Goal: Task Accomplishment & Management: Complete application form

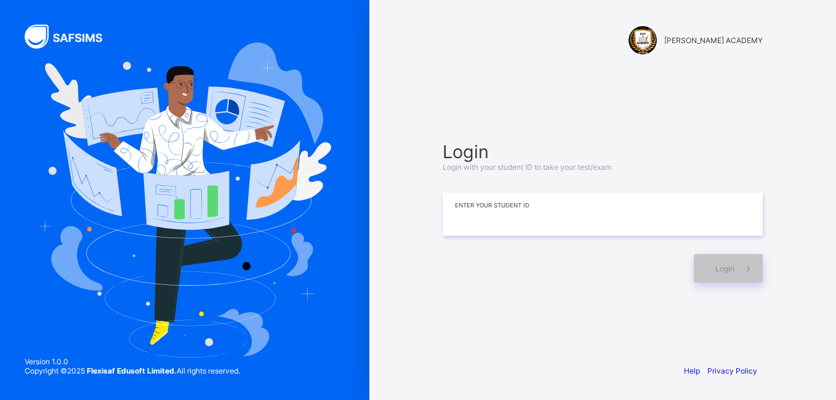
click at [586, 230] on input at bounding box center [603, 214] width 320 height 43
type input "*********"
click at [743, 273] on icon at bounding box center [748, 269] width 13 height 12
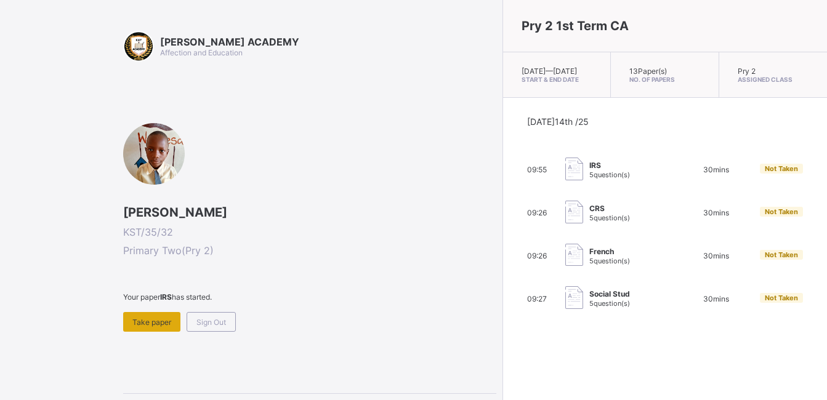
click at [142, 318] on span "Take paper" at bounding box center [151, 322] width 39 height 9
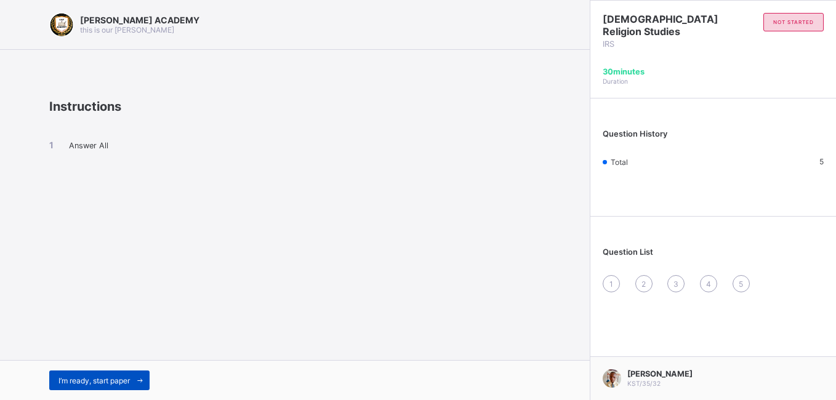
click at [123, 379] on span "I’m ready, start paper" at bounding box center [94, 380] width 71 height 9
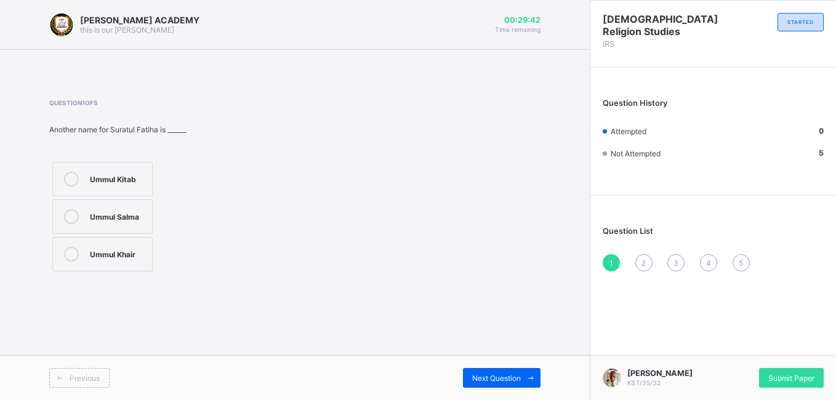
click at [94, 169] on label "Ummul Kitab" at bounding box center [102, 179] width 100 height 34
click at [502, 370] on div "Next Question" at bounding box center [502, 378] width 78 height 20
click at [98, 219] on div "Ya'un" at bounding box center [118, 215] width 56 height 12
click at [486, 379] on span "Next Question" at bounding box center [496, 378] width 49 height 9
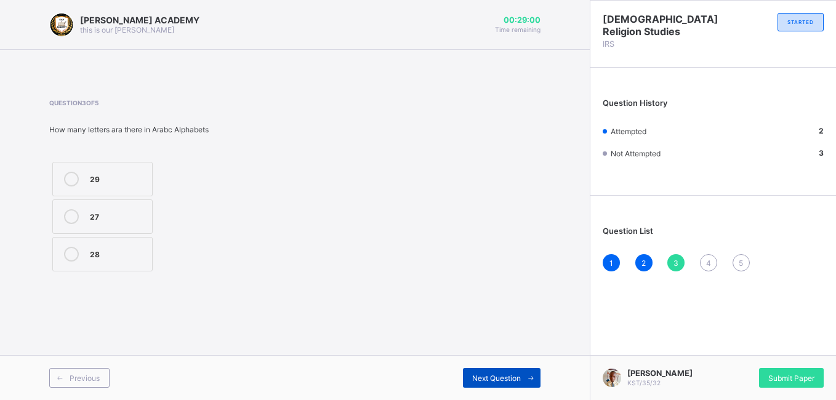
click at [490, 376] on span "Next Question" at bounding box center [496, 378] width 49 height 9
click at [68, 172] on icon at bounding box center [71, 179] width 15 height 15
click at [482, 374] on span "Next Question" at bounding box center [496, 378] width 49 height 9
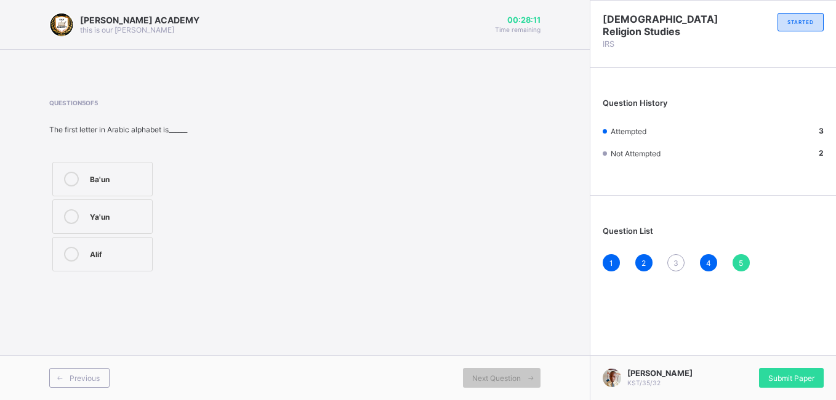
click at [116, 190] on label "Ba'un" at bounding box center [102, 179] width 100 height 34
click at [108, 222] on div "Ya'un" at bounding box center [118, 216] width 56 height 15
click at [102, 175] on div "Ba'un" at bounding box center [118, 178] width 56 height 12
click at [480, 385] on div "Next Question" at bounding box center [502, 378] width 78 height 20
click at [789, 376] on span "Submit Paper" at bounding box center [792, 378] width 46 height 9
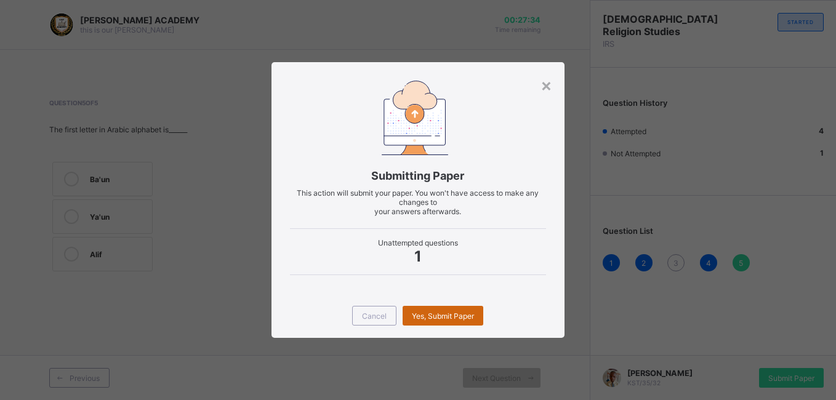
click at [453, 317] on span "Yes, Submit Paper" at bounding box center [443, 316] width 62 height 9
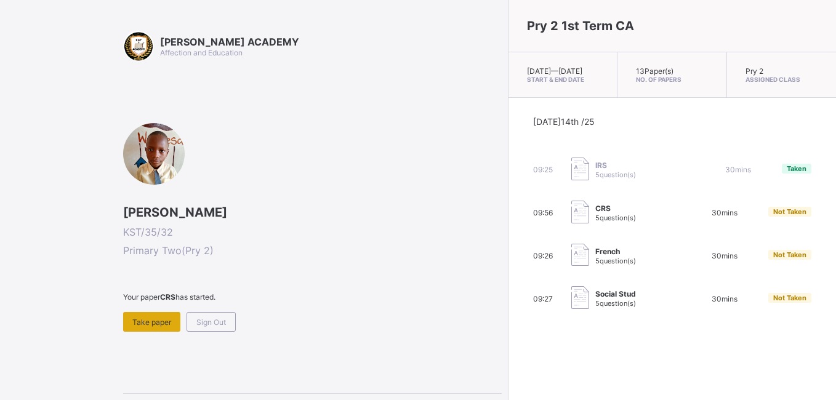
click at [147, 321] on span "Take paper" at bounding box center [151, 322] width 39 height 9
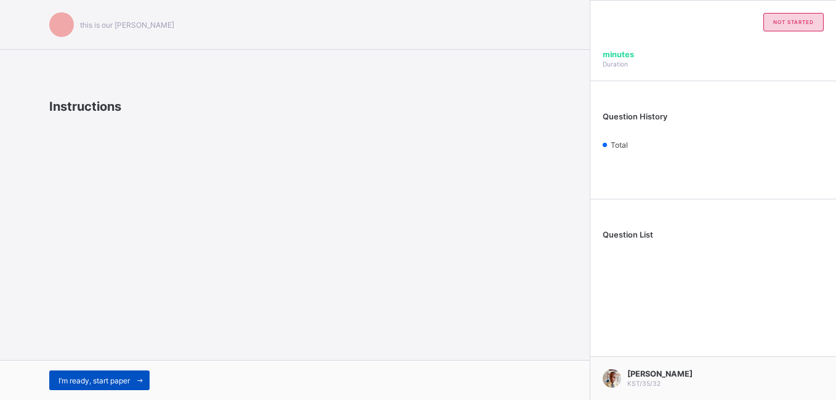
click at [91, 387] on div "I’m ready, start paper" at bounding box center [99, 381] width 100 height 20
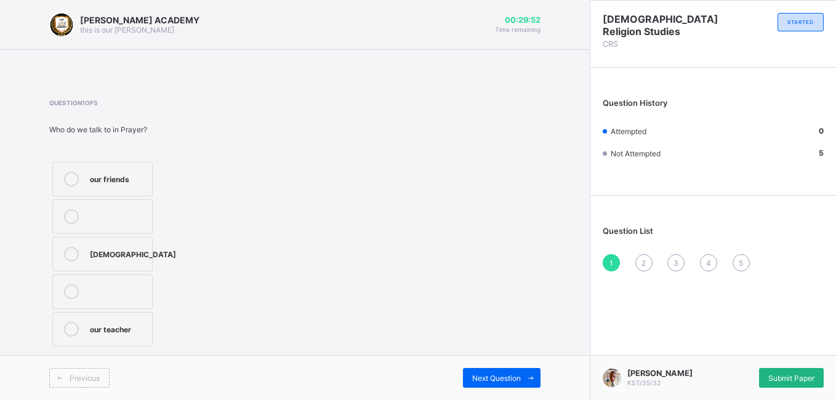
click at [781, 381] on span "Submit Paper" at bounding box center [792, 378] width 46 height 9
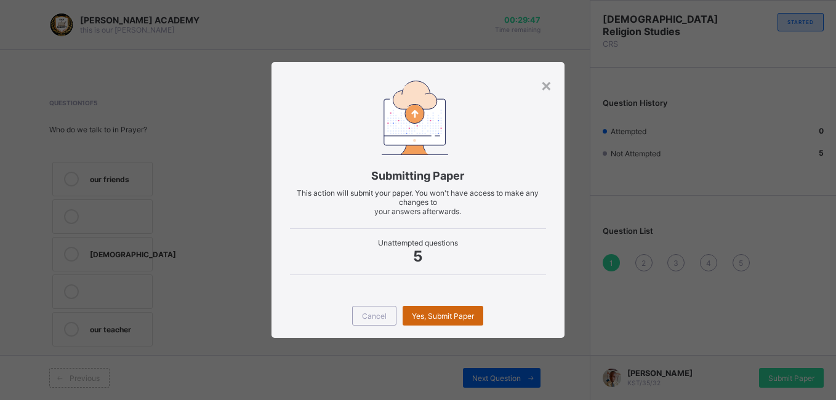
click at [432, 317] on span "Yes, Submit Paper" at bounding box center [443, 316] width 62 height 9
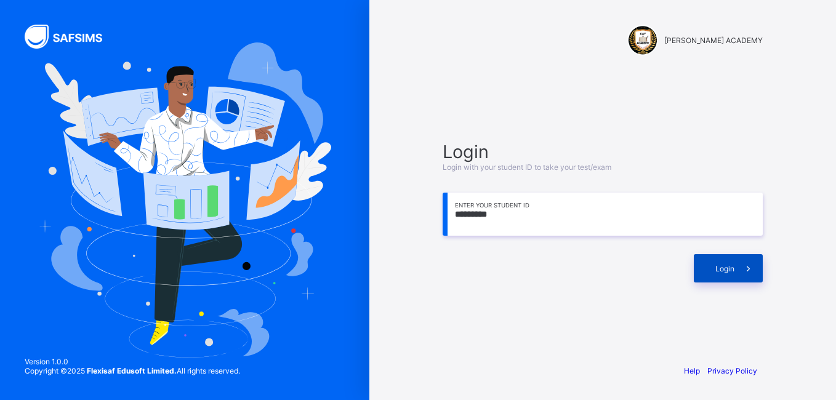
type input "*********"
click at [733, 270] on span "Login" at bounding box center [725, 268] width 19 height 9
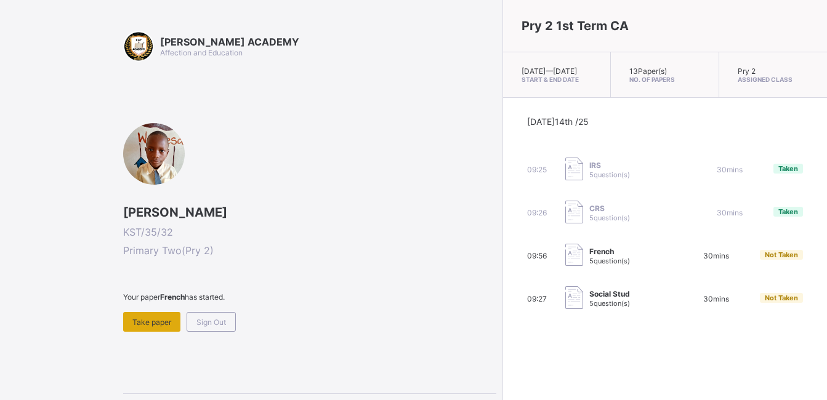
click at [155, 319] on span "Take paper" at bounding box center [151, 322] width 39 height 9
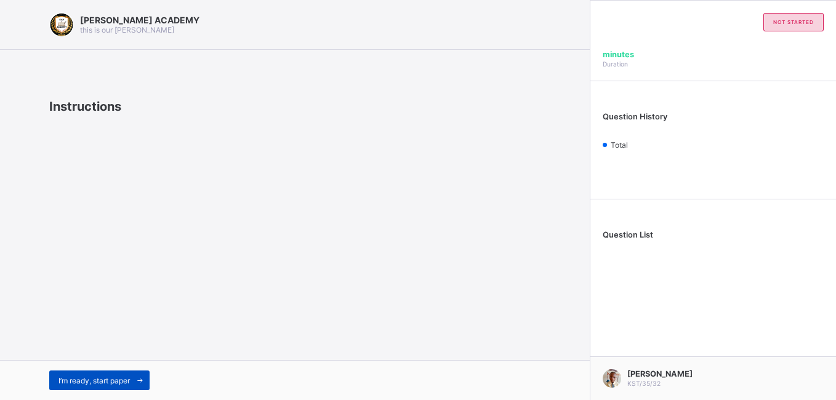
click at [110, 373] on div "I’m ready, start paper" at bounding box center [99, 381] width 100 height 20
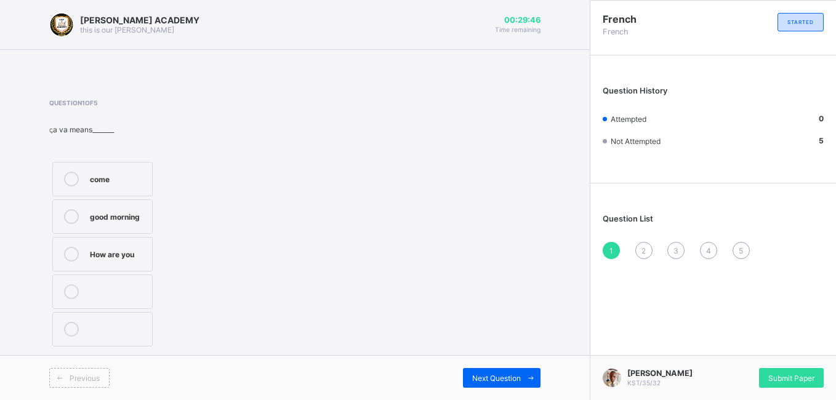
click at [91, 173] on div "come" at bounding box center [118, 178] width 56 height 12
click at [508, 379] on span "Next Question" at bounding box center [496, 378] width 49 height 9
click at [103, 291] on div "mouth" at bounding box center [118, 290] width 56 height 12
click at [474, 368] on div "Previous Next Question" at bounding box center [295, 377] width 590 height 45
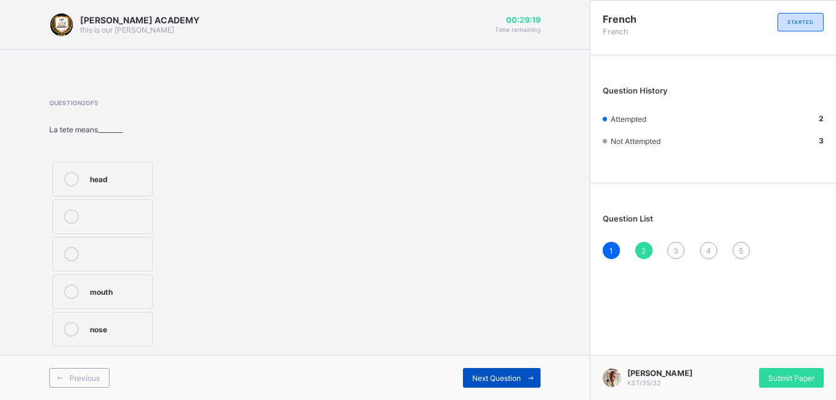
click at [509, 377] on span "Next Question" at bounding box center [496, 378] width 49 height 9
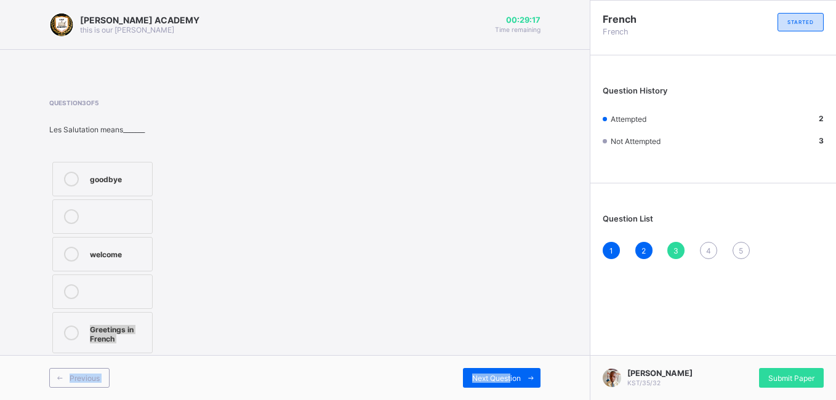
drag, startPoint x: 509, startPoint y: 377, endPoint x: 385, endPoint y: 272, distance: 163.4
click at [385, 272] on div "[PERSON_NAME] ACADEMY this is our [PERSON_NAME] 00:29:17 Time remaining Questio…" at bounding box center [295, 200] width 590 height 400
click at [142, 251] on div "welcome" at bounding box center [118, 253] width 56 height 12
click at [504, 375] on span "Next Question" at bounding box center [496, 378] width 49 height 9
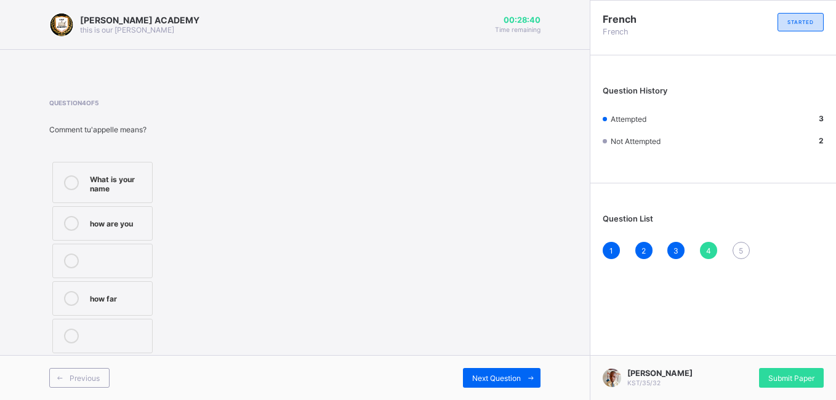
click at [111, 185] on div "What is your name" at bounding box center [118, 183] width 56 height 22
click at [515, 374] on span "Next Question" at bounding box center [496, 378] width 49 height 9
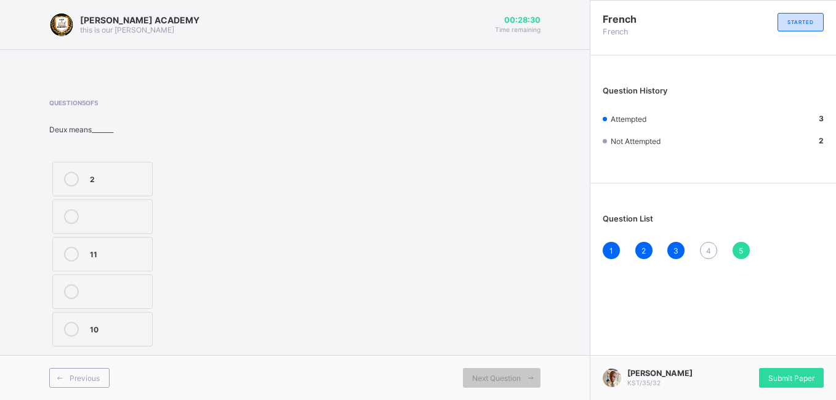
click at [709, 251] on span "4" at bounding box center [708, 250] width 5 height 9
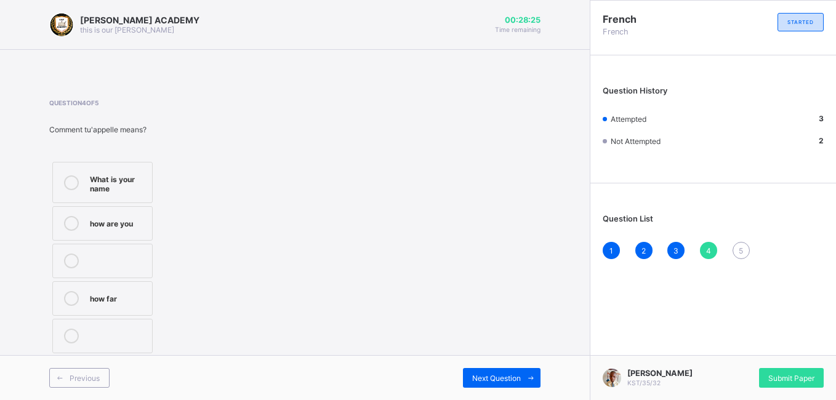
click at [133, 222] on div "how are you" at bounding box center [118, 222] width 56 height 12
drag, startPoint x: 453, startPoint y: 383, endPoint x: 491, endPoint y: 376, distance: 38.2
click at [491, 376] on div "Next Question" at bounding box center [418, 378] width 246 height 20
click at [491, 376] on span "Next Question" at bounding box center [496, 378] width 49 height 9
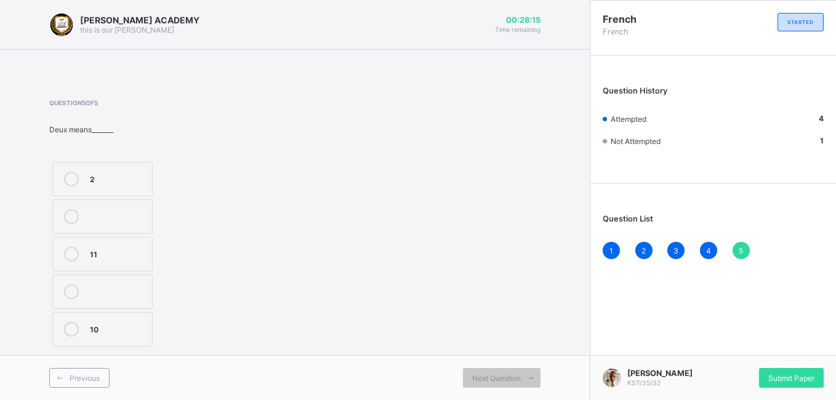
click at [84, 324] on label "10" at bounding box center [102, 329] width 100 height 34
click at [784, 373] on div "Submit Paper" at bounding box center [791, 378] width 65 height 20
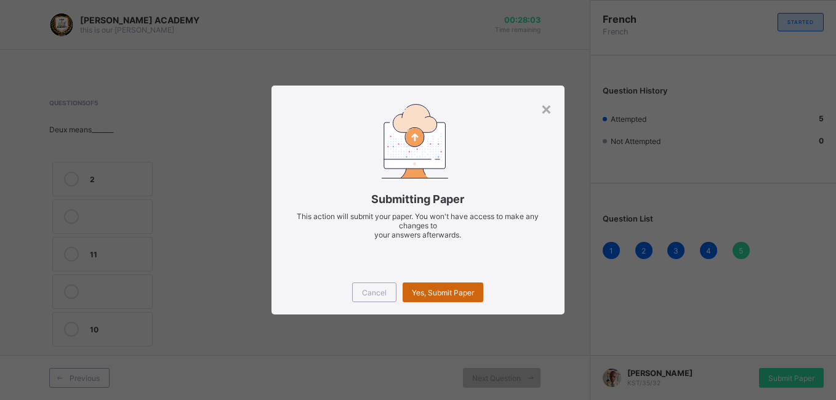
click at [431, 290] on span "Yes, Submit Paper" at bounding box center [443, 292] width 62 height 9
click at [439, 294] on div "Yes, Submit Paper" at bounding box center [443, 293] width 81 height 20
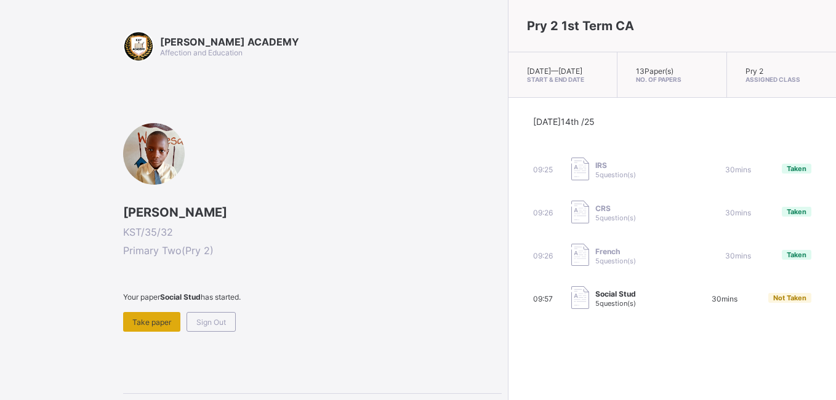
click at [139, 323] on span "Take paper" at bounding box center [151, 322] width 39 height 9
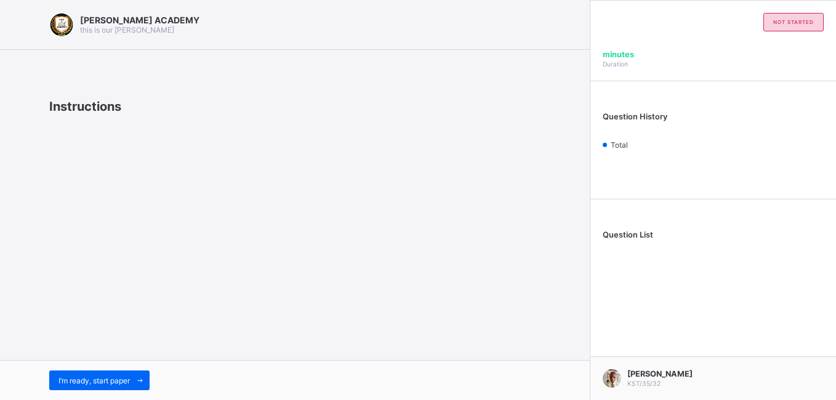
click at [95, 368] on div "I’m ready, start paper" at bounding box center [295, 380] width 590 height 40
click at [95, 378] on span "I’m ready, start paper" at bounding box center [94, 380] width 71 height 9
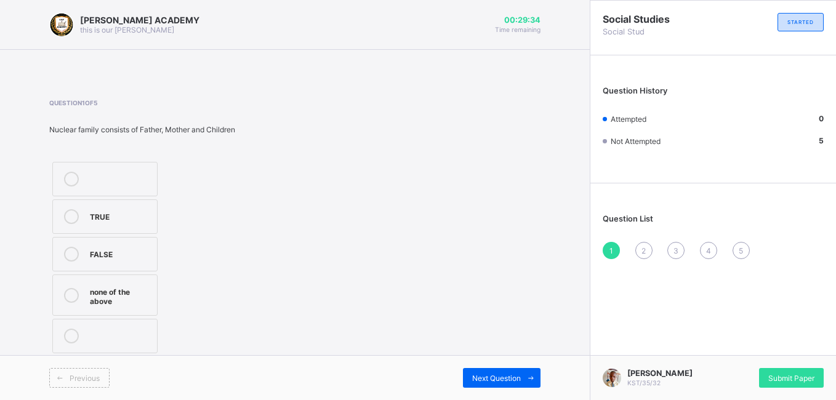
click at [111, 213] on div "TRUE" at bounding box center [120, 215] width 61 height 12
click at [510, 379] on span "Next Question" at bounding box center [496, 378] width 49 height 9
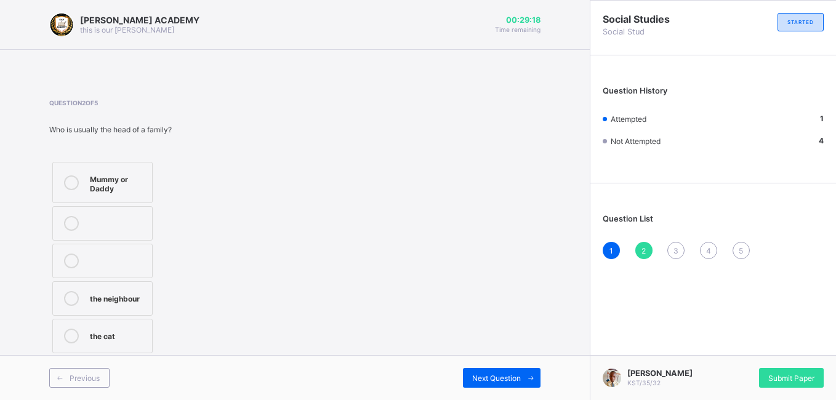
click at [121, 284] on label "the neighbour" at bounding box center [102, 298] width 100 height 34
click at [485, 369] on div "Next Question" at bounding box center [502, 378] width 78 height 20
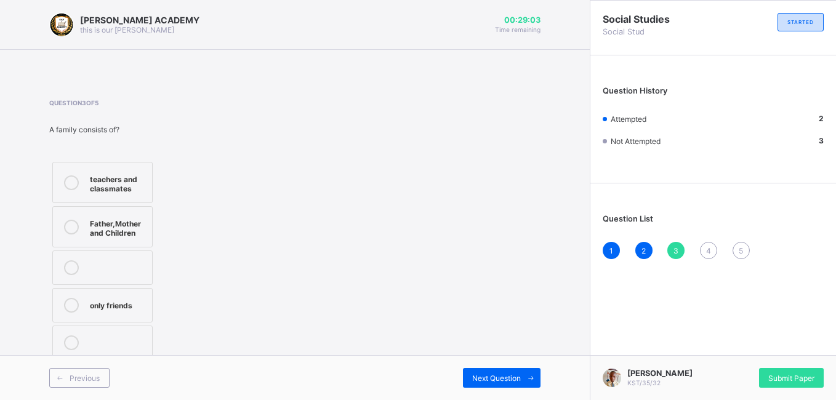
click at [132, 238] on label "Father,Mother and Children" at bounding box center [102, 226] width 100 height 41
click at [490, 374] on span "Next Question" at bounding box center [496, 378] width 49 height 9
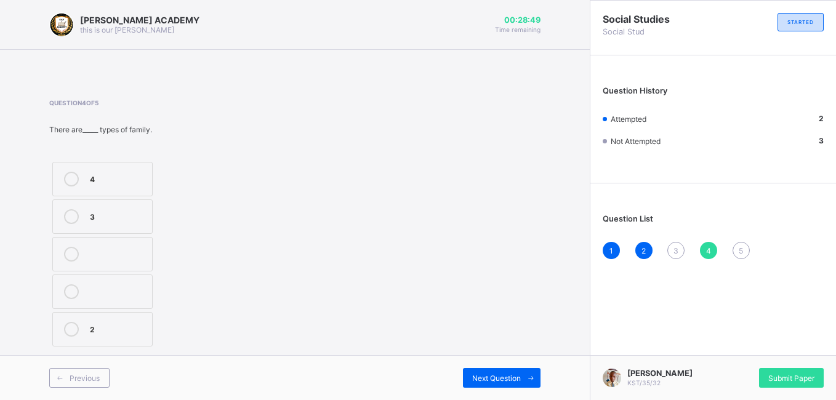
click at [671, 252] on div "3" at bounding box center [676, 250] width 17 height 17
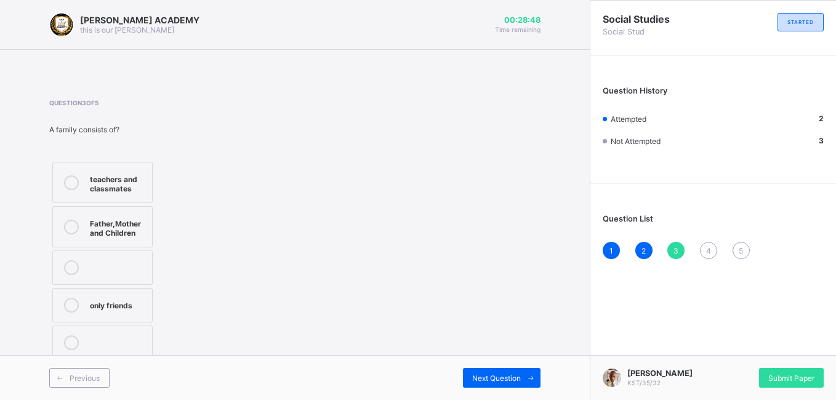
click at [670, 252] on div "3" at bounding box center [676, 250] width 17 height 17
click at [124, 182] on div "teachers and classmates" at bounding box center [118, 183] width 56 height 22
click at [488, 382] on span "Next Question" at bounding box center [496, 378] width 49 height 9
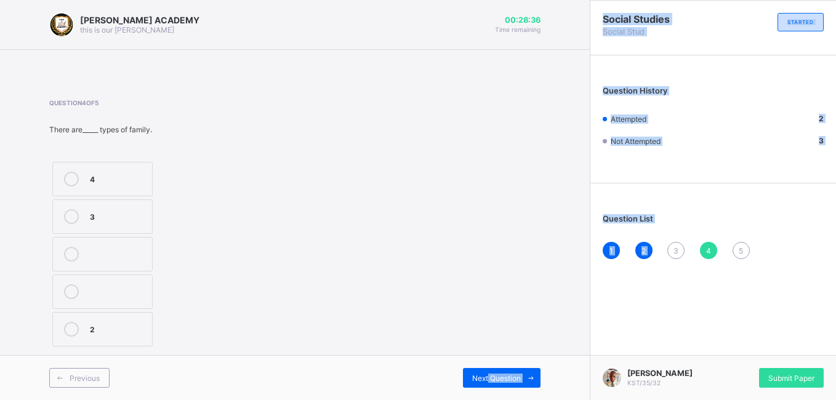
drag, startPoint x: 466, startPoint y: 365, endPoint x: 673, endPoint y: 252, distance: 236.4
click at [673, 252] on div "[PERSON_NAME] ACADEMY this is our [PERSON_NAME] 00:28:36 Time remaining Questio…" at bounding box center [418, 200] width 836 height 400
click at [673, 252] on div "3" at bounding box center [676, 250] width 17 height 17
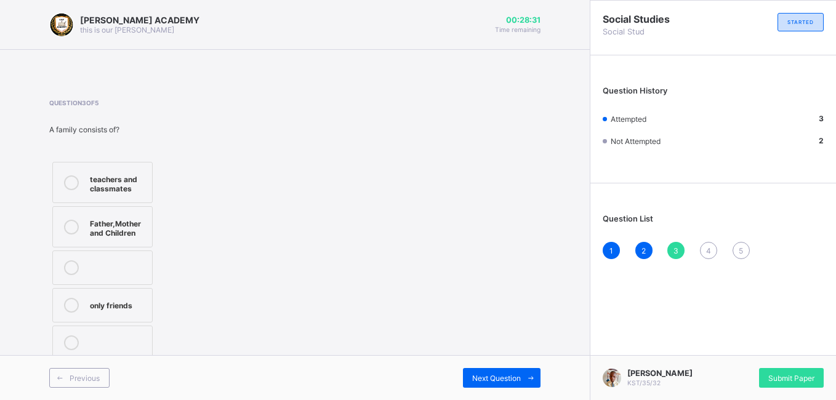
click at [145, 299] on div "only friends" at bounding box center [118, 304] width 56 height 12
click at [485, 378] on span "Next Question" at bounding box center [496, 378] width 49 height 9
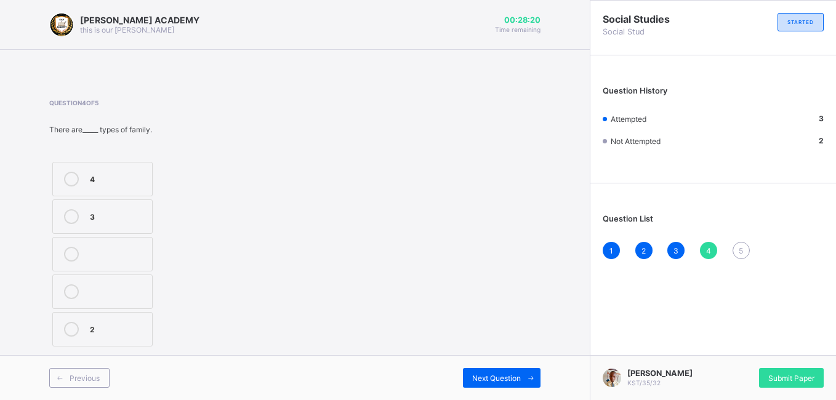
click at [128, 219] on div "3" at bounding box center [118, 215] width 56 height 12
click at [504, 372] on div "Next Question" at bounding box center [502, 378] width 78 height 20
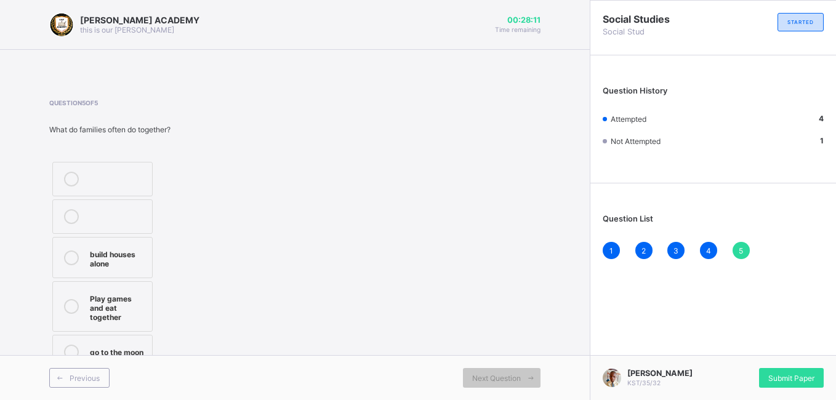
click at [708, 250] on span "4" at bounding box center [708, 250] width 5 height 9
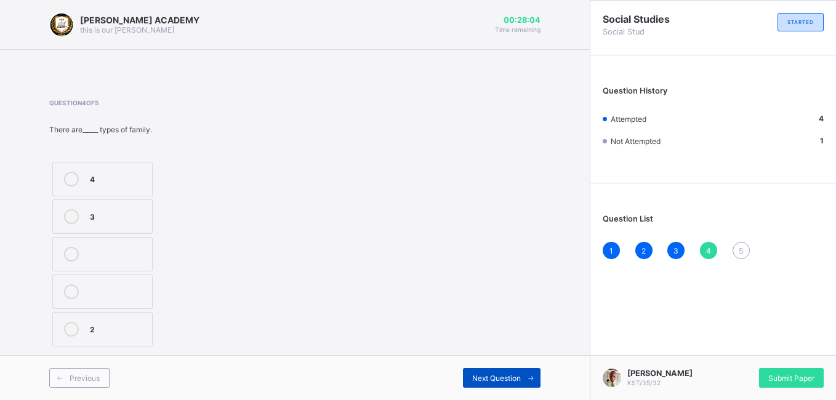
click at [499, 371] on div "Next Question" at bounding box center [502, 378] width 78 height 20
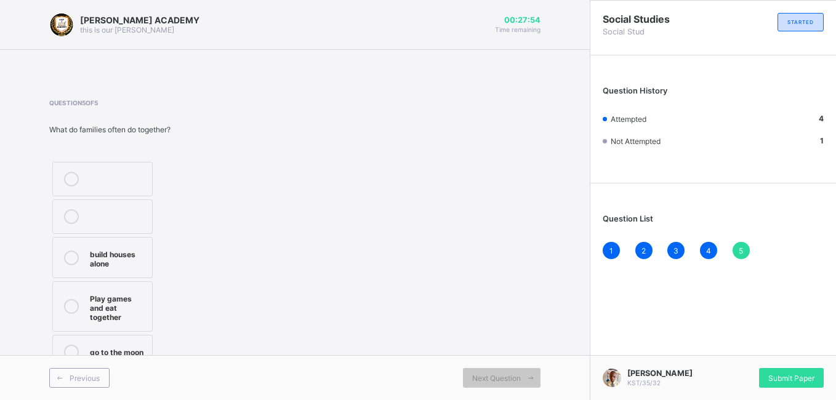
click at [123, 267] on div "build houses alone" at bounding box center [118, 258] width 56 height 22
click at [793, 369] on div "Submit Paper" at bounding box center [791, 378] width 65 height 20
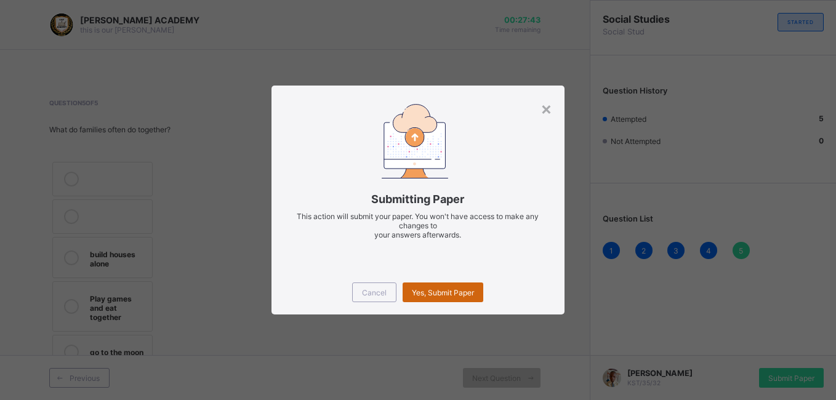
click at [445, 289] on span "Yes, Submit Paper" at bounding box center [443, 292] width 62 height 9
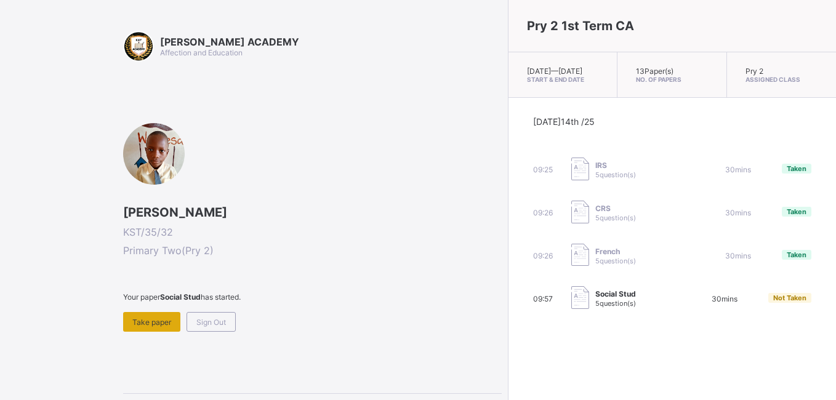
click at [152, 316] on div "Take paper" at bounding box center [151, 322] width 57 height 20
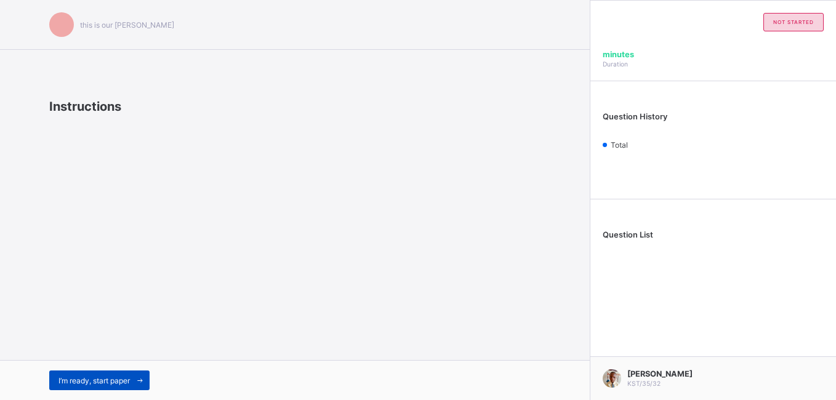
click at [73, 377] on span "I’m ready, start paper" at bounding box center [94, 380] width 71 height 9
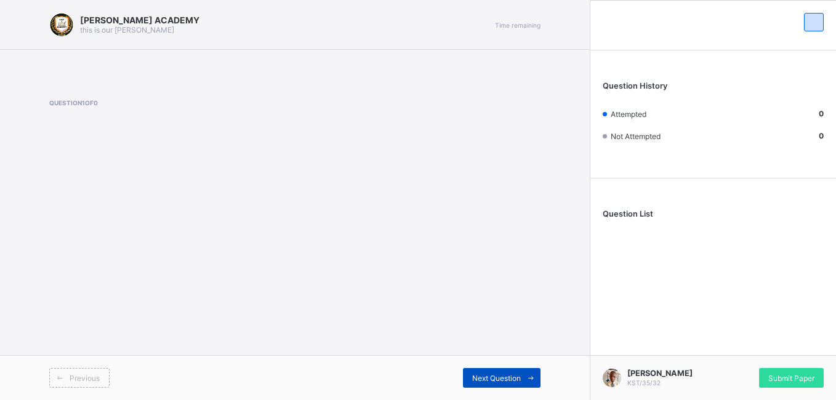
click at [501, 380] on span "Next Question" at bounding box center [496, 378] width 49 height 9
click at [802, 374] on span "Submit Paper" at bounding box center [792, 378] width 46 height 9
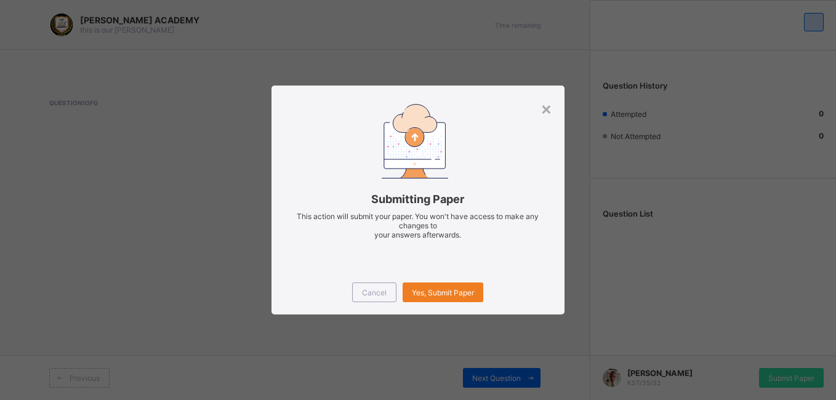
click at [553, 97] on div "Submitting Paper This action will submit your paper. You won't have access to m…" at bounding box center [418, 178] width 293 height 185
click at [384, 293] on span "Cancel" at bounding box center [374, 292] width 25 height 9
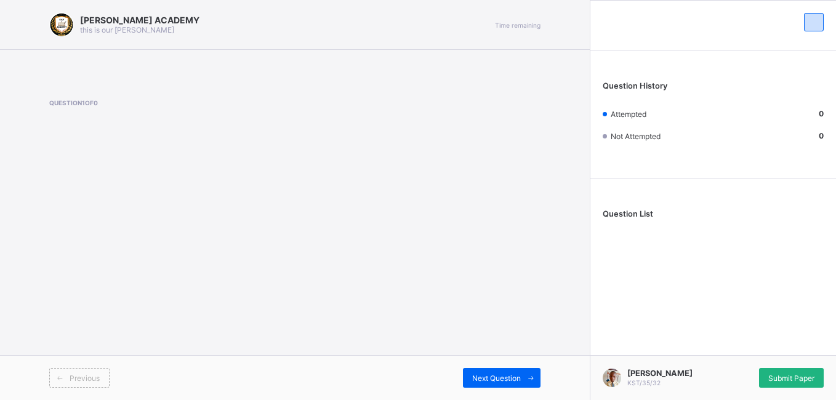
click at [782, 374] on span "Submit Paper" at bounding box center [792, 378] width 46 height 9
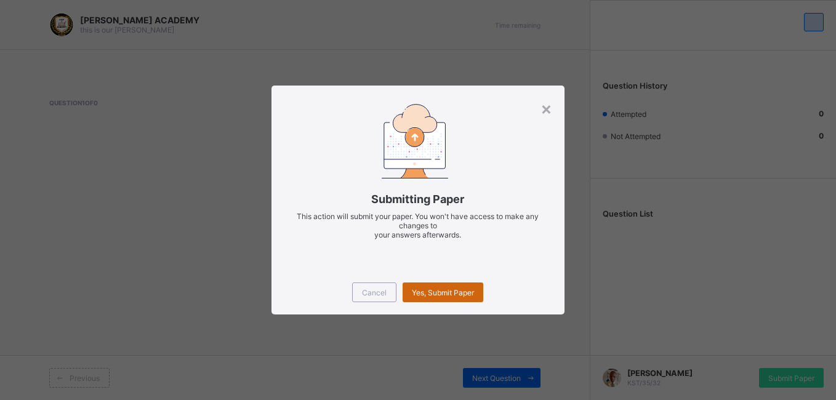
click at [457, 286] on div "Yes, Submit Paper" at bounding box center [443, 293] width 81 height 20
click at [548, 102] on div "×" at bounding box center [547, 108] width 12 height 21
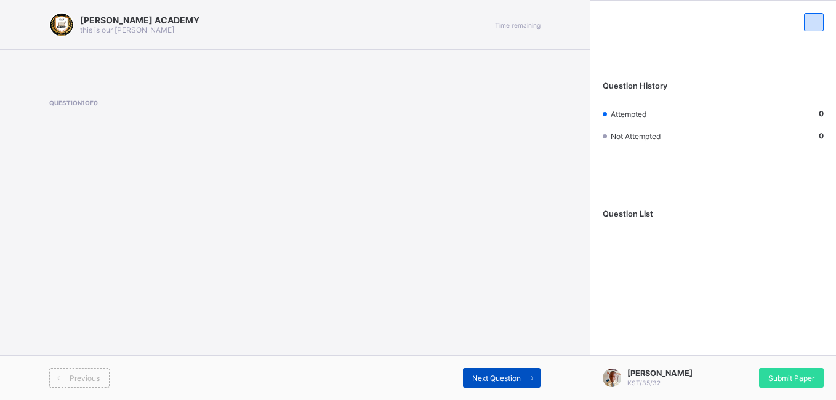
click at [479, 376] on span "Next Question" at bounding box center [496, 378] width 49 height 9
click at [129, 197] on div "[PERSON_NAME] ACADEMY this is our [PERSON_NAME] Time remaining Question 1 of 0 …" at bounding box center [295, 200] width 590 height 400
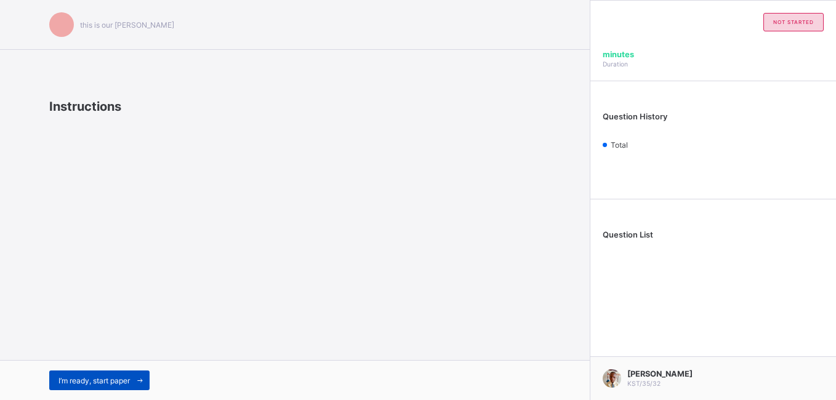
click at [96, 372] on div "I’m ready, start paper" at bounding box center [99, 381] width 100 height 20
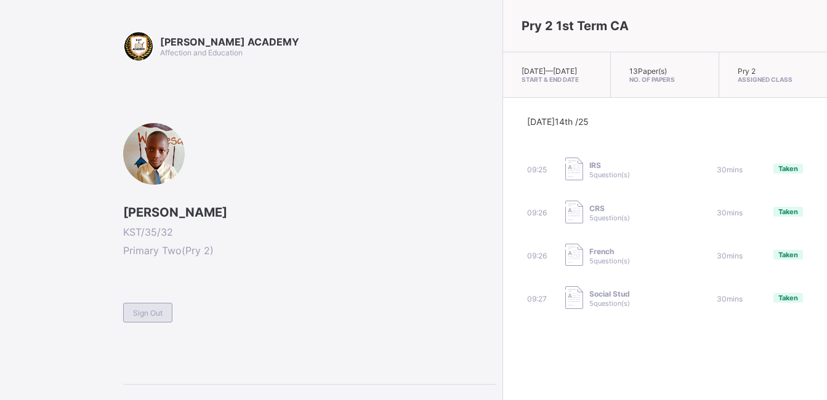
click at [136, 310] on span "Sign Out" at bounding box center [148, 313] width 30 height 9
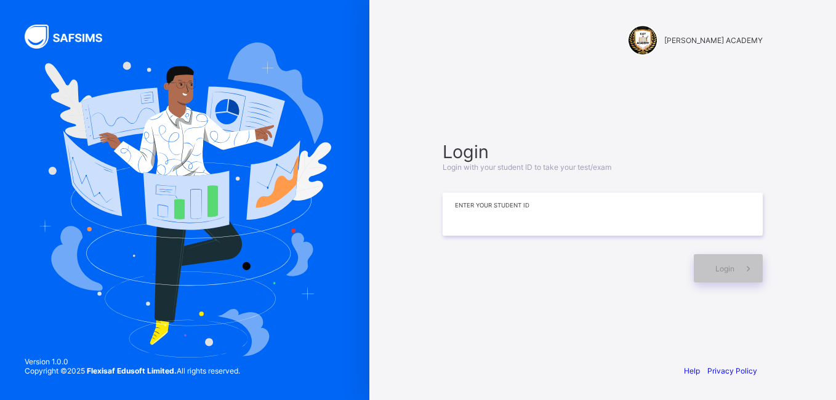
click at [504, 220] on input at bounding box center [603, 214] width 320 height 43
type input "**********"
click at [727, 279] on div "Login" at bounding box center [728, 268] width 69 height 28
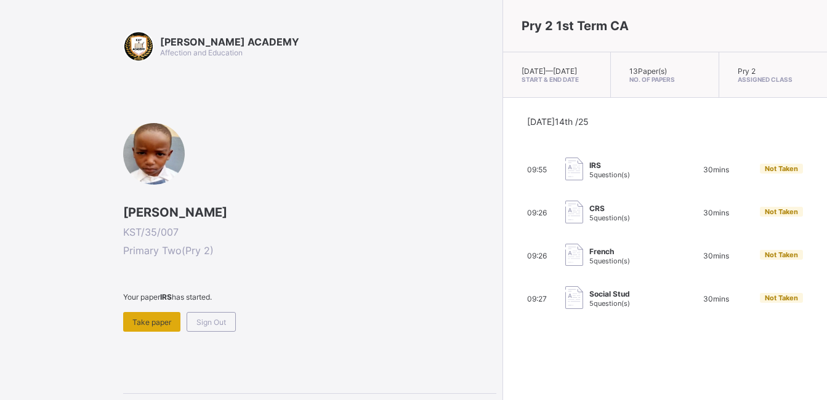
click at [139, 324] on span "Take paper" at bounding box center [151, 322] width 39 height 9
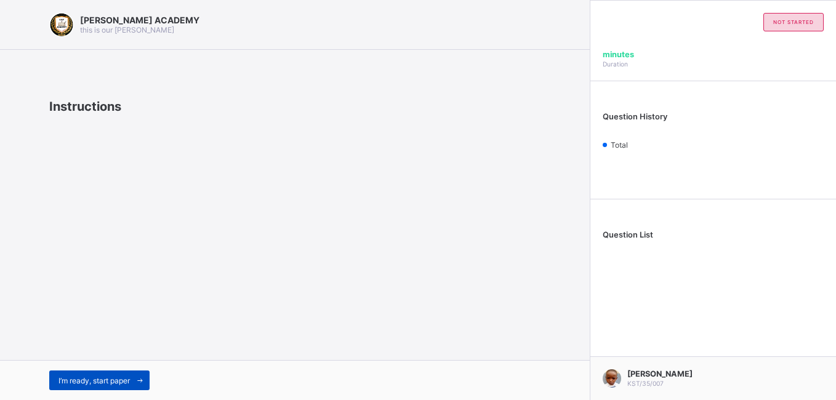
click at [80, 382] on span "I’m ready, start paper" at bounding box center [94, 380] width 71 height 9
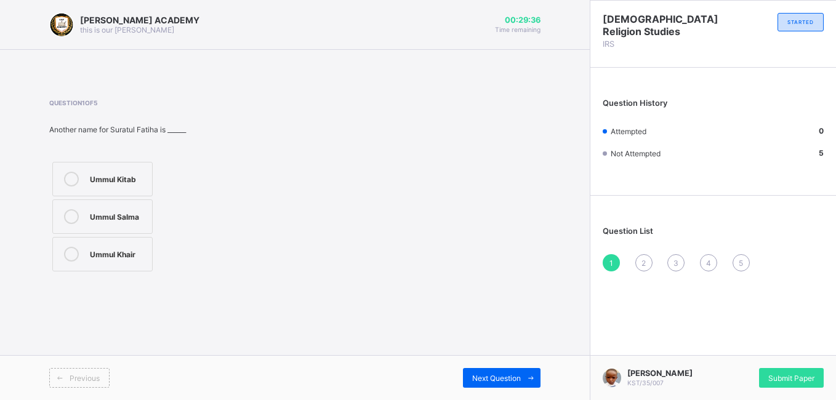
click at [140, 179] on div "Ummul Kitab" at bounding box center [118, 178] width 56 height 12
click at [523, 374] on span at bounding box center [531, 378] width 20 height 20
click at [140, 208] on label "Ya'un" at bounding box center [102, 217] width 100 height 34
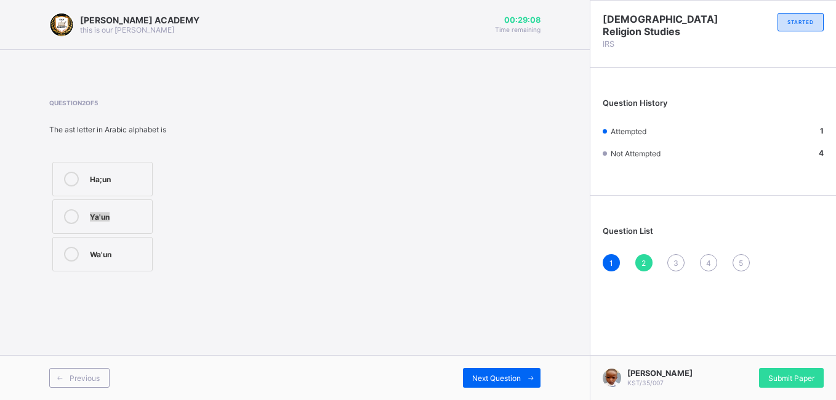
click at [140, 208] on label "Ya'un" at bounding box center [102, 217] width 100 height 34
click at [474, 376] on span "Next Question" at bounding box center [496, 378] width 49 height 9
click at [124, 166] on label "29" at bounding box center [102, 179] width 100 height 34
click at [485, 373] on div "Next Question" at bounding box center [502, 378] width 78 height 20
click at [127, 218] on div "7" at bounding box center [118, 215] width 56 height 12
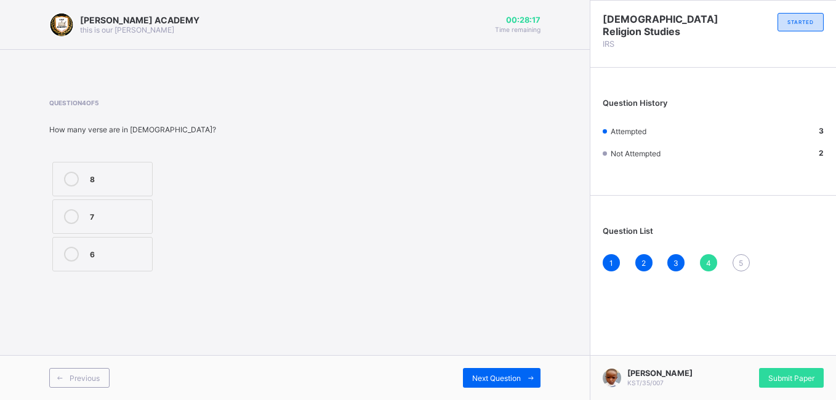
click at [127, 218] on div "7" at bounding box center [118, 215] width 56 height 12
click at [475, 377] on span "Next Question" at bounding box center [496, 378] width 49 height 9
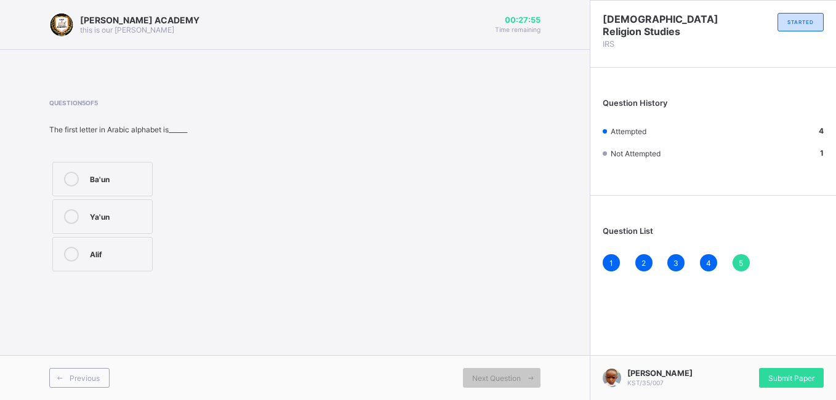
click at [127, 170] on label "Ba'un" at bounding box center [102, 179] width 100 height 34
click at [789, 382] on div "Submit Paper" at bounding box center [791, 378] width 65 height 20
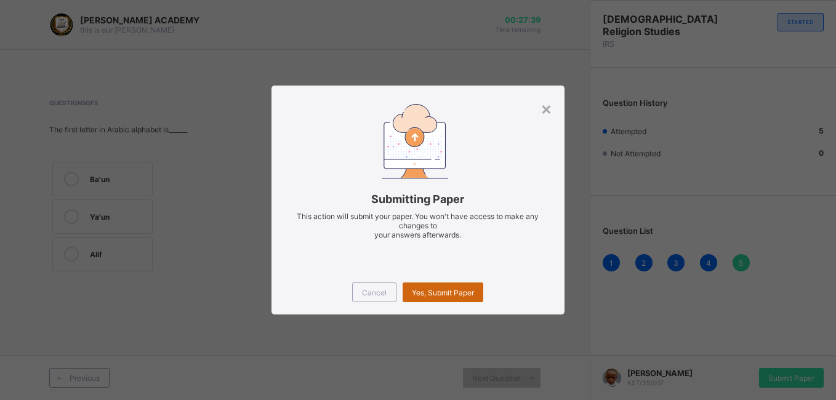
click at [442, 296] on span "Yes, Submit Paper" at bounding box center [443, 292] width 62 height 9
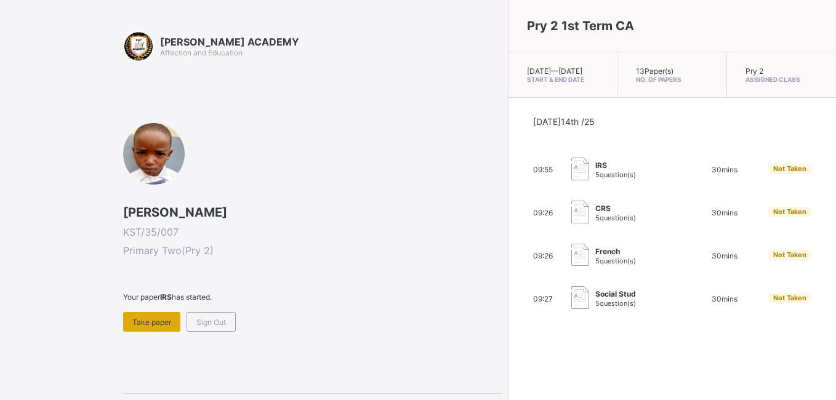
click at [153, 320] on span "Take paper" at bounding box center [151, 322] width 39 height 9
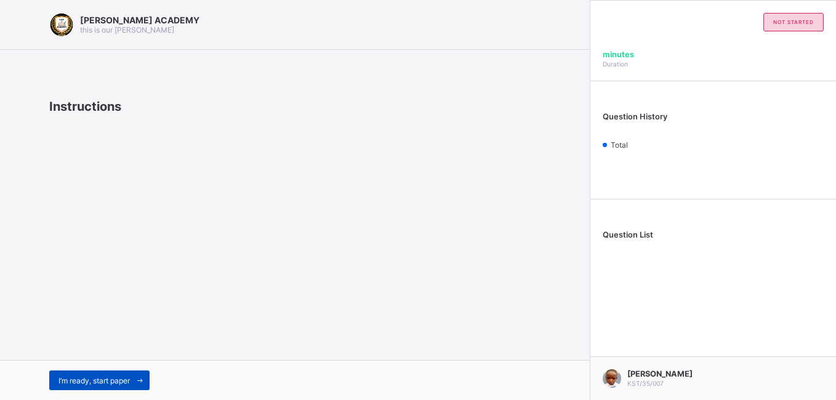
click at [123, 374] on div "I’m ready, start paper" at bounding box center [99, 381] width 100 height 20
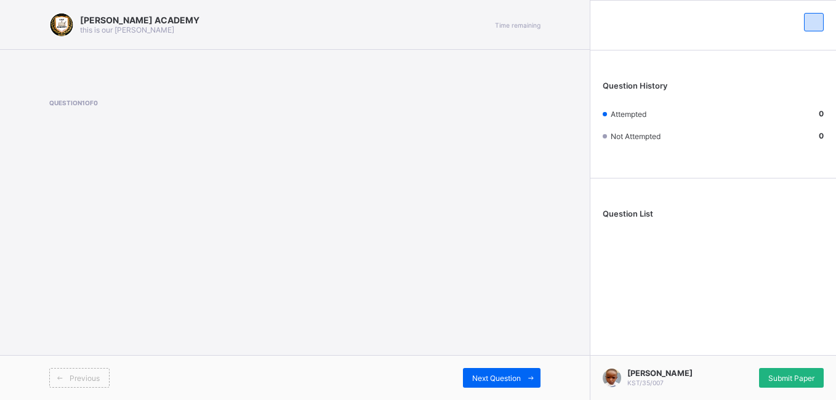
click at [780, 374] on span "Submit Paper" at bounding box center [792, 378] width 46 height 9
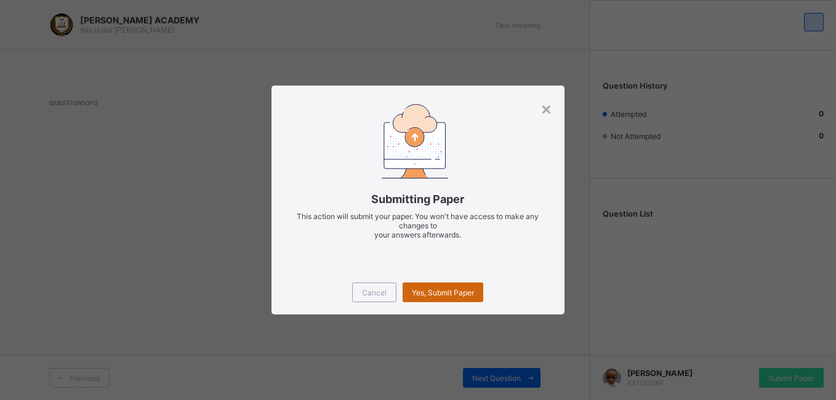
click at [453, 290] on span "Yes, Submit Paper" at bounding box center [443, 292] width 62 height 9
click at [546, 107] on div "×" at bounding box center [547, 108] width 12 height 21
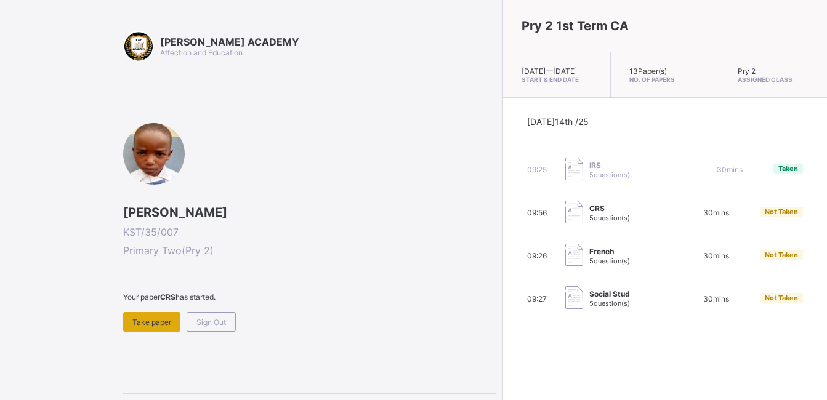
click at [149, 326] on span "Take paper" at bounding box center [151, 322] width 39 height 9
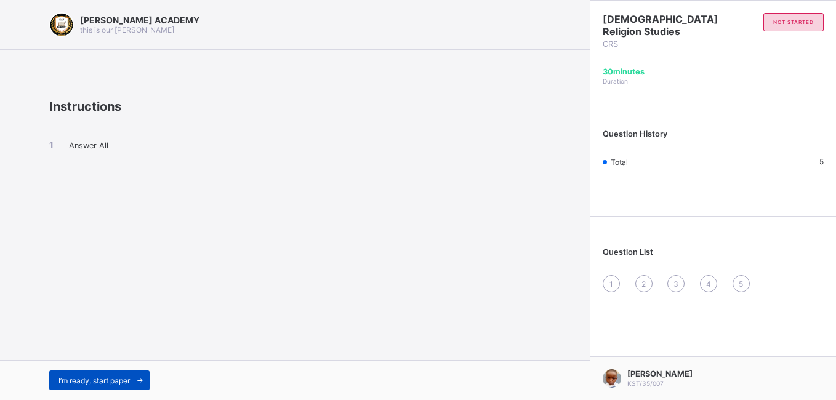
click at [82, 385] on div "I’m ready, start paper" at bounding box center [99, 381] width 100 height 20
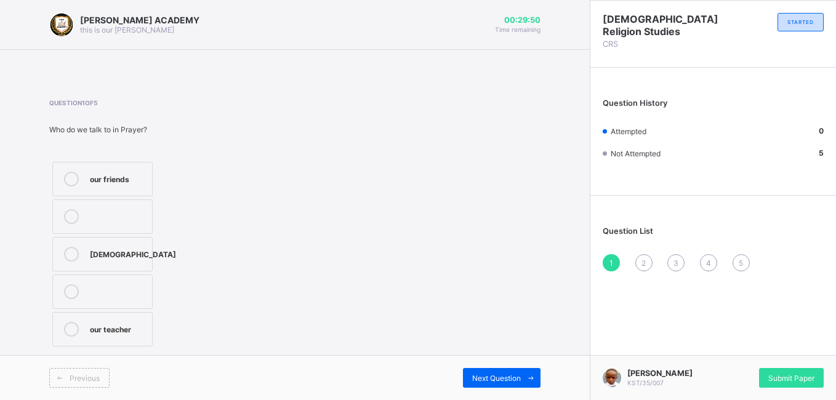
click at [68, 251] on icon at bounding box center [71, 254] width 15 height 15
click at [777, 374] on span "Submit Paper" at bounding box center [792, 378] width 46 height 9
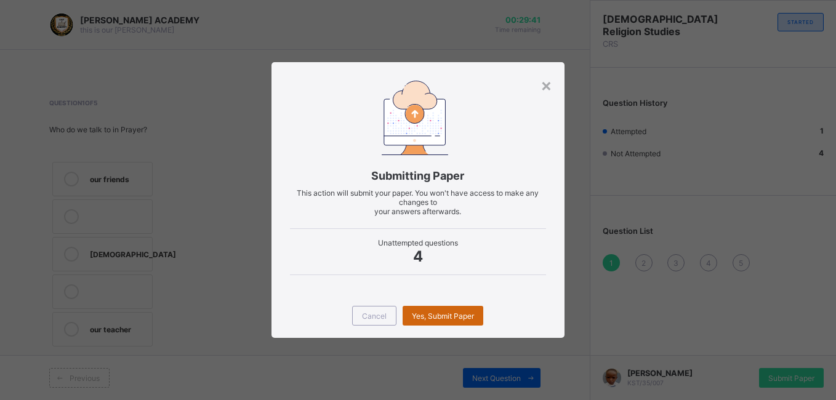
click at [440, 314] on span "Yes, Submit Paper" at bounding box center [443, 316] width 62 height 9
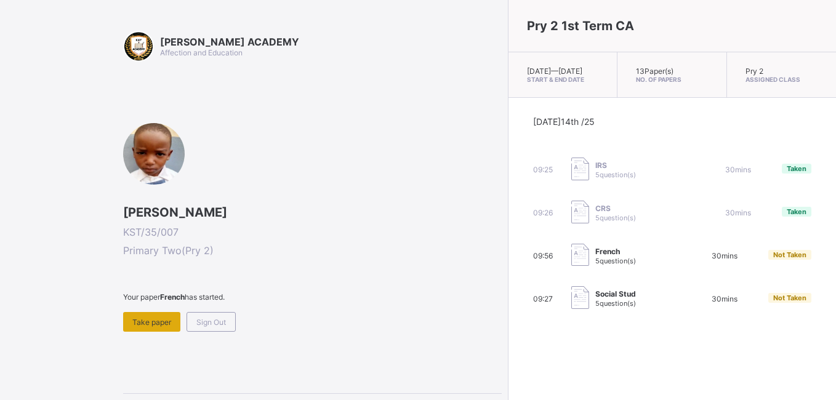
click at [141, 321] on span "Take paper" at bounding box center [151, 322] width 39 height 9
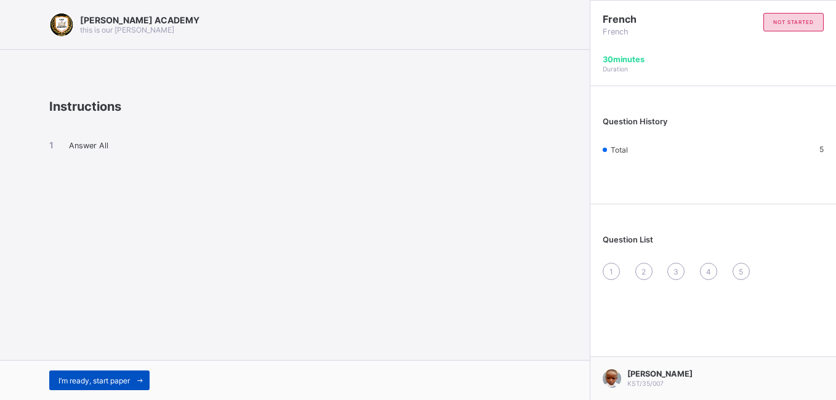
click at [85, 381] on span "I’m ready, start paper" at bounding box center [94, 380] width 71 height 9
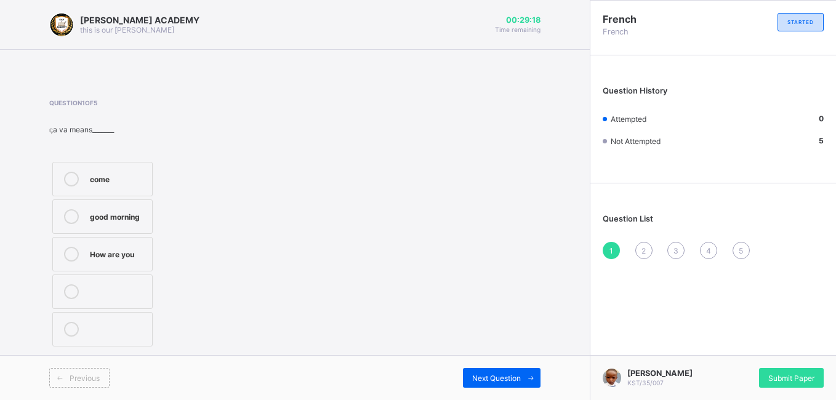
click at [131, 254] on div "How are you" at bounding box center [118, 253] width 56 height 12
click at [494, 371] on div "Next Question" at bounding box center [502, 378] width 78 height 20
click at [123, 171] on label "head" at bounding box center [102, 179] width 100 height 34
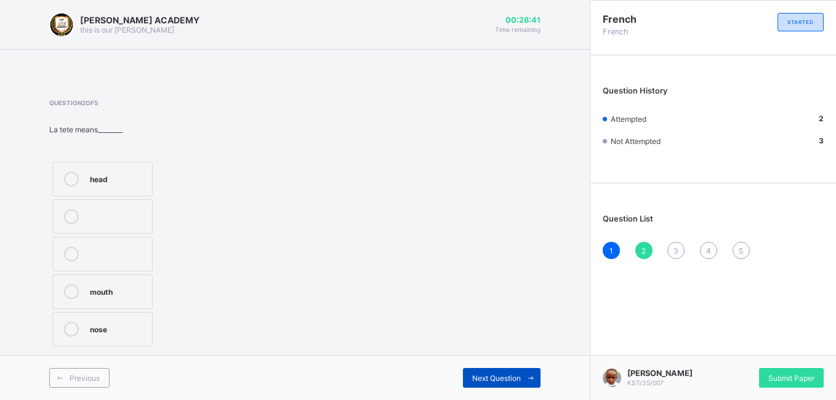
click at [483, 373] on div "Next Question" at bounding box center [502, 378] width 78 height 20
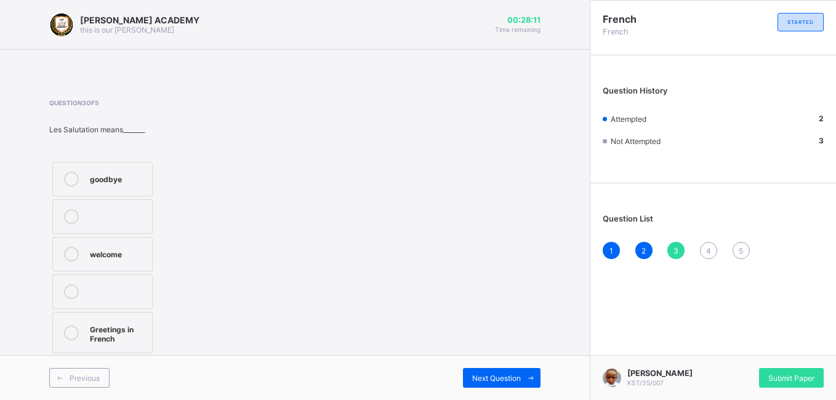
click at [146, 172] on label "goodbye" at bounding box center [102, 179] width 100 height 34
click at [546, 380] on div "Previous Next Question" at bounding box center [295, 377] width 590 height 45
click at [517, 375] on span "Next Question" at bounding box center [496, 378] width 49 height 9
click at [129, 222] on div "how are you" at bounding box center [118, 222] width 56 height 12
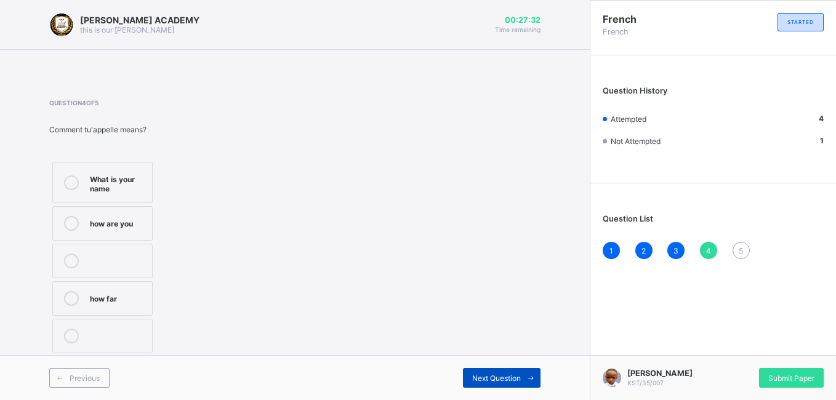
click at [485, 378] on span "Next Question" at bounding box center [496, 378] width 49 height 9
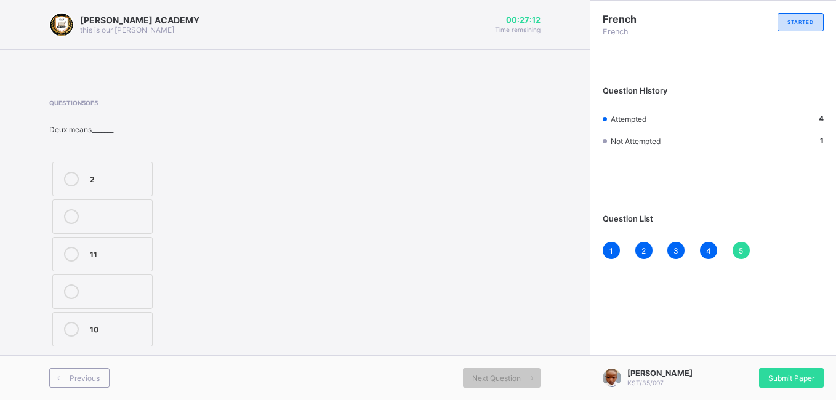
click at [140, 170] on label "2" at bounding box center [102, 179] width 100 height 34
click at [794, 377] on span "Submit Paper" at bounding box center [792, 378] width 46 height 9
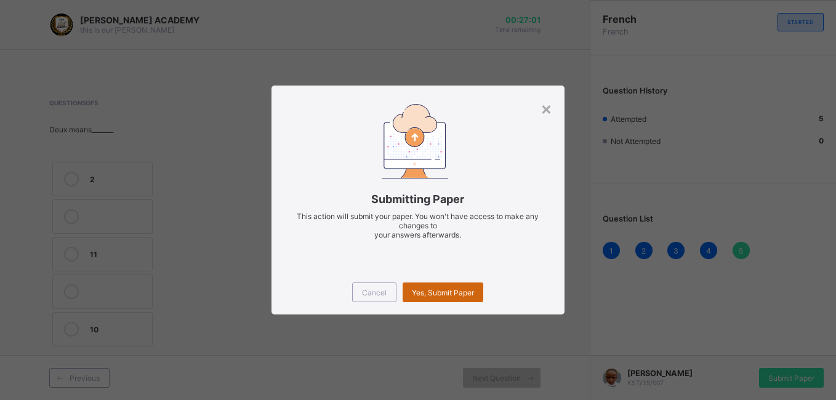
click at [438, 295] on span "Yes, Submit Paper" at bounding box center [443, 292] width 62 height 9
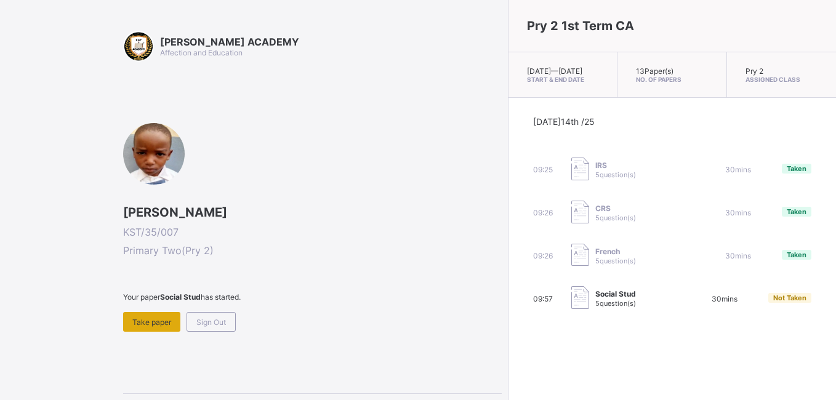
click at [145, 323] on span "Take paper" at bounding box center [151, 322] width 39 height 9
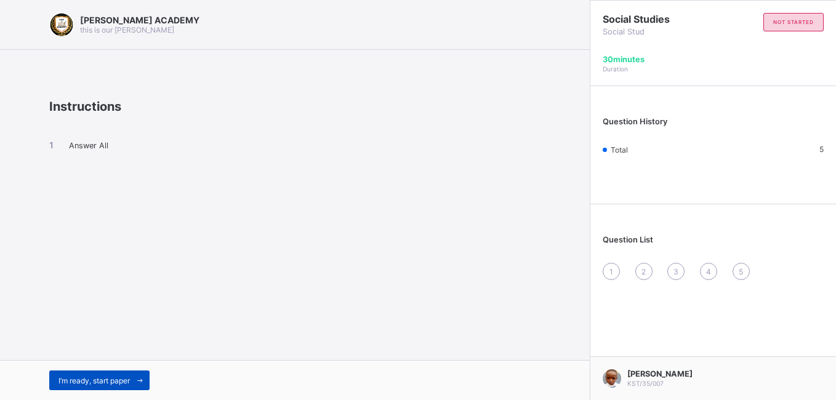
click at [59, 386] on div "I’m ready, start paper" at bounding box center [99, 381] width 100 height 20
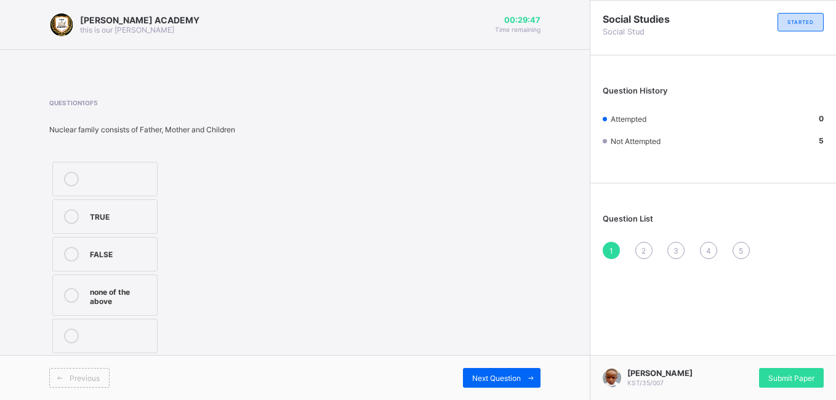
click at [86, 225] on label "TRUE" at bounding box center [104, 217] width 105 height 34
click at [485, 375] on span "Next Question" at bounding box center [496, 378] width 49 height 9
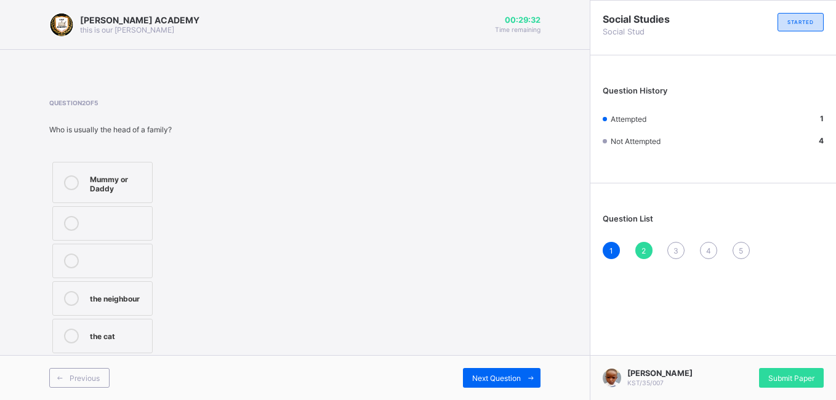
click at [137, 328] on label "the cat" at bounding box center [102, 336] width 100 height 34
click at [483, 369] on div "Next Question" at bounding box center [502, 378] width 78 height 20
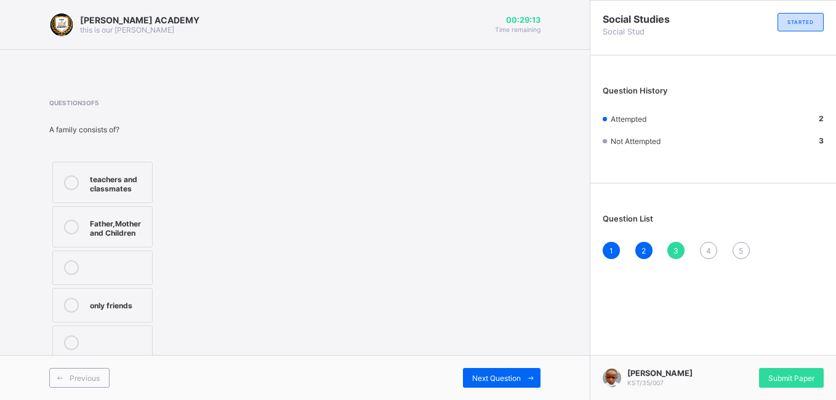
click at [114, 199] on label "teachers and classmates" at bounding box center [102, 182] width 100 height 41
click at [489, 369] on div "Next Question" at bounding box center [502, 378] width 78 height 20
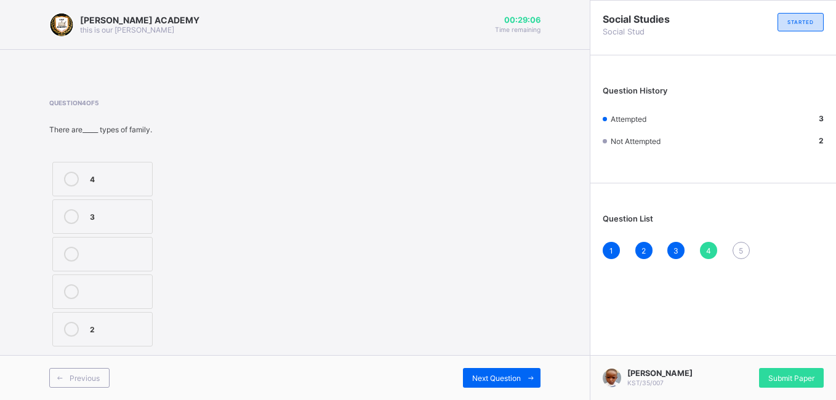
click at [129, 161] on div "4 3 2" at bounding box center [102, 254] width 107 height 191
click at [122, 176] on div "4" at bounding box center [118, 178] width 56 height 12
click at [472, 382] on span "Next Question" at bounding box center [496, 378] width 49 height 9
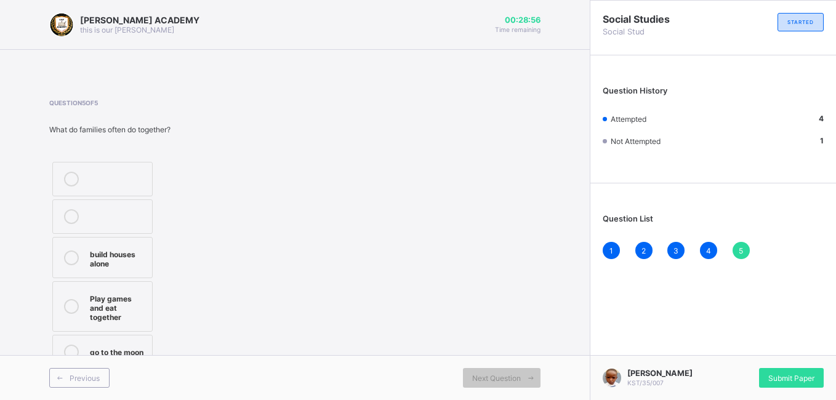
click at [137, 294] on div "Play games and eat together" at bounding box center [118, 306] width 56 height 31
click at [790, 381] on div "Submit Paper" at bounding box center [791, 378] width 65 height 20
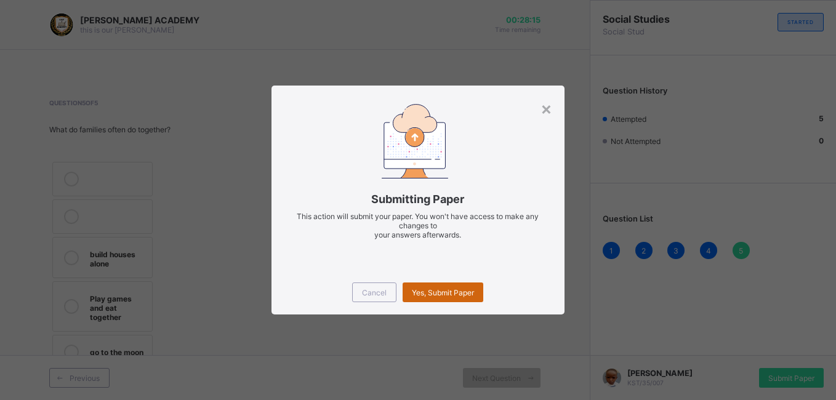
click at [442, 293] on span "Yes, Submit Paper" at bounding box center [443, 292] width 62 height 9
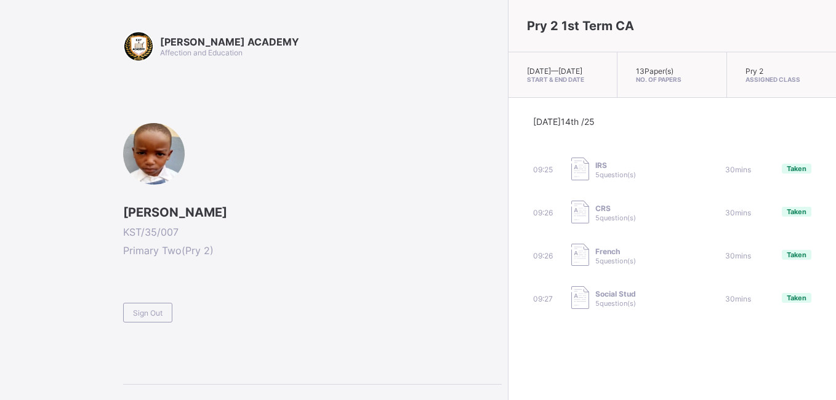
click at [147, 305] on div "Sign Out" at bounding box center [147, 313] width 49 height 20
click at [151, 317] on div "[PERSON_NAME] ACADEMY Affection and Education [PERSON_NAME] KST/35/007 Primary …" at bounding box center [312, 239] width 379 height 416
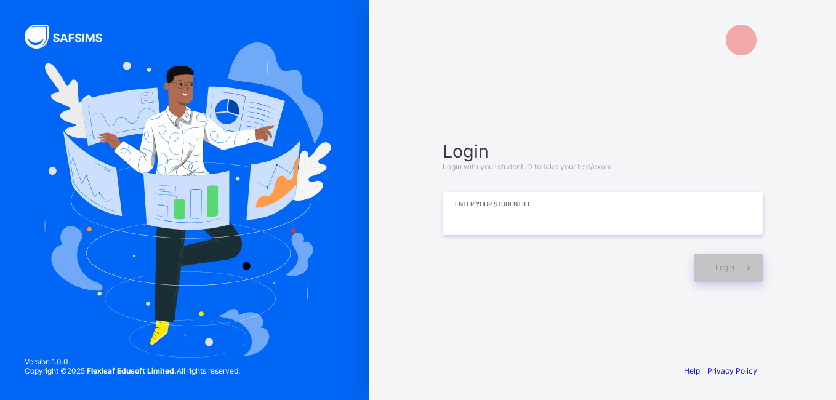
click at [585, 208] on input at bounding box center [603, 213] width 320 height 43
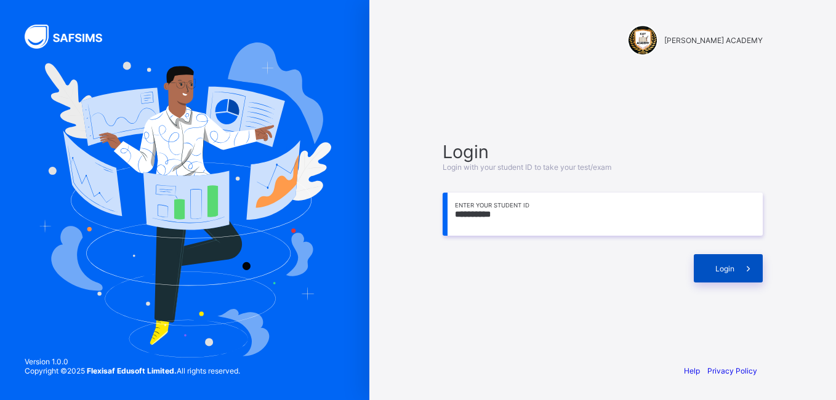
type input "**********"
click at [743, 264] on icon at bounding box center [748, 269] width 13 height 12
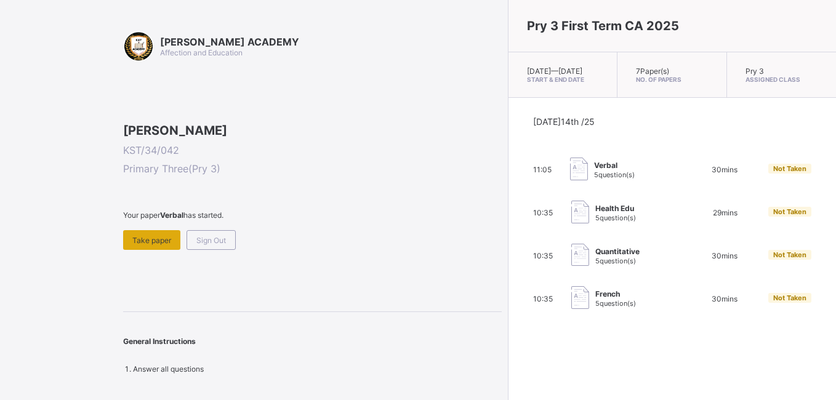
click at [154, 250] on div "Take paper" at bounding box center [151, 240] width 57 height 20
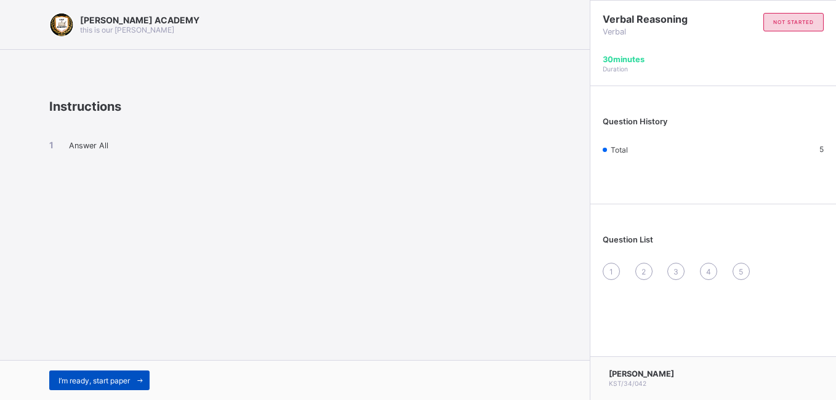
click at [83, 383] on span "I’m ready, start paper" at bounding box center [94, 380] width 71 height 9
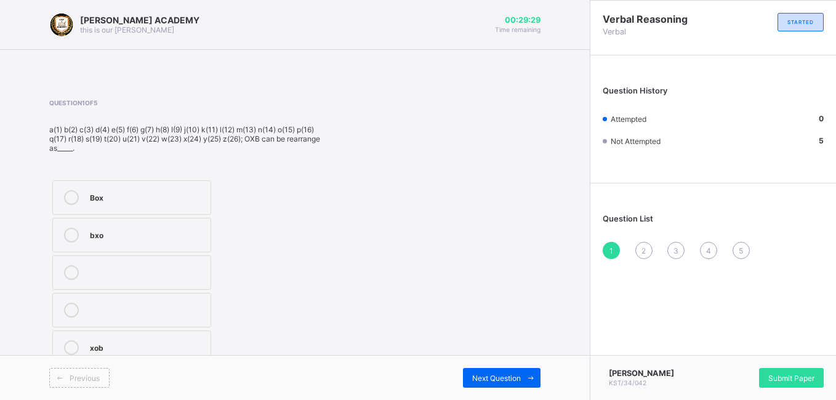
click at [76, 199] on icon at bounding box center [71, 197] width 15 height 15
click at [482, 379] on span "Next Question" at bounding box center [496, 378] width 49 height 9
click at [179, 184] on div "buy" at bounding box center [147, 187] width 115 height 12
click at [640, 247] on div "2" at bounding box center [644, 250] width 17 height 17
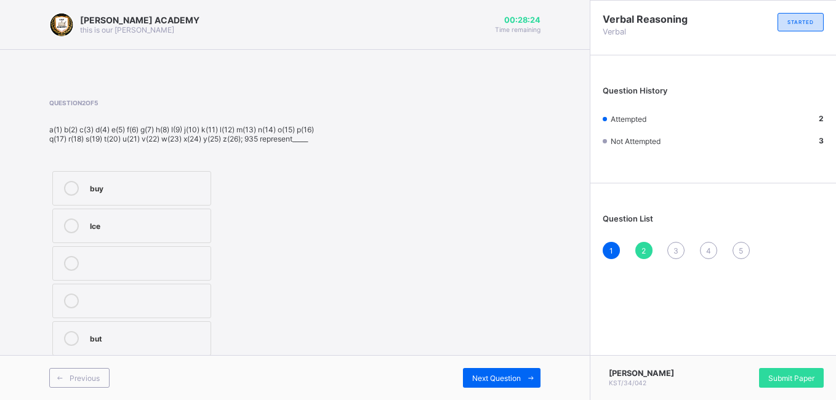
click at [640, 247] on div "2" at bounding box center [644, 250] width 17 height 17
click at [679, 246] on span "3" at bounding box center [676, 250] width 5 height 9
click at [105, 318] on label "45516" at bounding box center [132, 310] width 161 height 34
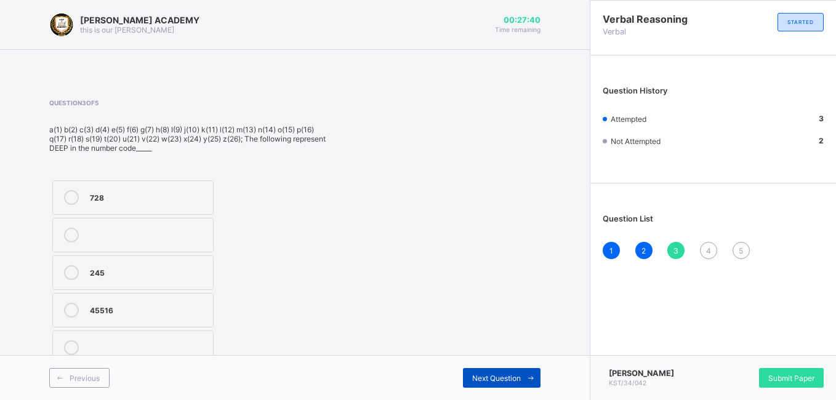
click at [486, 376] on span "Next Question" at bounding box center [496, 378] width 49 height 9
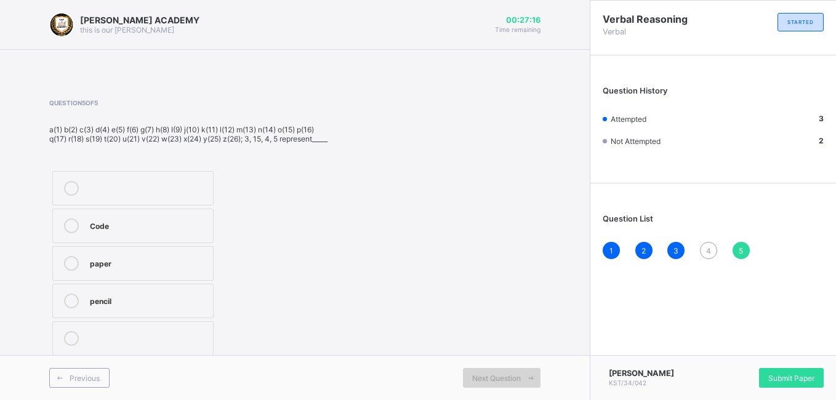
click at [486, 376] on span "Next Question" at bounding box center [496, 378] width 49 height 9
click at [331, 262] on div "Question 5 of 5 a(1) b(2) c(3) d(4) e(5) f(6) g(7) h(8) I(9) j(10) k(11) l(12) …" at bounding box center [294, 229] width 491 height 260
drag, startPoint x: 331, startPoint y: 262, endPoint x: 393, endPoint y: 265, distance: 62.3
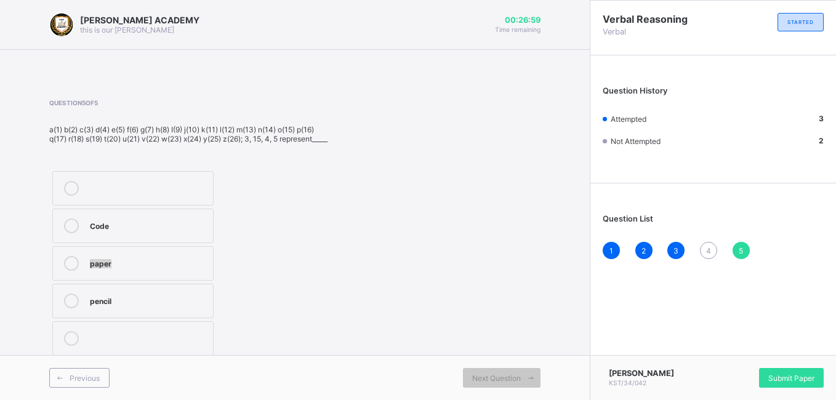
click at [393, 265] on div "Question 5 of 5 a(1) b(2) c(3) d(4) e(5) f(6) g(7) h(8) I(9) j(10) k(11) l(12) …" at bounding box center [294, 229] width 491 height 260
click at [183, 231] on div "Code" at bounding box center [148, 225] width 117 height 12
click at [708, 252] on span "4" at bounding box center [708, 250] width 5 height 9
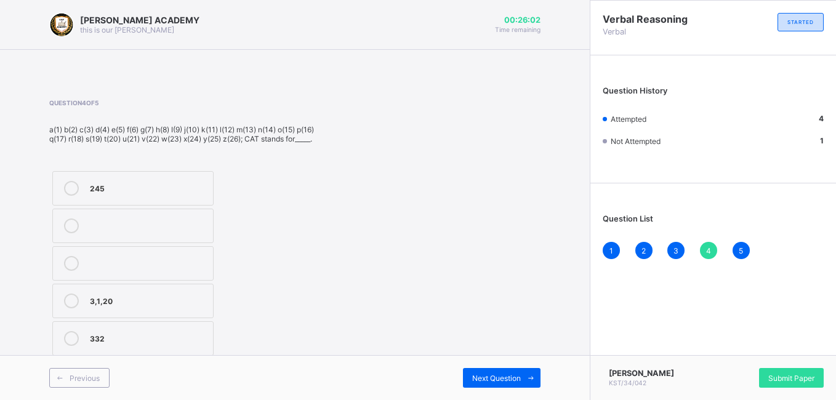
click at [203, 305] on div "3,1,20" at bounding box center [148, 300] width 117 height 12
click at [489, 377] on span "Next Question" at bounding box center [496, 378] width 49 height 9
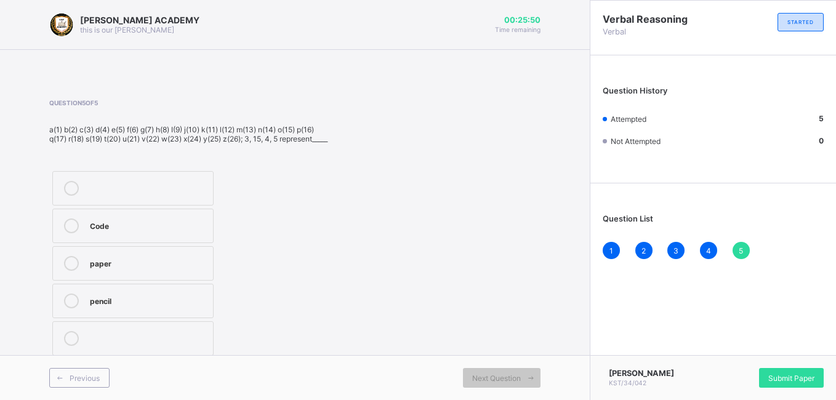
click at [677, 254] on span "3" at bounding box center [676, 250] width 5 height 9
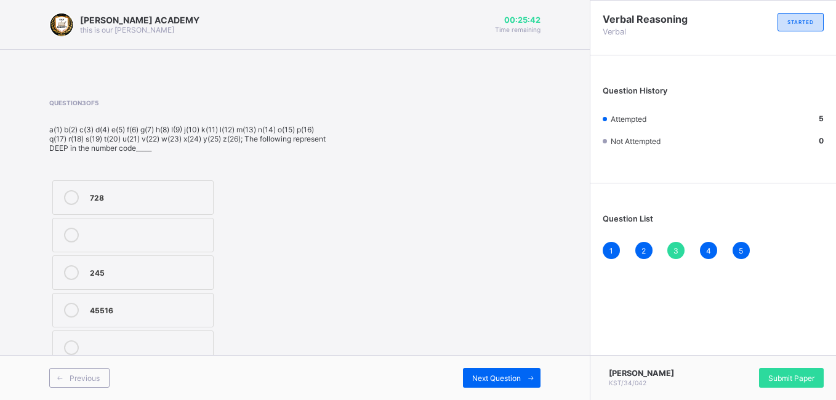
click at [566, 230] on div "[PERSON_NAME] ACADEMY this is our [PERSON_NAME] 00:25:42 Time remaining Questio…" at bounding box center [295, 200] width 590 height 400
click at [815, 373] on div "Submit Paper" at bounding box center [791, 378] width 65 height 20
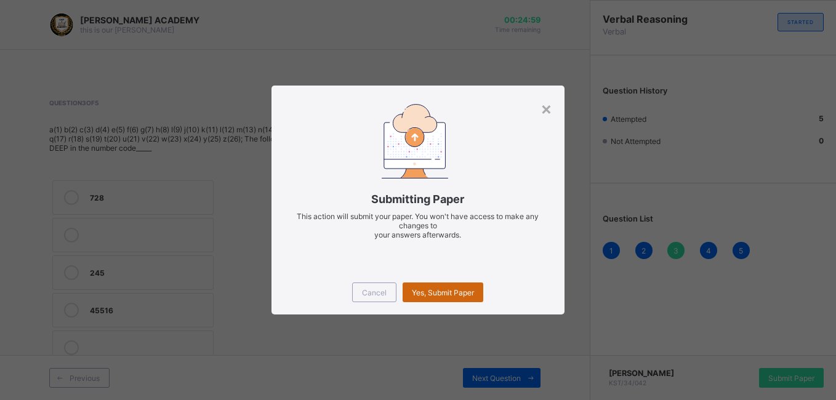
click at [438, 293] on span "Yes, Submit Paper" at bounding box center [443, 292] width 62 height 9
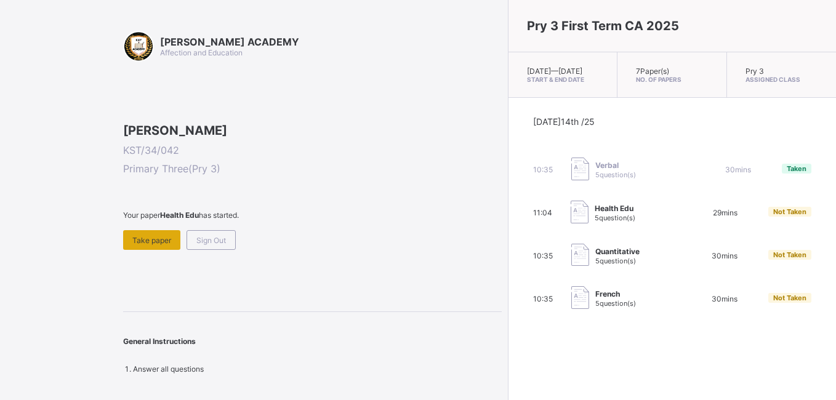
click at [153, 245] on span "Take paper" at bounding box center [151, 240] width 39 height 9
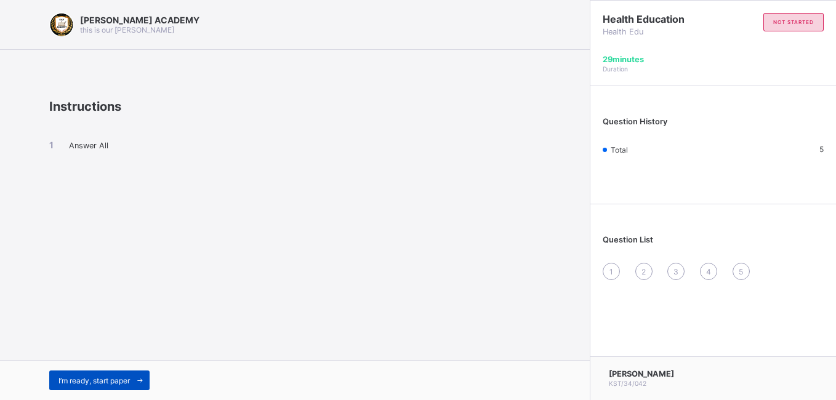
click at [130, 379] on span "I’m ready, start paper" at bounding box center [94, 380] width 71 height 9
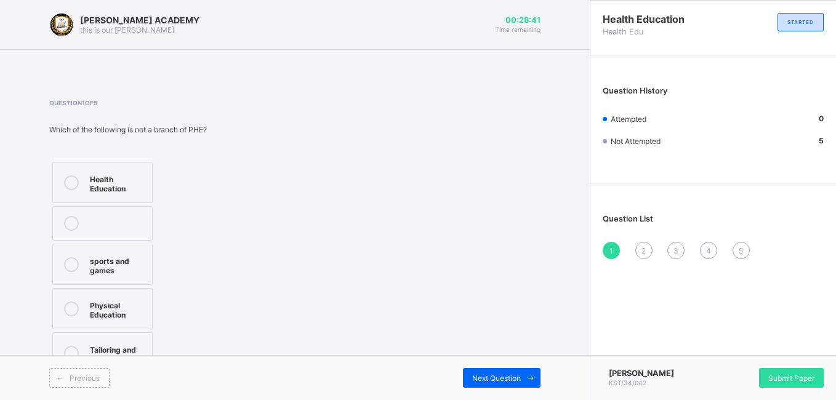
click at [102, 187] on div "Health Education" at bounding box center [118, 183] width 56 height 22
click at [644, 246] on span "2" at bounding box center [644, 250] width 4 height 9
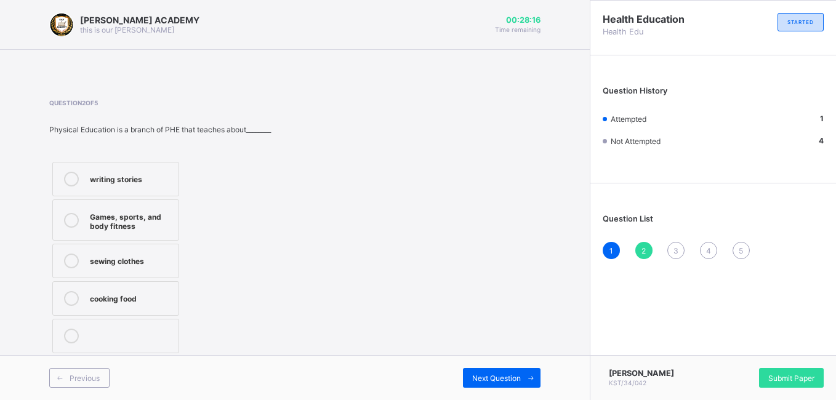
click at [159, 232] on label "Games, sports, and body fitness" at bounding box center [115, 220] width 127 height 41
click at [676, 252] on span "3" at bounding box center [676, 250] width 5 height 9
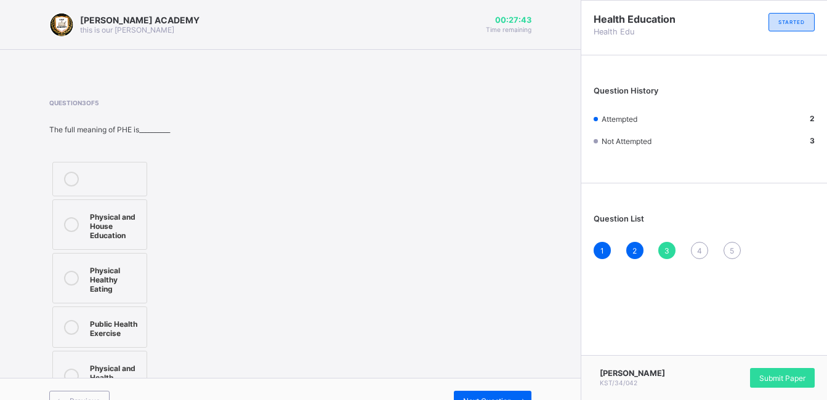
click at [140, 351] on label "Physical and Health Education" at bounding box center [99, 376] width 95 height 50
click at [669, 254] on span "3" at bounding box center [666, 250] width 5 height 9
click at [669, 249] on span "3" at bounding box center [666, 250] width 5 height 9
click at [706, 251] on div "4" at bounding box center [699, 250] width 17 height 17
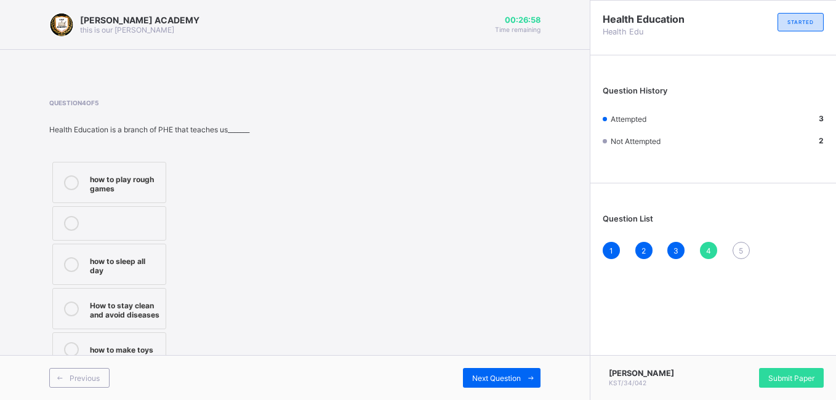
click at [137, 314] on label "How to stay clean and avoid diseases" at bounding box center [109, 308] width 114 height 41
click at [735, 249] on div "5" at bounding box center [741, 250] width 17 height 17
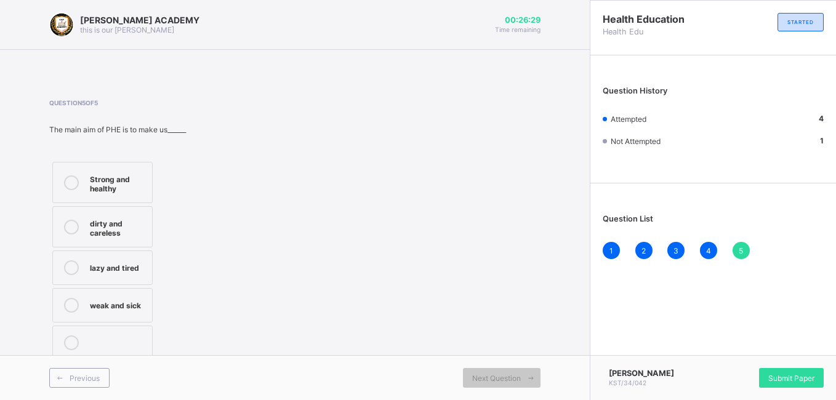
click at [130, 174] on div "Strong and healthy" at bounding box center [118, 183] width 56 height 22
click at [796, 377] on span "Submit Paper" at bounding box center [792, 378] width 46 height 9
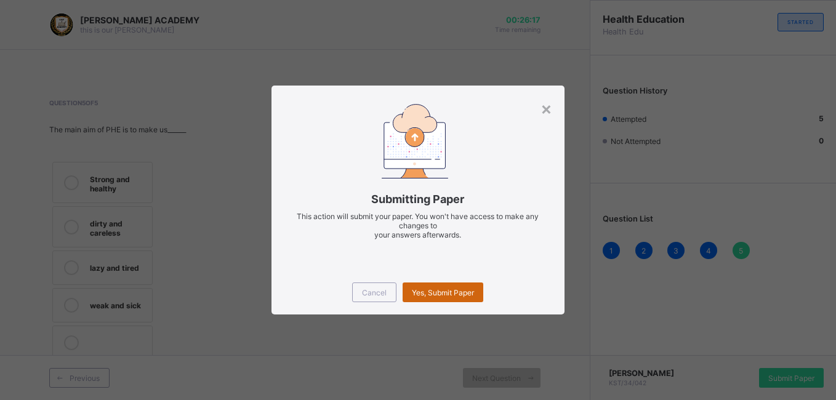
click at [451, 294] on span "Yes, Submit Paper" at bounding box center [443, 292] width 62 height 9
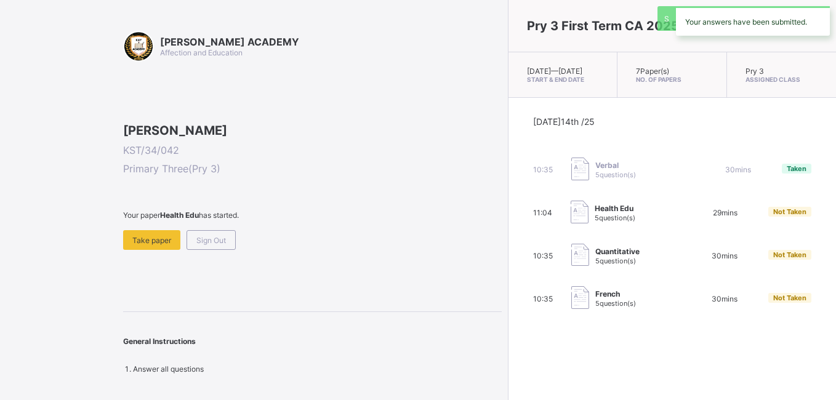
click at [533, 294] on div "[DATE] 14th /25 10:35 Verbal 5 question(s) 30 mins Taken 11:04 Health Edu 5 que…" at bounding box center [672, 213] width 278 height 195
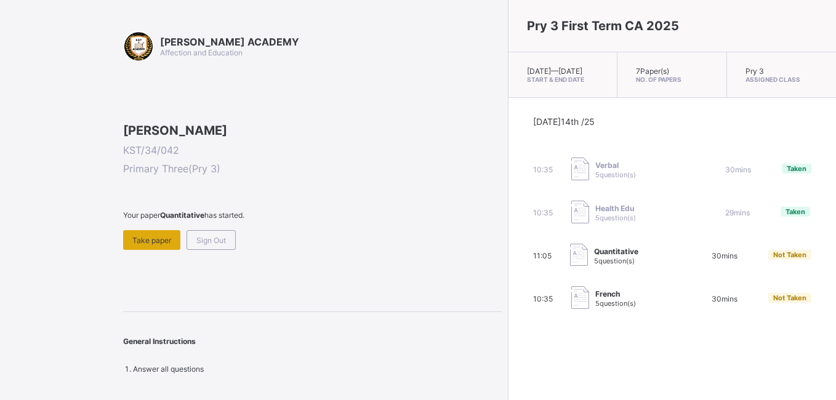
click at [153, 245] on span "Take paper" at bounding box center [151, 240] width 39 height 9
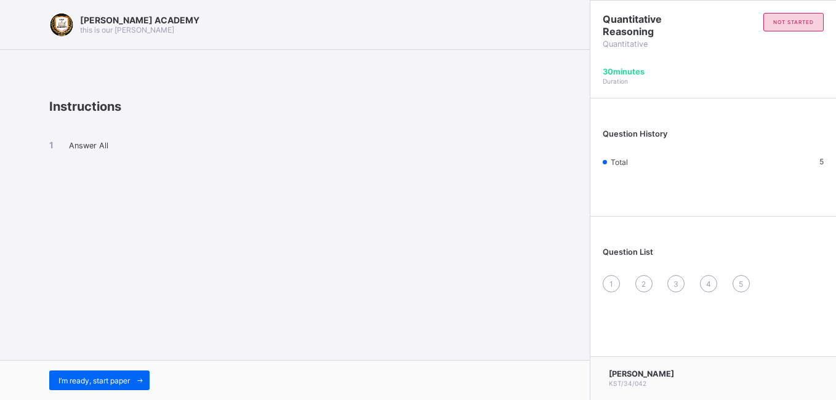
click at [121, 393] on div "I’m ready, start paper" at bounding box center [295, 380] width 590 height 40
click at [116, 379] on span "I’m ready, start paper" at bounding box center [94, 380] width 71 height 9
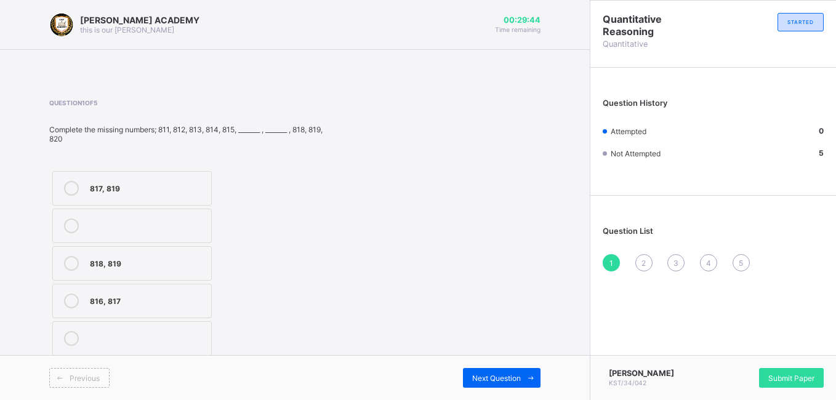
click at [99, 305] on div "816, 817" at bounding box center [147, 300] width 115 height 12
click at [641, 257] on div "2" at bounding box center [644, 262] width 17 height 17
click at [133, 235] on label "702, 703" at bounding box center [131, 226] width 159 height 34
click at [678, 267] on span "3" at bounding box center [676, 263] width 5 height 9
click at [107, 344] on div "507, 508" at bounding box center [147, 338] width 115 height 15
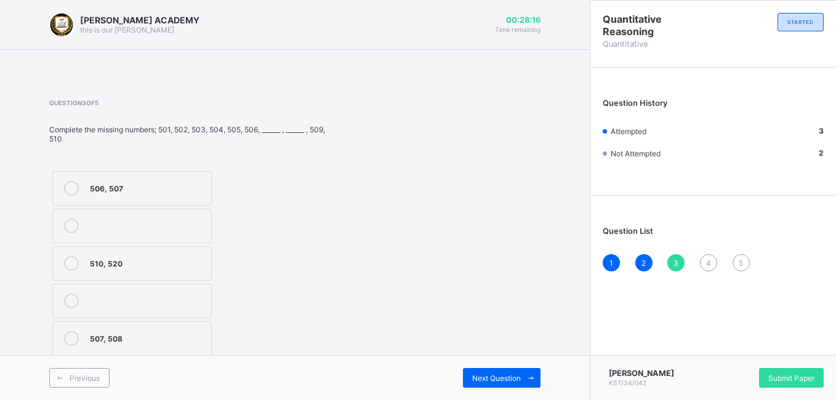
click at [711, 261] on span "4" at bounding box center [708, 263] width 5 height 9
click at [171, 305] on div "905, 909" at bounding box center [147, 300] width 115 height 12
click at [740, 266] on span "5" at bounding box center [741, 263] width 4 height 9
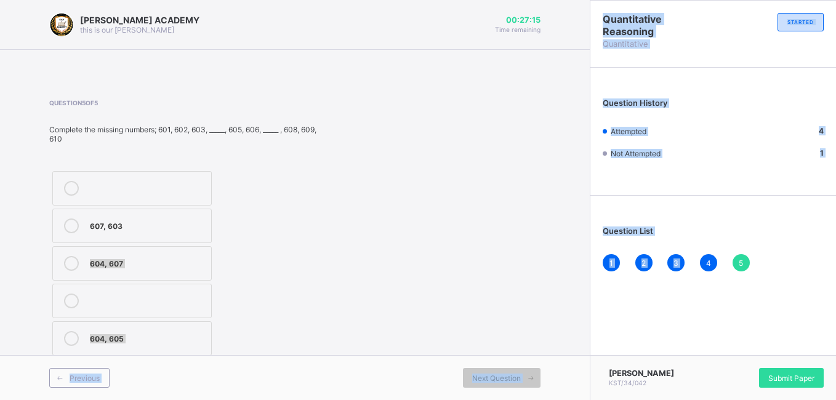
drag, startPoint x: 703, startPoint y: 238, endPoint x: 358, endPoint y: 238, distance: 345.5
click at [358, 238] on div "[PERSON_NAME] ACADEMY this is our [PERSON_NAME] 00:27:15 Time remaining Questio…" at bounding box center [418, 200] width 836 height 400
drag, startPoint x: 358, startPoint y: 238, endPoint x: 408, endPoint y: 309, distance: 87.0
click at [408, 309] on div "Question 5 of 5 Complete the missing numbers; 601, 602, 603, _____, 605, 606, _…" at bounding box center [294, 229] width 491 height 260
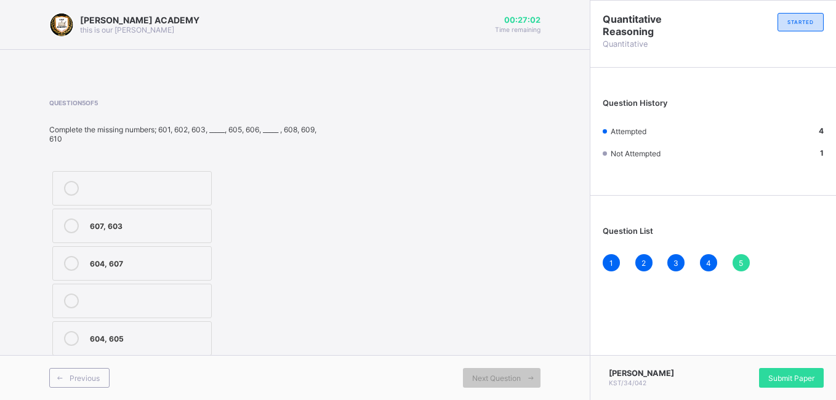
click at [161, 262] on div "604, 607" at bounding box center [147, 262] width 115 height 12
click at [792, 376] on span "Submit Paper" at bounding box center [792, 378] width 46 height 9
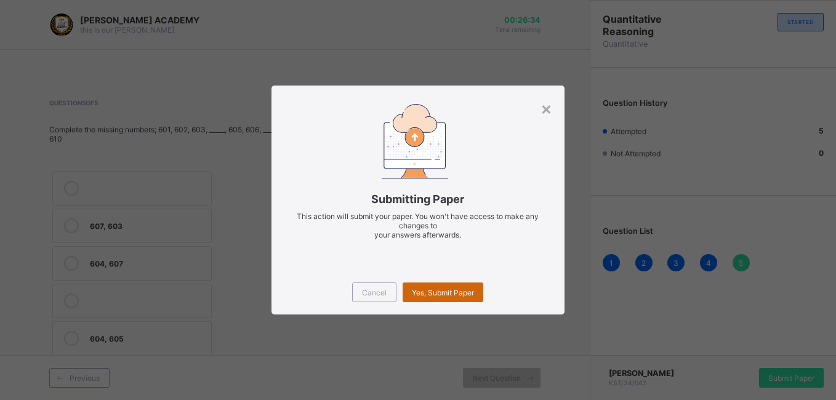
click at [442, 294] on span "Yes, Submit Paper" at bounding box center [443, 292] width 62 height 9
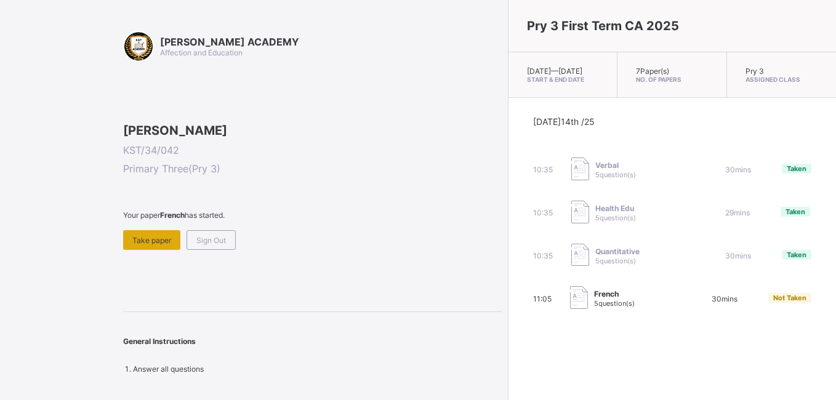
click at [158, 250] on div "Take paper" at bounding box center [151, 240] width 57 height 20
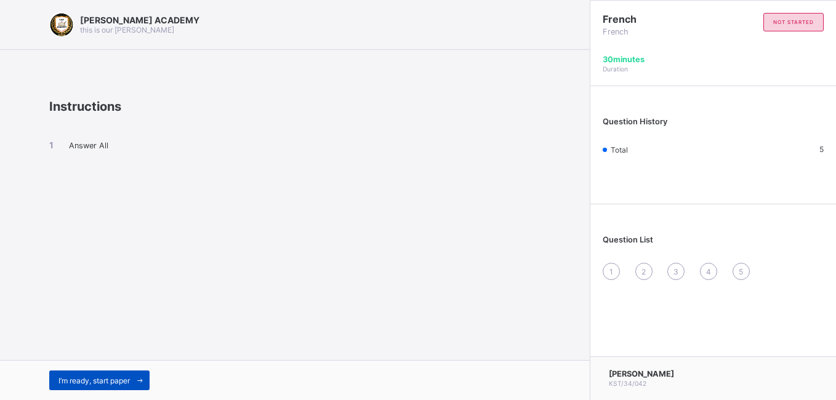
click at [66, 379] on span "I’m ready, start paper" at bounding box center [94, 380] width 71 height 9
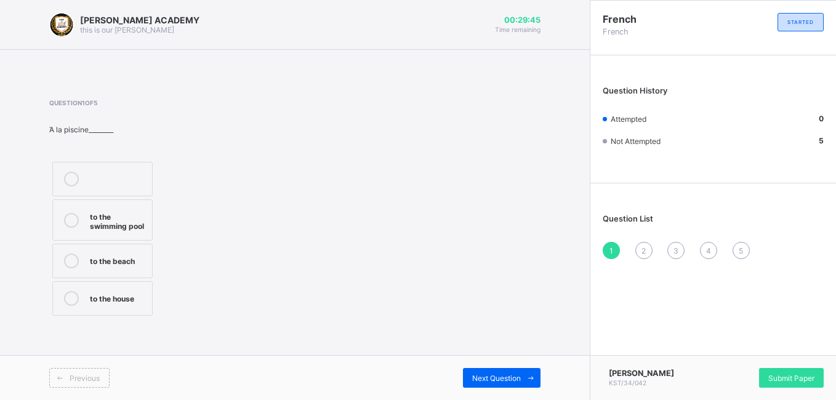
click at [117, 263] on div "to the beach" at bounding box center [118, 260] width 56 height 12
click at [642, 249] on span "2" at bounding box center [644, 250] width 4 height 9
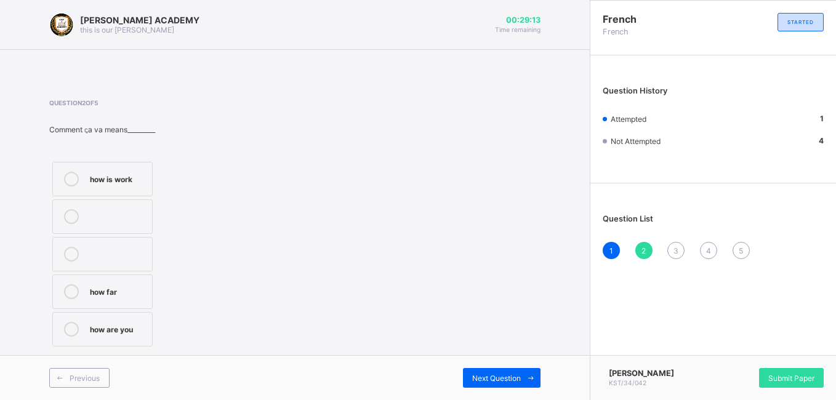
click at [114, 333] on div "how are you" at bounding box center [118, 328] width 56 height 12
click at [676, 250] on span "3" at bounding box center [676, 250] width 5 height 9
click at [126, 332] on div "you are good" at bounding box center [118, 335] width 56 height 12
click at [708, 244] on div "4" at bounding box center [708, 250] width 17 height 17
click at [83, 177] on div at bounding box center [71, 183] width 25 height 22
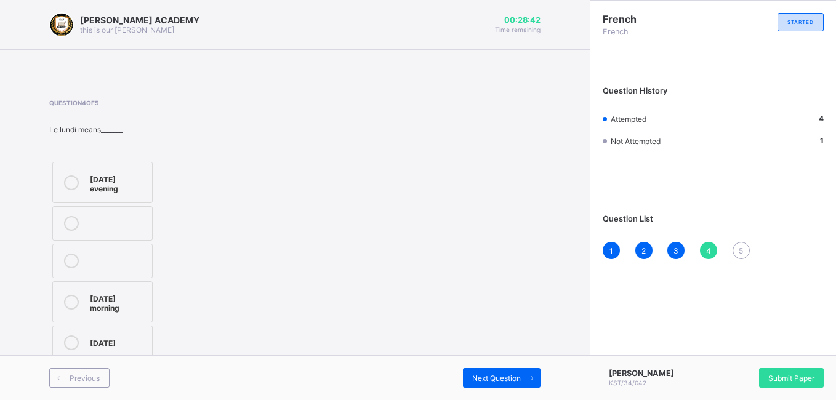
click at [740, 247] on span "5" at bounding box center [741, 250] width 4 height 9
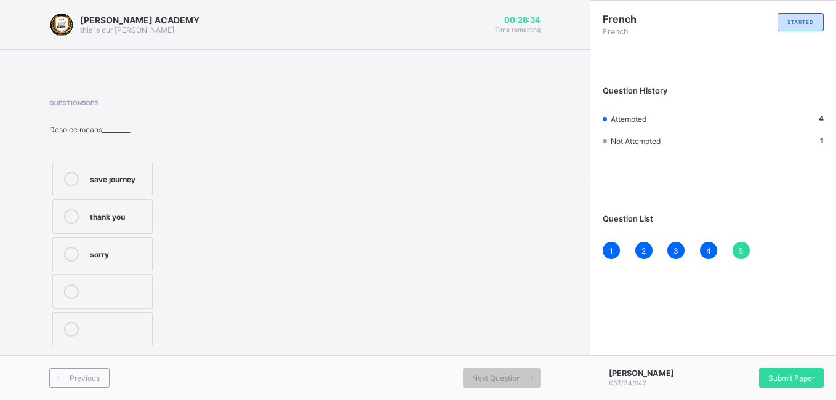
click at [127, 262] on label "sorry" at bounding box center [102, 254] width 100 height 34
click at [782, 368] on div "Submit Paper" at bounding box center [791, 378] width 65 height 20
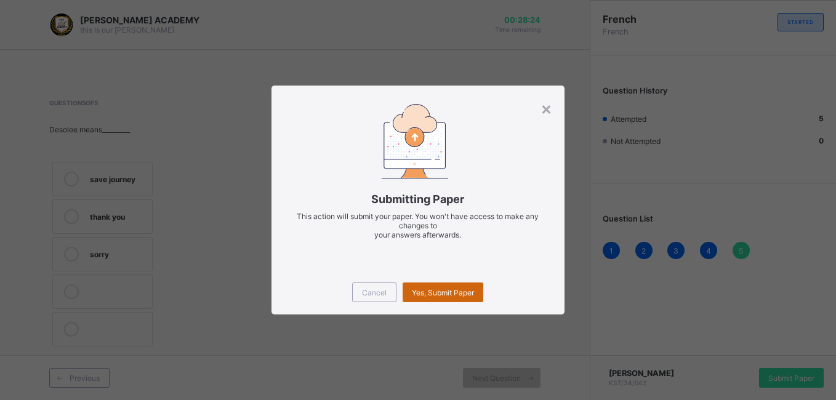
click at [461, 289] on span "Yes, Submit Paper" at bounding box center [443, 292] width 62 height 9
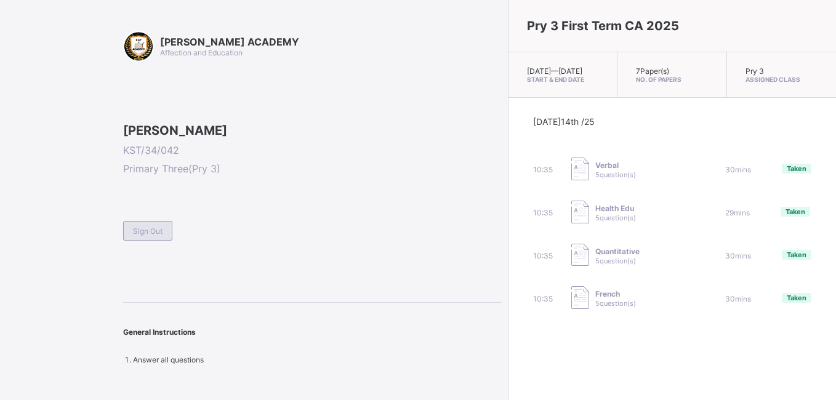
click at [148, 236] on span "Sign Out" at bounding box center [148, 231] width 30 height 9
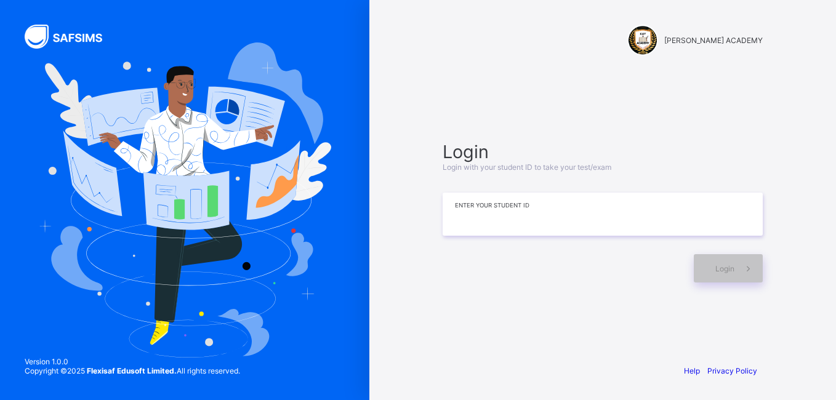
click at [542, 208] on input at bounding box center [603, 214] width 320 height 43
type input "*********"
click at [722, 273] on span "Login" at bounding box center [725, 268] width 19 height 9
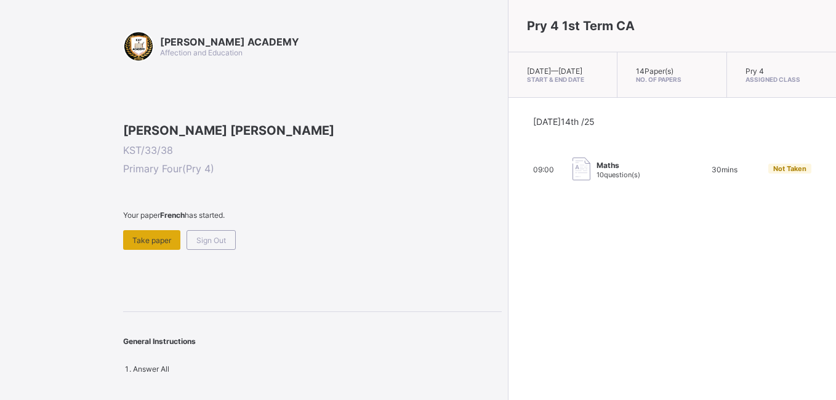
click at [153, 245] on span "Take paper" at bounding box center [151, 240] width 39 height 9
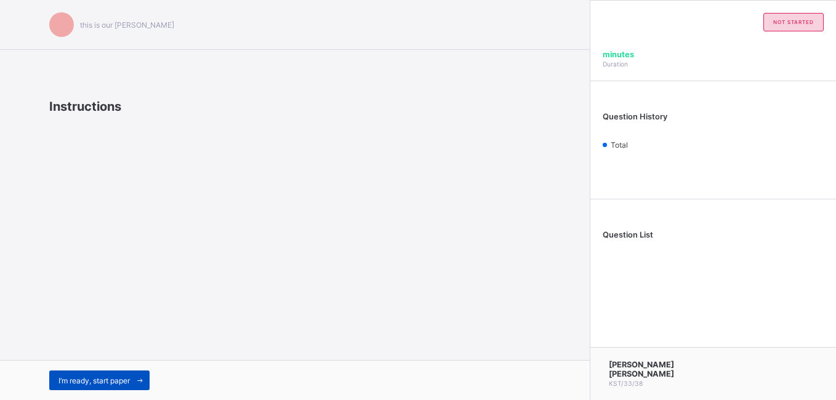
click at [139, 384] on icon at bounding box center [139, 381] width 9 height 8
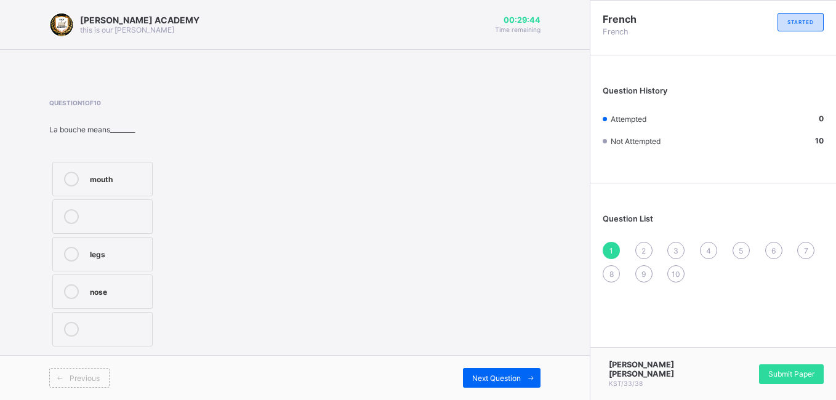
click at [80, 177] on div at bounding box center [71, 179] width 25 height 15
click at [642, 248] on span "2" at bounding box center [644, 250] width 4 height 9
click at [642, 247] on span "2" at bounding box center [644, 250] width 4 height 9
click at [119, 211] on div "head" at bounding box center [118, 215] width 56 height 12
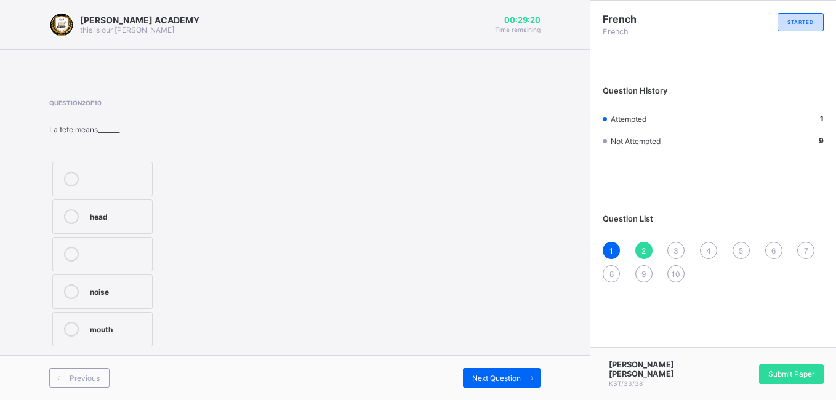
click at [679, 251] on span "3" at bounding box center [676, 250] width 5 height 9
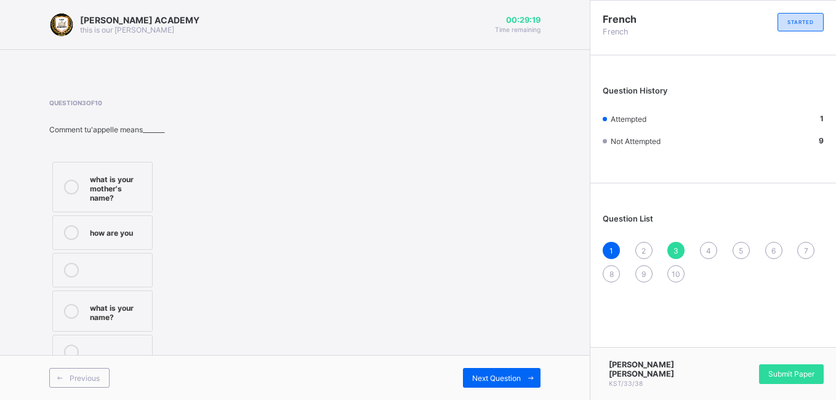
click at [679, 251] on span "3" at bounding box center [676, 250] width 5 height 9
click at [680, 251] on div "3" at bounding box center [676, 250] width 17 height 17
click at [150, 238] on label "how are you" at bounding box center [102, 233] width 100 height 34
click at [709, 250] on span "4" at bounding box center [708, 250] width 5 height 9
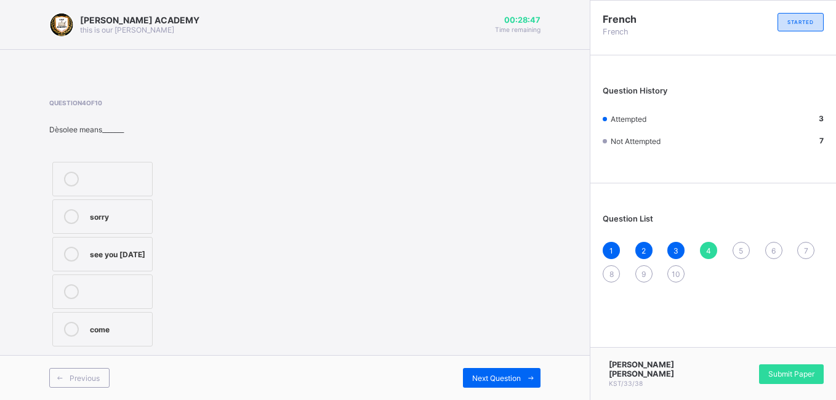
click at [709, 250] on span "4" at bounding box center [708, 250] width 5 height 9
click at [136, 209] on label "sorry" at bounding box center [102, 217] width 100 height 34
click at [137, 209] on div "sorry" at bounding box center [118, 215] width 56 height 12
click at [740, 250] on span "5" at bounding box center [741, 250] width 4 height 9
click at [82, 329] on div at bounding box center [71, 333] width 25 height 22
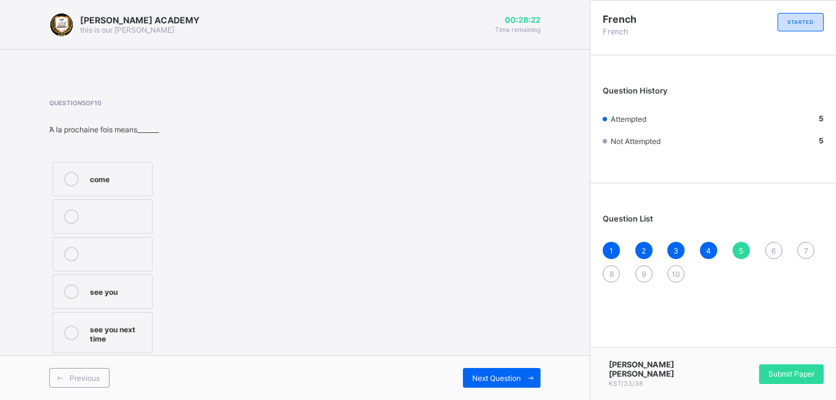
click at [772, 252] on span "6" at bounding box center [774, 250] width 4 height 9
click at [104, 252] on div "see you [DATE]" at bounding box center [118, 253] width 56 height 12
click at [805, 251] on span "7" at bounding box center [806, 250] width 4 height 9
click at [808, 244] on div "7" at bounding box center [805, 250] width 17 height 17
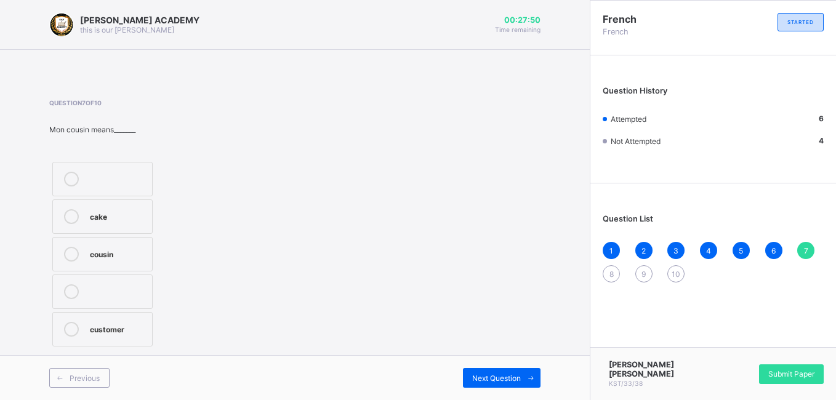
click at [127, 302] on label at bounding box center [102, 292] width 100 height 34
click at [119, 331] on div "customer" at bounding box center [118, 328] width 56 height 12
click at [611, 272] on span "8" at bounding box center [612, 274] width 4 height 9
click at [145, 189] on label "mother" at bounding box center [102, 179] width 100 height 34
click at [645, 272] on span "9" at bounding box center [644, 274] width 4 height 9
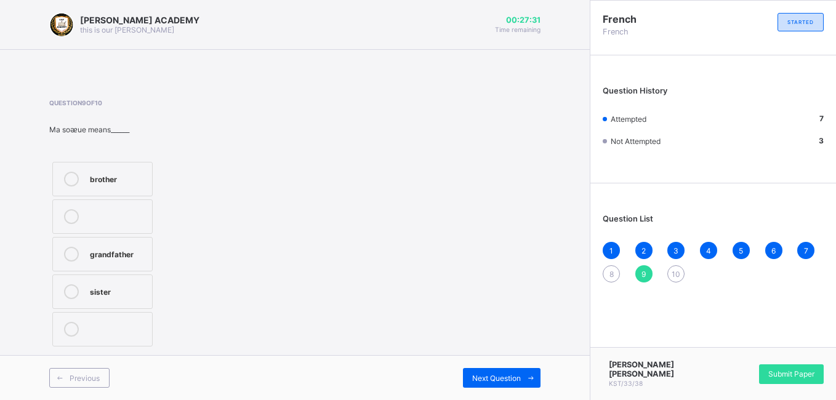
click at [645, 272] on span "9" at bounding box center [644, 274] width 4 height 9
click at [108, 293] on div "sister" at bounding box center [118, 290] width 56 height 12
click at [670, 270] on div "10" at bounding box center [676, 273] width 17 height 17
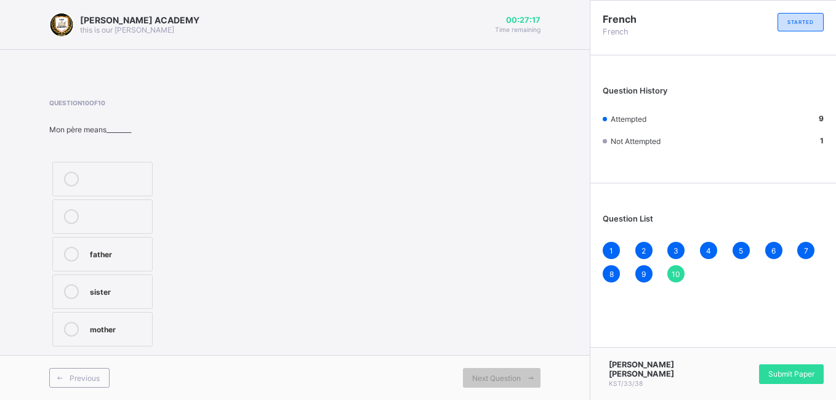
click at [134, 254] on div "father" at bounding box center [118, 253] width 56 height 12
click at [782, 374] on span "Submit Paper" at bounding box center [792, 373] width 46 height 9
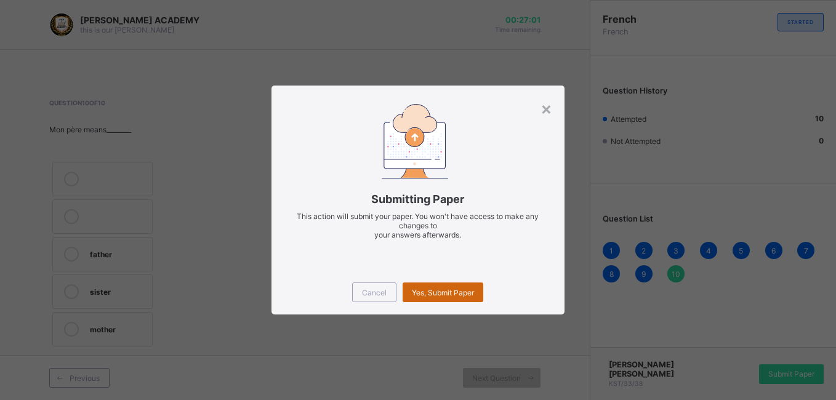
click at [471, 291] on span "Yes, Submit Paper" at bounding box center [443, 292] width 62 height 9
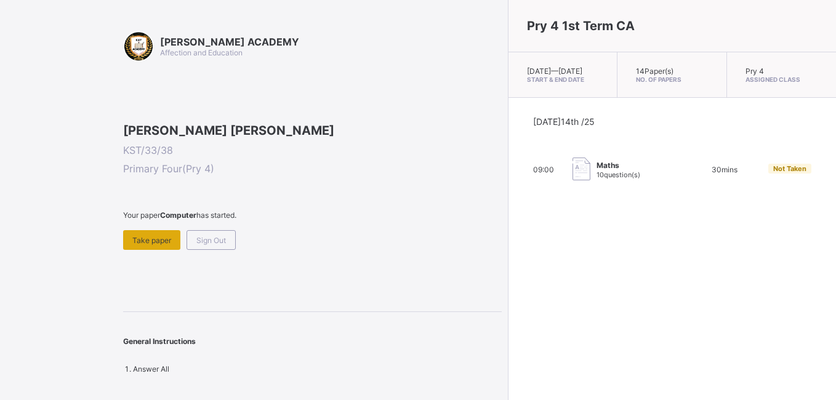
click at [163, 250] on div "Take paper" at bounding box center [151, 240] width 57 height 20
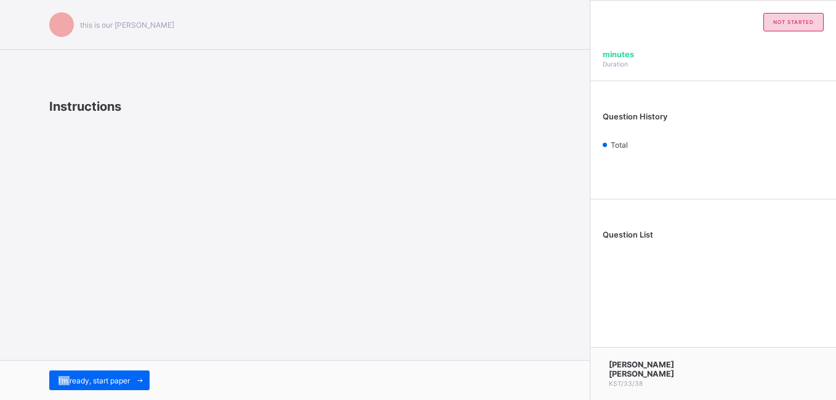
click at [163, 314] on div "this is our [PERSON_NAME] Instructions I’m ready, start paper" at bounding box center [295, 200] width 590 height 400
drag, startPoint x: 163, startPoint y: 314, endPoint x: 136, endPoint y: 385, distance: 75.6
click at [136, 385] on span at bounding box center [140, 381] width 20 height 20
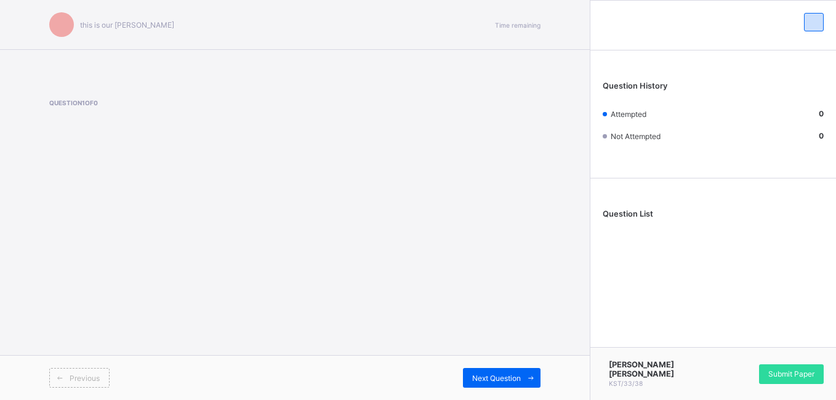
click at [136, 385] on div "Previous" at bounding box center [172, 378] width 246 height 20
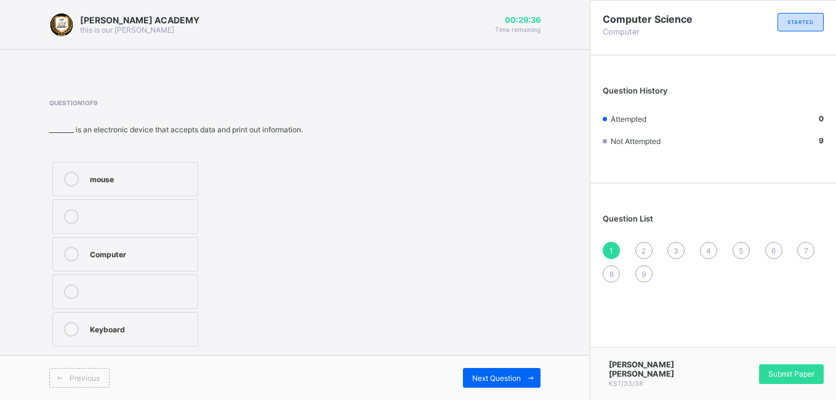
click at [182, 261] on div "Computer" at bounding box center [141, 254] width 102 height 15
click at [640, 246] on div "2" at bounding box center [644, 250] width 17 height 17
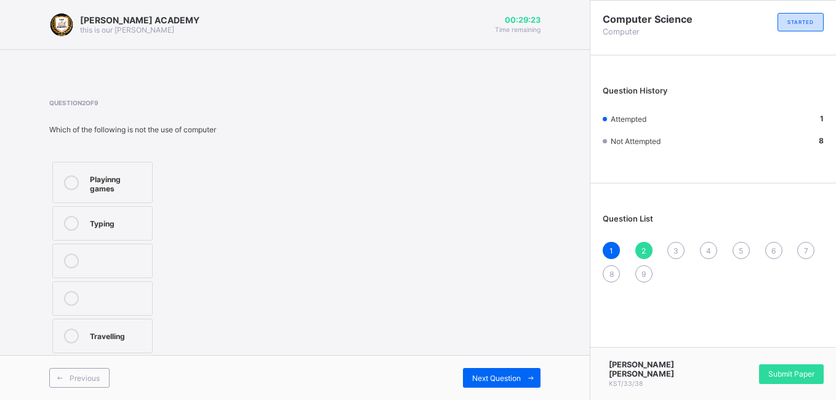
click at [84, 322] on label "Travelling" at bounding box center [102, 336] width 100 height 34
click at [676, 247] on span "3" at bounding box center [676, 250] width 5 height 9
click at [133, 300] on label "TRUE" at bounding box center [102, 292] width 100 height 34
click at [712, 244] on div "4" at bounding box center [708, 250] width 17 height 17
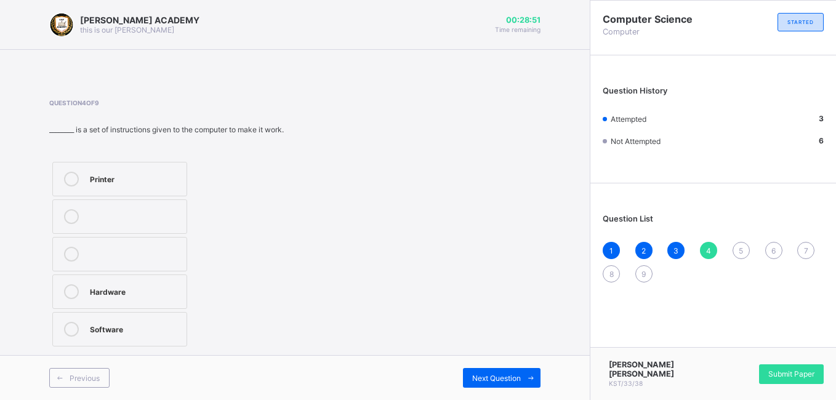
click at [179, 288] on div "Hardware" at bounding box center [135, 290] width 91 height 12
click at [135, 324] on div "Software" at bounding box center [135, 328] width 91 height 12
click at [747, 244] on div "5" at bounding box center [741, 250] width 17 height 17
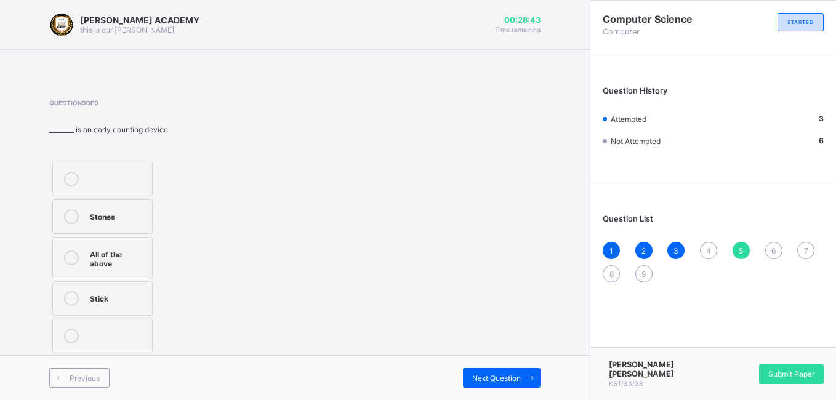
click at [747, 244] on div "5" at bounding box center [741, 250] width 17 height 17
click at [118, 252] on div "All of the above" at bounding box center [118, 258] width 56 height 22
click at [774, 248] on span "6" at bounding box center [774, 250] width 4 height 9
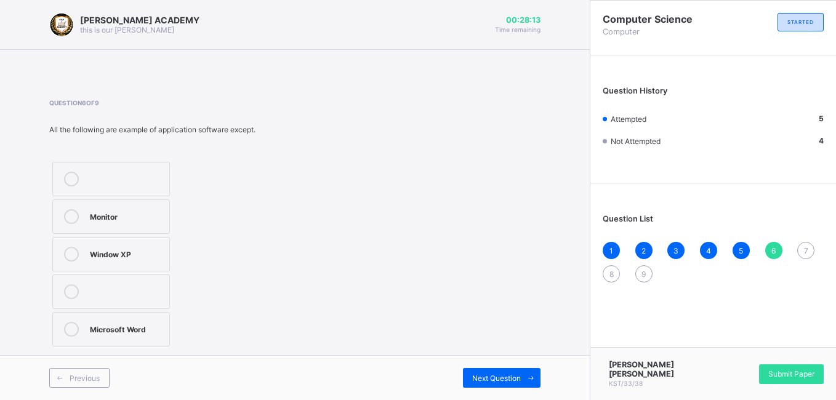
click at [157, 254] on div "Window XP" at bounding box center [126, 253] width 73 height 12
click at [814, 251] on div "7" at bounding box center [805, 250] width 17 height 17
click at [137, 330] on div "Software" at bounding box center [124, 328] width 68 height 12
click at [613, 270] on span "8" at bounding box center [612, 274] width 4 height 9
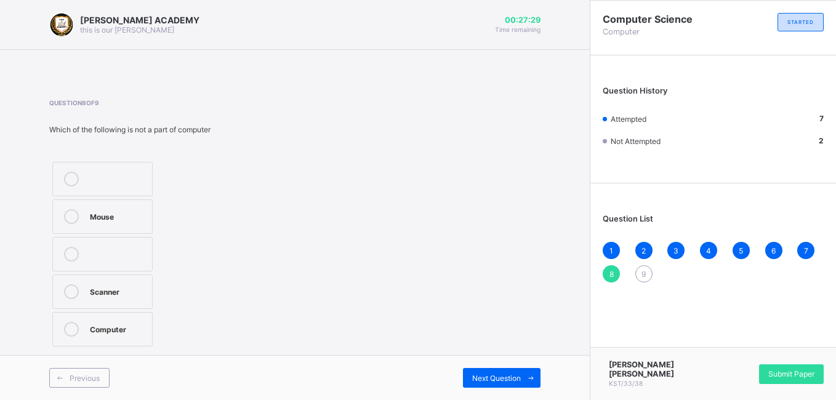
click at [137, 336] on div "Computer" at bounding box center [118, 329] width 56 height 15
click at [645, 276] on span "9" at bounding box center [644, 274] width 4 height 9
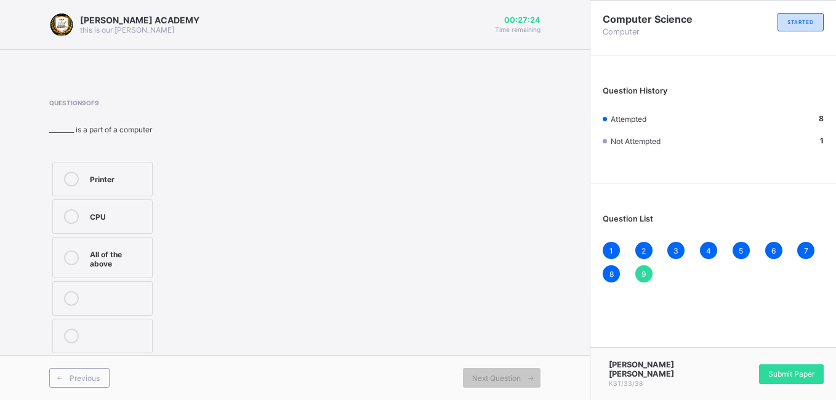
click at [645, 276] on span "9" at bounding box center [644, 274] width 4 height 9
click at [126, 268] on div "All of the above" at bounding box center [118, 258] width 56 height 22
click at [771, 367] on div "Enoch [PERSON_NAME] KST/33/38 Submit Paper" at bounding box center [713, 373] width 246 height 53
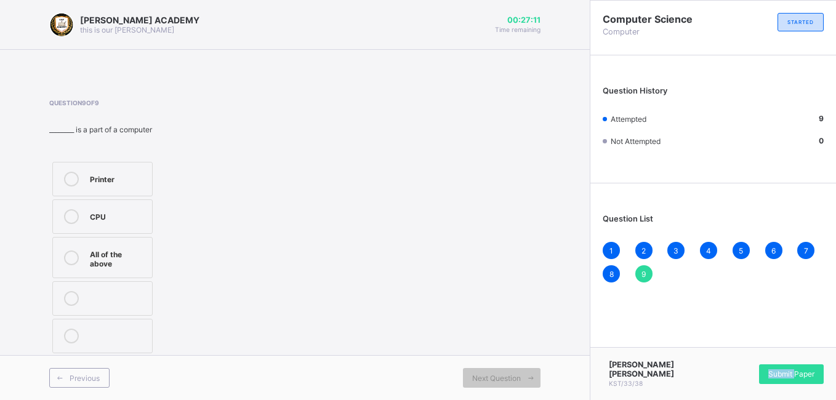
drag, startPoint x: 771, startPoint y: 367, endPoint x: 794, endPoint y: 381, distance: 27.0
click at [794, 379] on span "Submit Paper" at bounding box center [792, 373] width 46 height 9
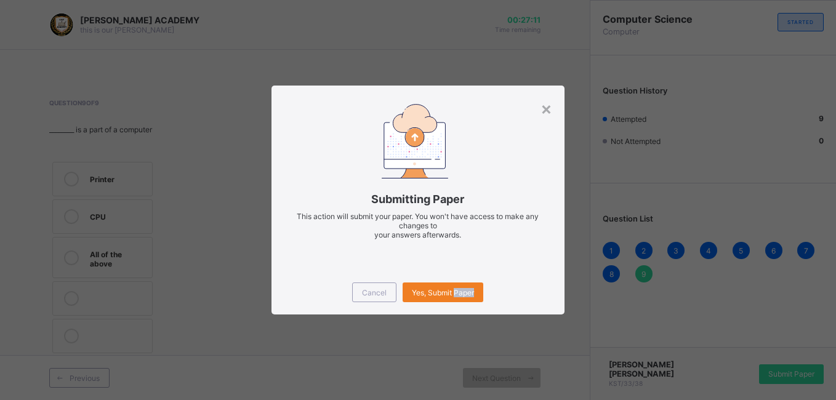
click at [795, 381] on div "× Submitting Paper This action will submit your paper. You won't have access to…" at bounding box center [418, 200] width 836 height 400
click at [424, 289] on span "Yes, Submit Paper" at bounding box center [443, 292] width 62 height 9
click at [424, 289] on div "Yes, Submit Paper" at bounding box center [443, 293] width 81 height 20
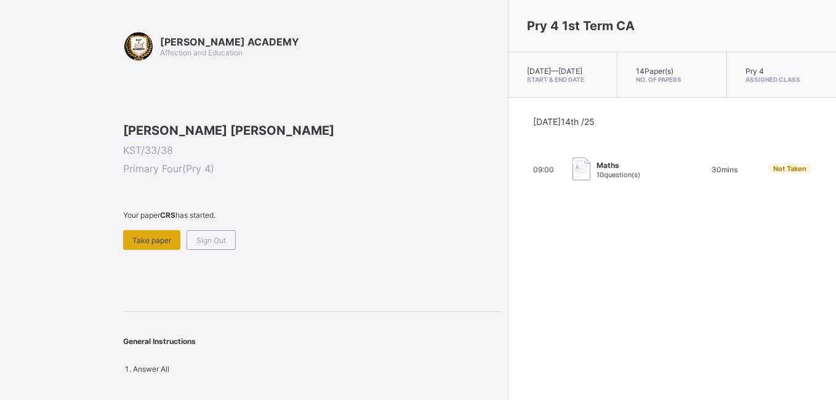
click at [165, 245] on span "Take paper" at bounding box center [151, 240] width 39 height 9
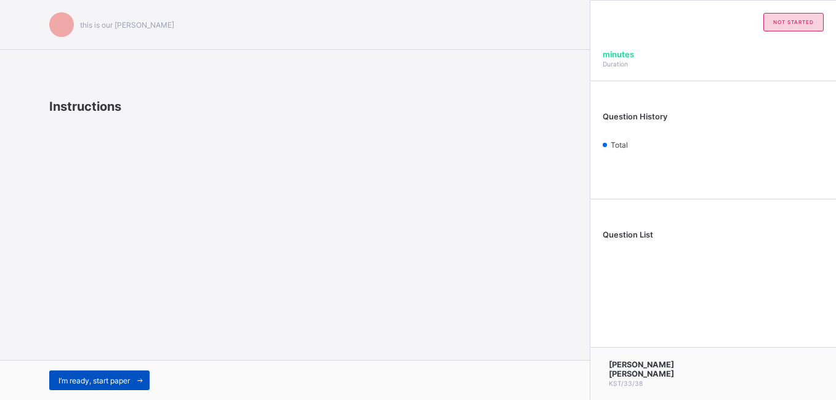
click at [86, 380] on span "I’m ready, start paper" at bounding box center [94, 380] width 71 height 9
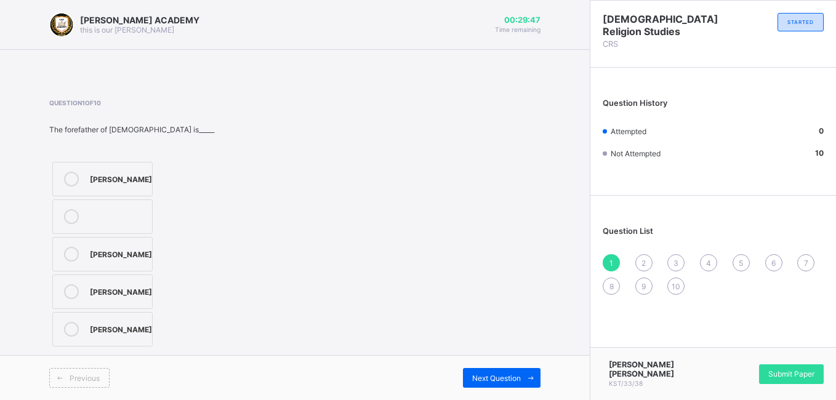
click at [131, 188] on label "[PERSON_NAME]" at bounding box center [102, 179] width 100 height 34
drag, startPoint x: 676, startPoint y: 211, endPoint x: 594, endPoint y: 273, distance: 103.3
click at [594, 273] on div "Question List 1 2 3 4 5 6 7 8 9 10" at bounding box center [714, 254] width 246 height 105
click at [649, 262] on div "2" at bounding box center [644, 262] width 17 height 17
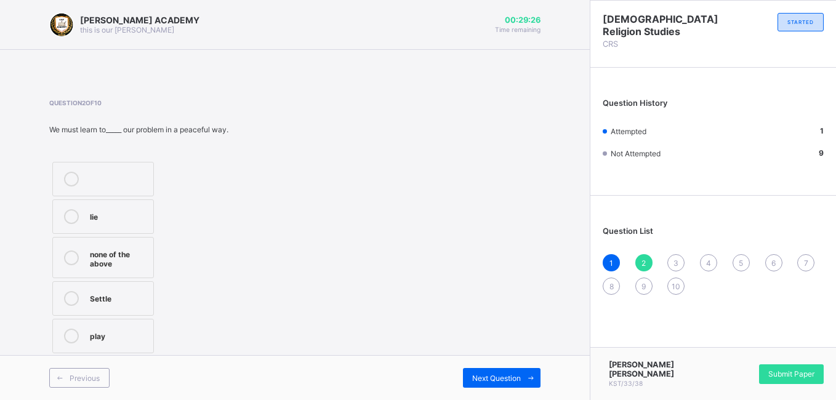
click at [111, 296] on div "Settle" at bounding box center [118, 297] width 57 height 12
click at [677, 261] on span "3" at bounding box center [676, 263] width 5 height 9
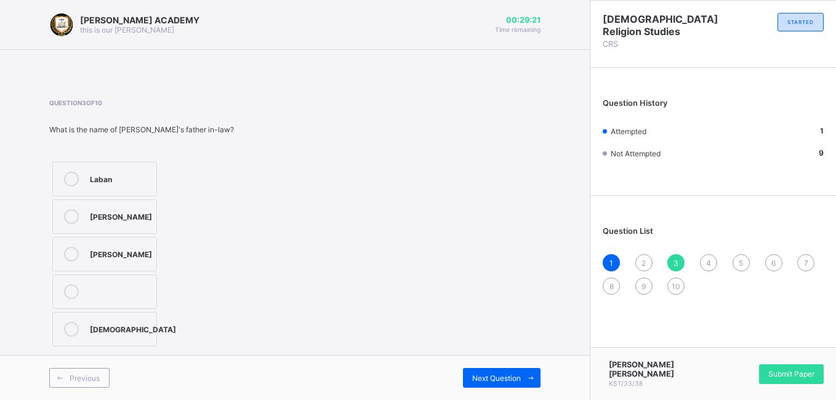
click at [677, 261] on span "3" at bounding box center [676, 263] width 5 height 9
click at [128, 172] on div "Laban" at bounding box center [120, 178] width 60 height 12
click at [708, 262] on span "4" at bounding box center [708, 263] width 5 height 9
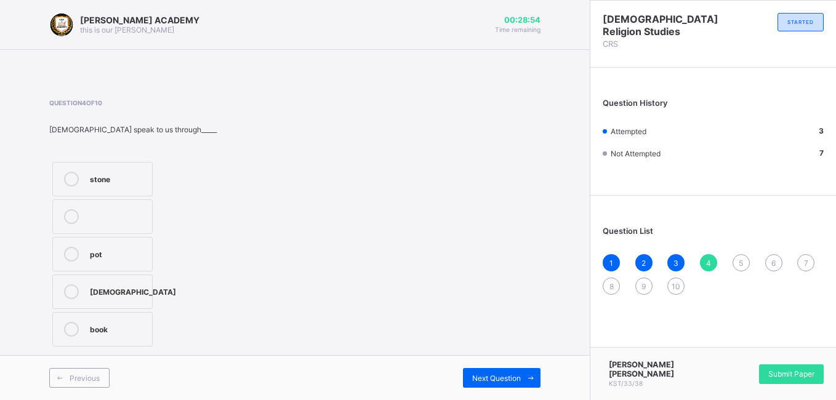
click at [127, 288] on div "[DEMOGRAPHIC_DATA]" at bounding box center [133, 290] width 86 height 12
click at [735, 264] on div "5" at bounding box center [741, 262] width 17 height 17
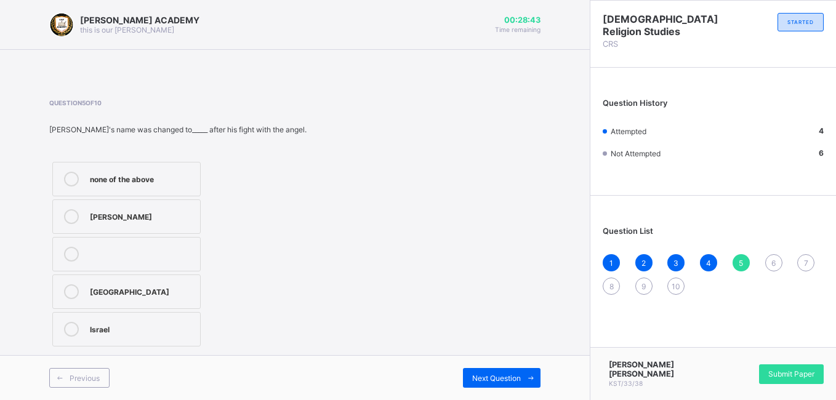
click at [149, 333] on div "Israel" at bounding box center [142, 328] width 104 height 12
click at [778, 264] on div "6" at bounding box center [773, 262] width 17 height 17
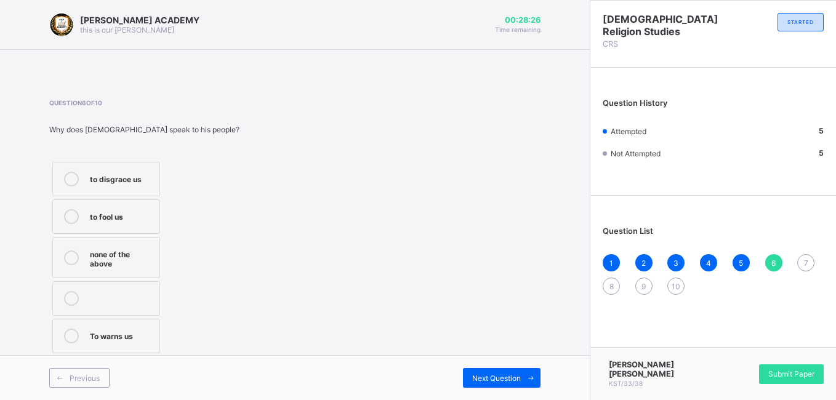
click at [86, 336] on label "To warns us" at bounding box center [106, 336] width 108 height 34
click at [801, 261] on div "7" at bounding box center [805, 262] width 17 height 17
click at [136, 260] on div "Father" at bounding box center [125, 254] width 71 height 15
click at [136, 261] on div "Father" at bounding box center [125, 254] width 71 height 15
click at [611, 283] on span "8" at bounding box center [612, 286] width 4 height 9
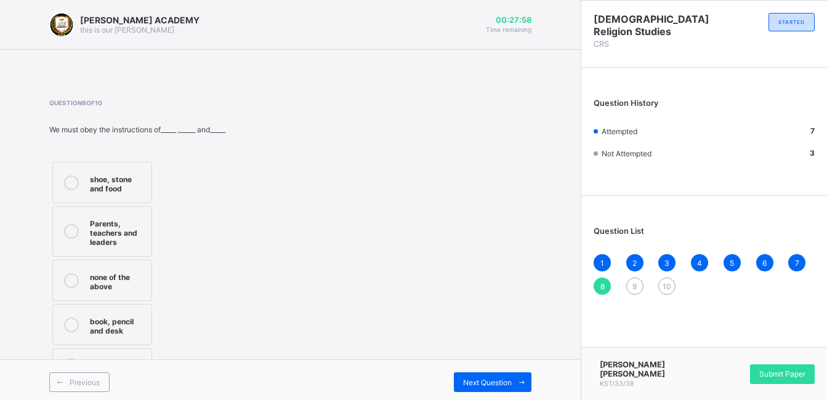
click at [116, 223] on div "Parents, teachers and leaders" at bounding box center [117, 231] width 55 height 31
click at [637, 289] on span "9" at bounding box center [634, 286] width 4 height 9
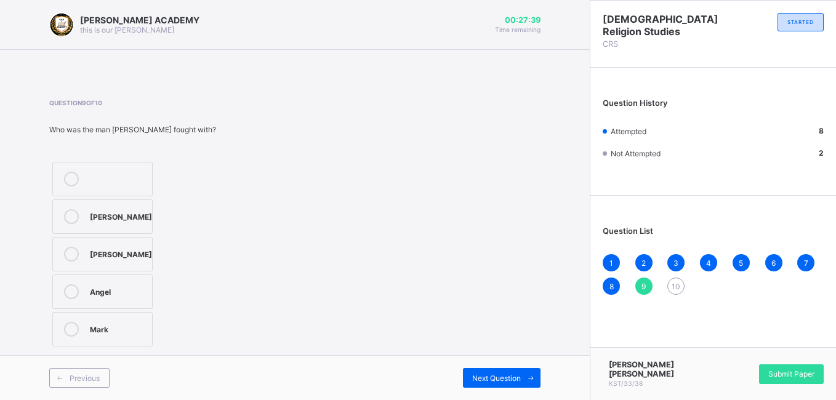
click at [139, 304] on label "Angel" at bounding box center [102, 292] width 100 height 34
click at [674, 282] on span "10" at bounding box center [676, 286] width 9 height 9
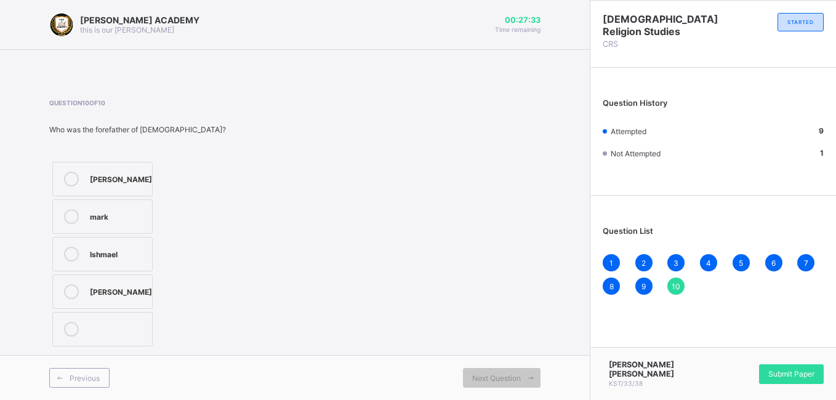
click at [675, 283] on span "10" at bounding box center [676, 286] width 9 height 9
click at [107, 247] on div "Ishmael" at bounding box center [118, 253] width 56 height 12
click at [788, 374] on span "Submit Paper" at bounding box center [792, 373] width 46 height 9
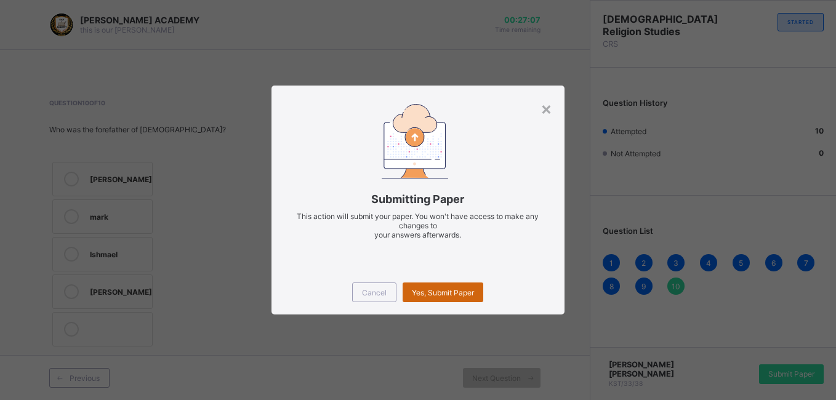
click at [424, 294] on span "Yes, Submit Paper" at bounding box center [443, 292] width 62 height 9
click at [424, 294] on div "Yes, Submit Paper" at bounding box center [443, 293] width 81 height 20
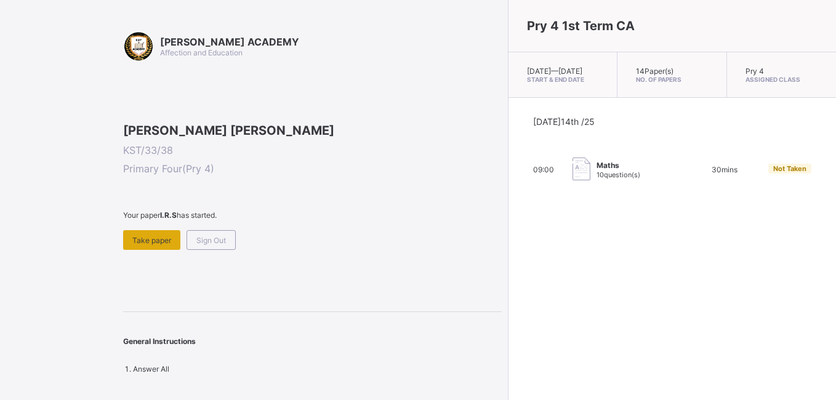
click at [159, 245] on span "Take paper" at bounding box center [151, 240] width 39 height 9
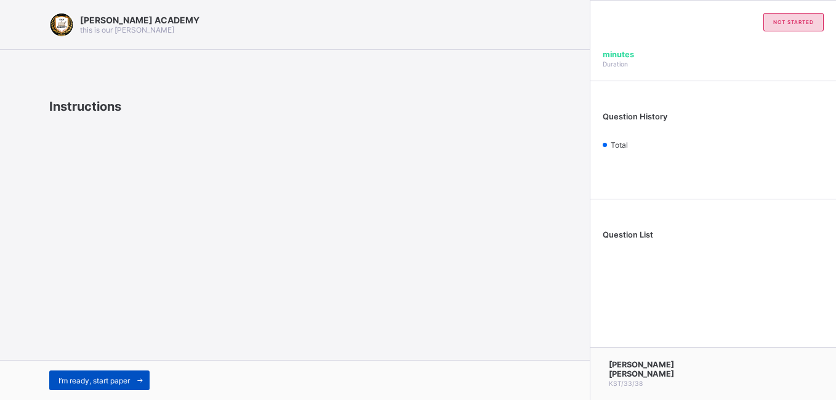
click at [77, 379] on span "I’m ready, start paper" at bounding box center [94, 380] width 71 height 9
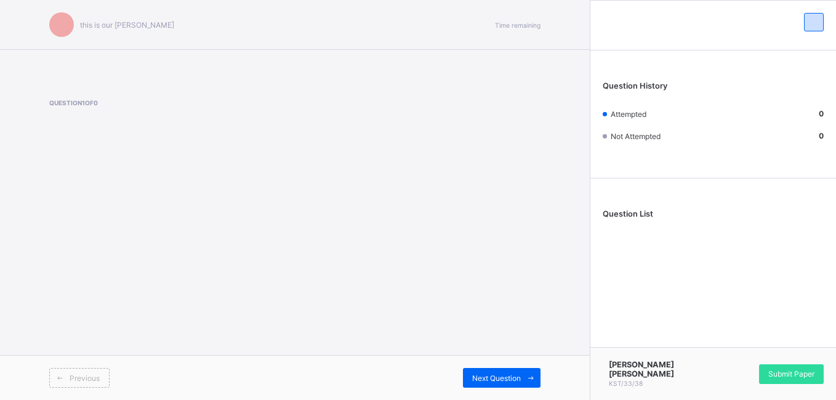
click at [77, 379] on span "Previous" at bounding box center [85, 378] width 30 height 9
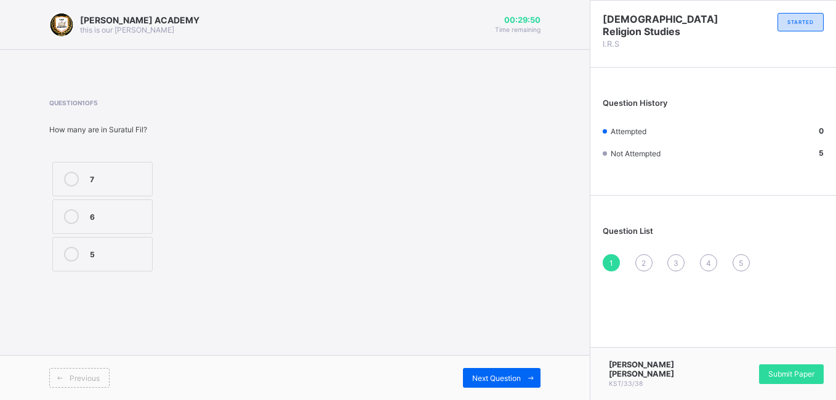
click at [69, 174] on icon at bounding box center [71, 179] width 15 height 15
click at [800, 373] on div "Submit Paper" at bounding box center [791, 375] width 65 height 20
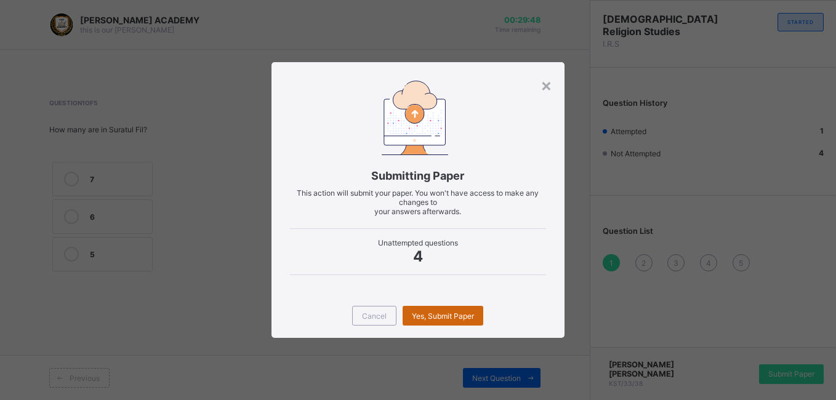
click at [434, 317] on span "Yes, Submit Paper" at bounding box center [443, 316] width 62 height 9
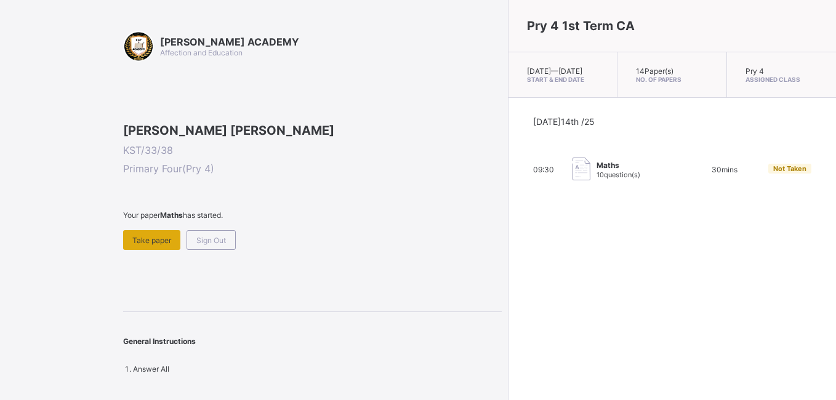
click at [145, 250] on div "Take paper" at bounding box center [151, 240] width 57 height 20
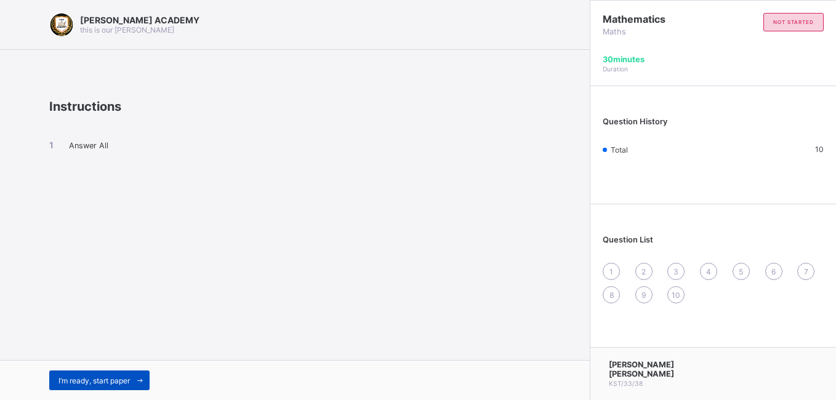
click at [84, 386] on div "I’m ready, start paper" at bounding box center [99, 381] width 100 height 20
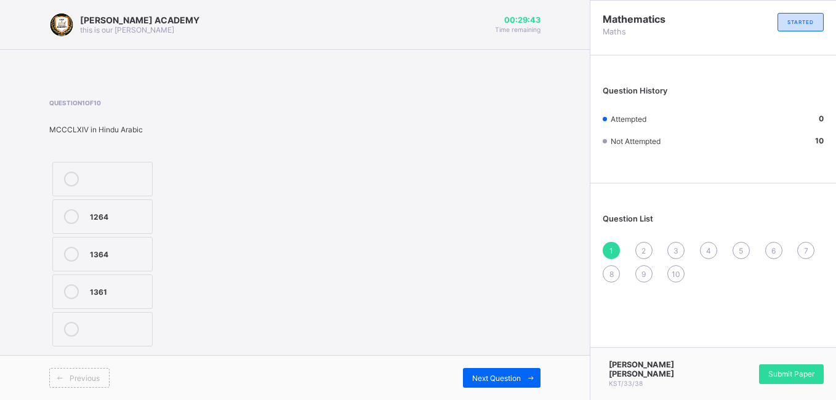
click at [140, 244] on label "1364" at bounding box center [102, 254] width 100 height 34
click at [648, 248] on div "2" at bounding box center [644, 250] width 17 height 17
click at [648, 249] on div "2" at bounding box center [644, 250] width 17 height 17
click at [123, 206] on label "MCCXLV" at bounding box center [102, 217] width 100 height 34
drag, startPoint x: 664, startPoint y: 232, endPoint x: 678, endPoint y: 261, distance: 32.2
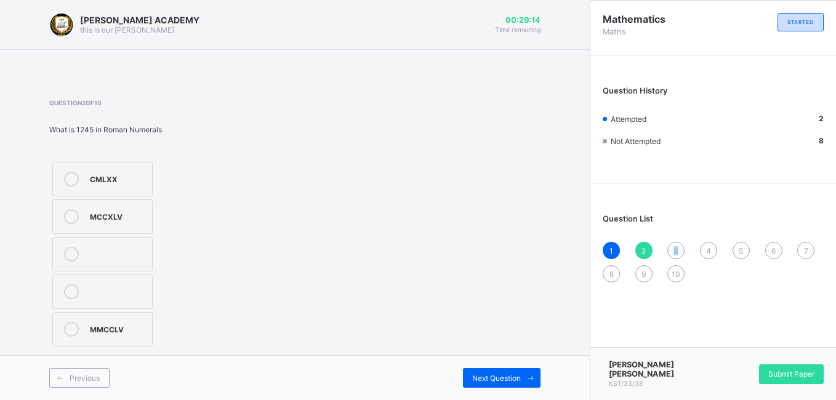
click at [678, 261] on div "Question List 1 2 3 4 5 6 7 8 9 10" at bounding box center [714, 242] width 246 height 105
drag, startPoint x: 678, startPoint y: 261, endPoint x: 674, endPoint y: 249, distance: 12.9
click at [674, 249] on span "3" at bounding box center [676, 250] width 5 height 9
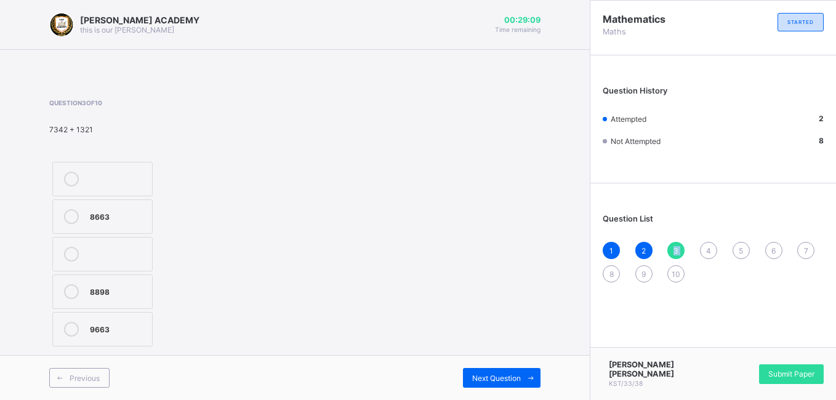
click at [674, 248] on span "3" at bounding box center [676, 250] width 5 height 9
click at [149, 203] on label "8663" at bounding box center [102, 217] width 100 height 34
click at [715, 247] on div "4" at bounding box center [708, 250] width 17 height 17
click at [136, 205] on label "<" at bounding box center [102, 217] width 100 height 34
click at [131, 178] on div "<>" at bounding box center [118, 178] width 56 height 12
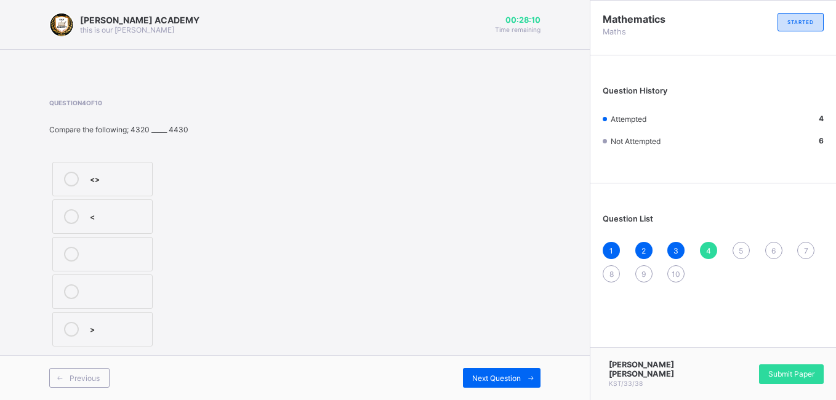
click at [154, 229] on div "<> < >" at bounding box center [102, 254] width 107 height 191
click at [143, 219] on div "<" at bounding box center [118, 215] width 56 height 12
click at [740, 244] on div "5" at bounding box center [741, 250] width 17 height 17
click at [148, 211] on label "thousand" at bounding box center [102, 217] width 101 height 34
click at [777, 249] on div "6" at bounding box center [773, 250] width 17 height 17
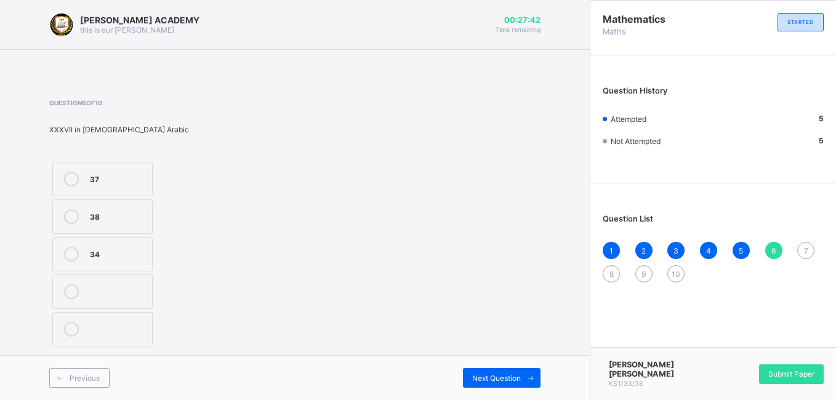
click at [107, 216] on div "38" at bounding box center [118, 215] width 56 height 12
click at [805, 252] on span "7" at bounding box center [806, 250] width 4 height 9
click at [124, 326] on div "CCCXXIX" at bounding box center [118, 328] width 56 height 12
click at [612, 270] on span "8" at bounding box center [612, 274] width 4 height 9
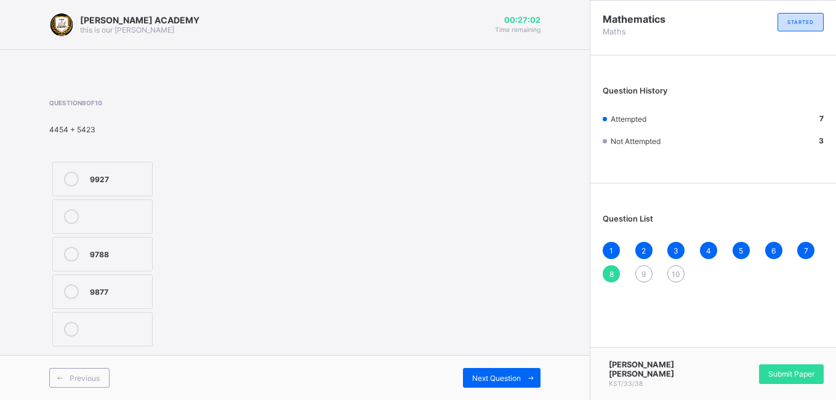
click at [612, 270] on span "8" at bounding box center [612, 274] width 4 height 9
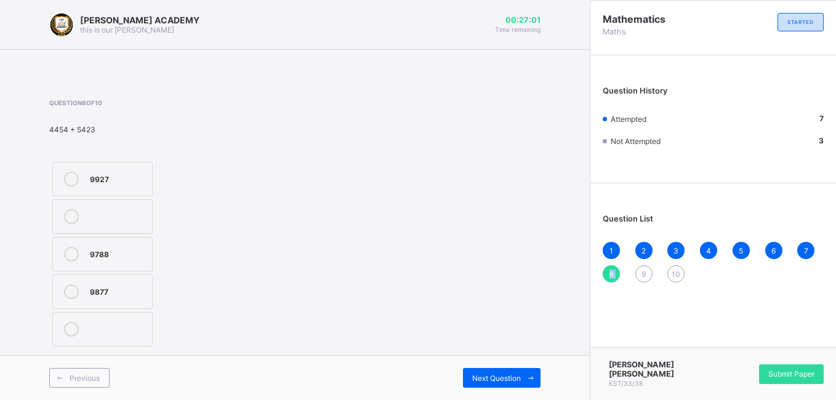
click at [612, 270] on span "8" at bounding box center [612, 274] width 4 height 9
click at [127, 209] on div at bounding box center [118, 210] width 56 height 3
click at [640, 273] on div "9" at bounding box center [644, 273] width 17 height 17
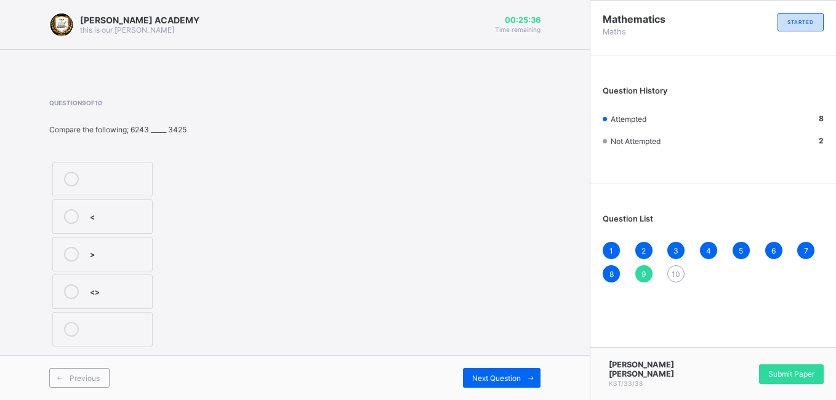
click at [99, 260] on div ">" at bounding box center [118, 254] width 56 height 15
click at [687, 278] on div "1 2 3 4 5 6 7 8 9 10" at bounding box center [713, 262] width 221 height 41
click at [672, 270] on span "10" at bounding box center [676, 274] width 9 height 9
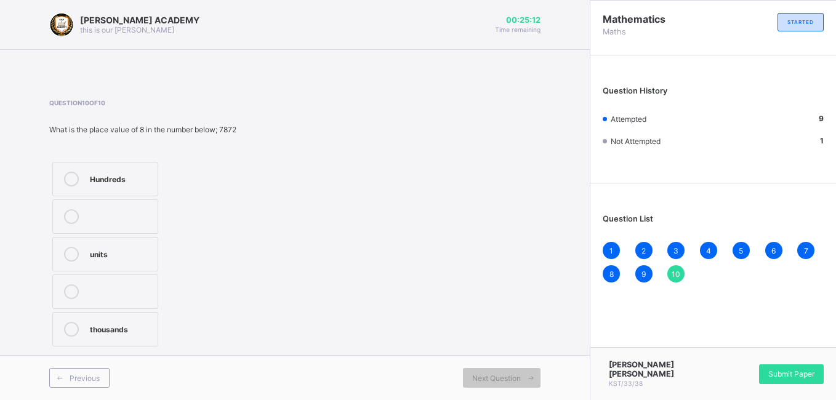
click at [111, 187] on label "Hundreds" at bounding box center [105, 179] width 106 height 34
click at [799, 373] on span "Submit Paper" at bounding box center [792, 373] width 46 height 9
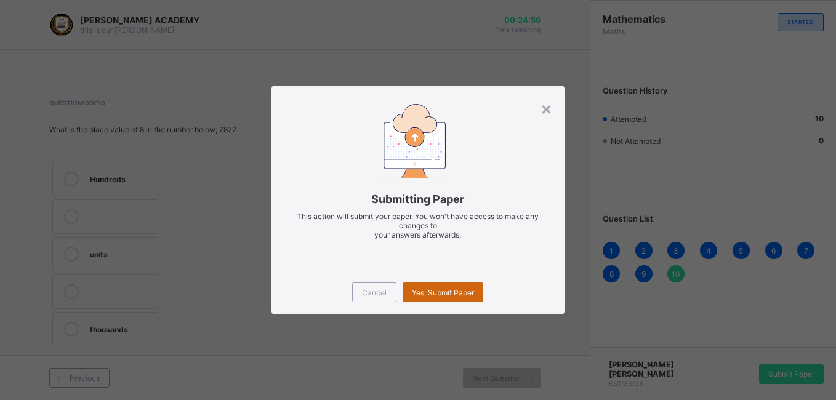
click at [469, 286] on div "Yes, Submit Paper" at bounding box center [443, 293] width 81 height 20
click at [468, 286] on div "Yes, Submit Paper" at bounding box center [443, 293] width 81 height 20
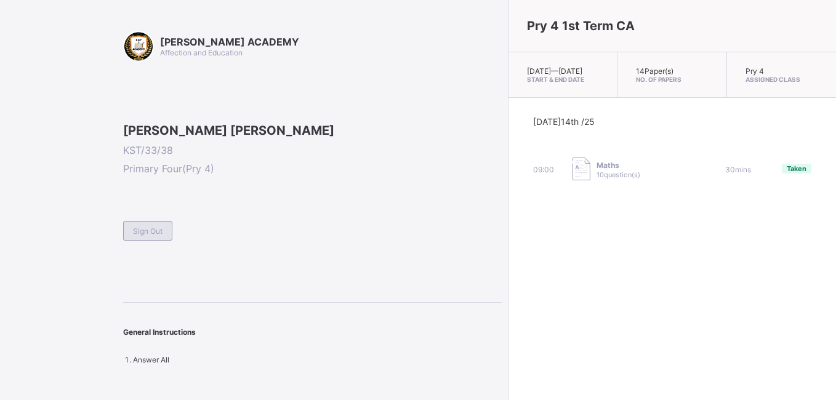
click at [141, 236] on span "Sign Out" at bounding box center [148, 231] width 30 height 9
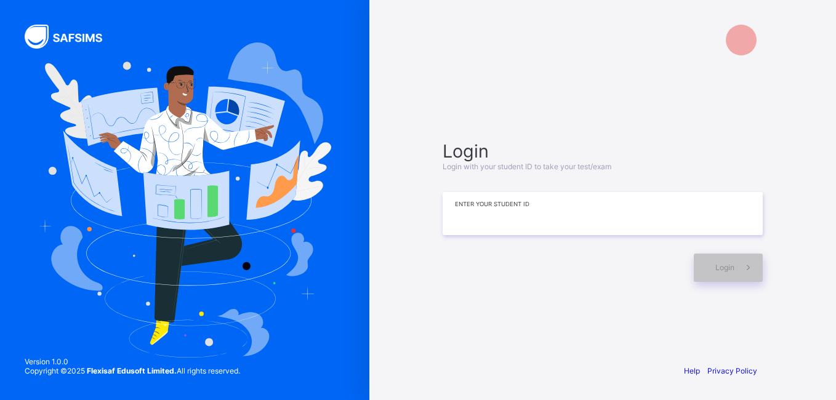
click at [728, 214] on input at bounding box center [603, 213] width 320 height 43
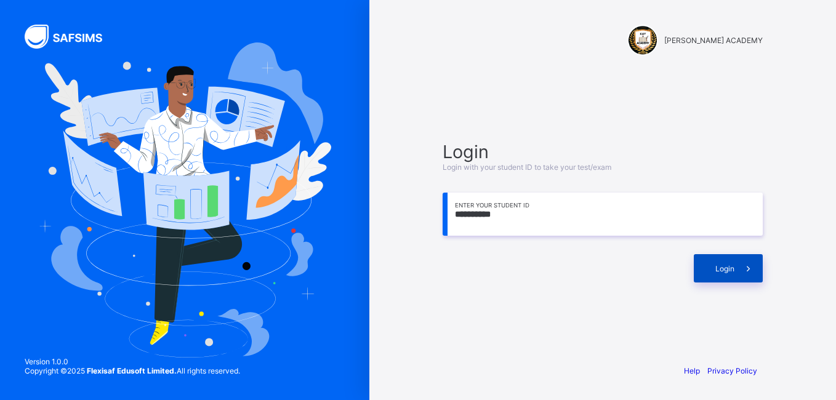
type input "**********"
click at [750, 263] on icon at bounding box center [748, 269] width 13 height 12
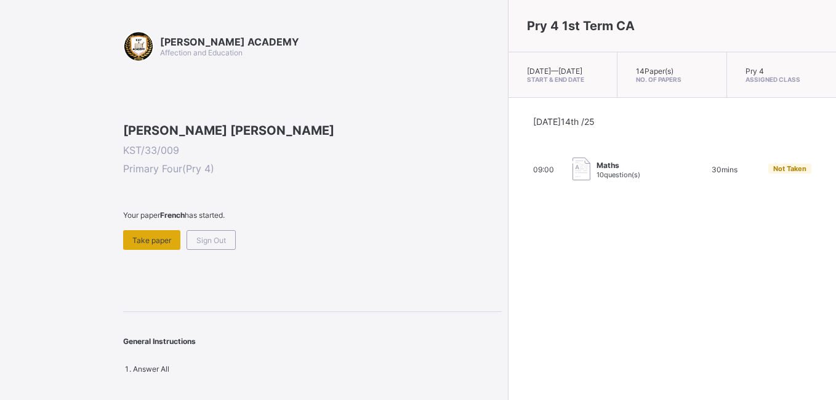
click at [158, 245] on span "Take paper" at bounding box center [151, 240] width 39 height 9
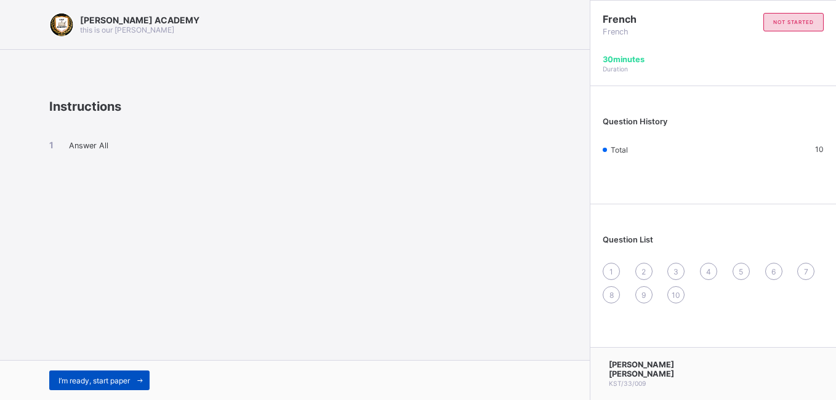
click at [107, 373] on div "I’m ready, start paper" at bounding box center [99, 381] width 100 height 20
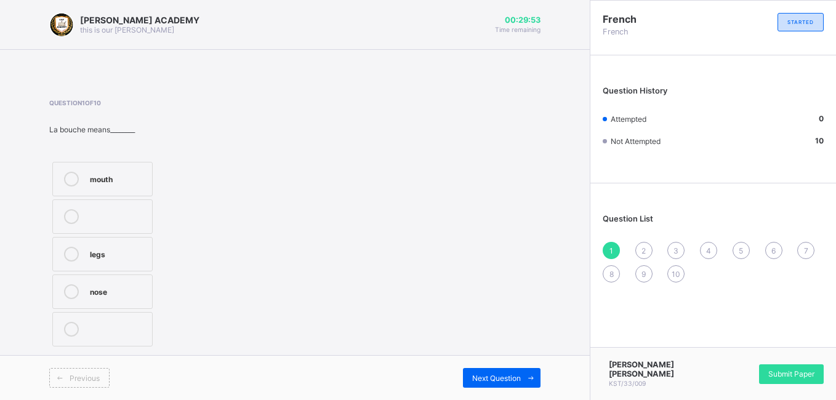
click at [117, 176] on div "mouth" at bounding box center [118, 178] width 56 height 12
click at [491, 379] on span "Next Question" at bounding box center [496, 378] width 49 height 9
click at [139, 222] on div "head" at bounding box center [118, 216] width 56 height 15
click at [493, 397] on div "Previous Next Question" at bounding box center [295, 377] width 590 height 45
click at [496, 377] on span "Next Question" at bounding box center [496, 378] width 49 height 9
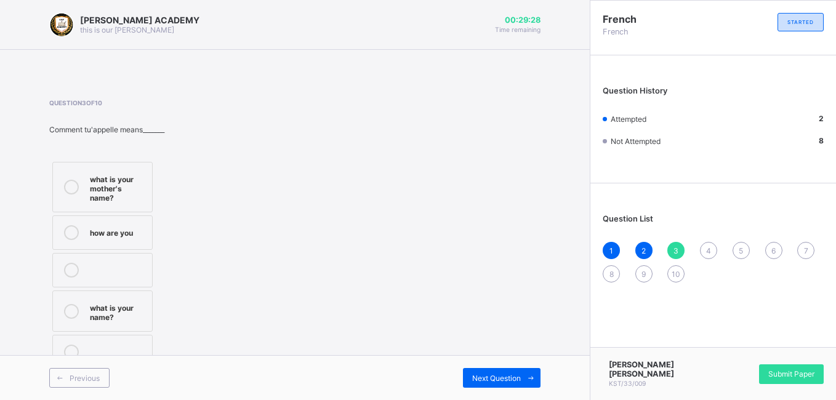
click at [118, 325] on label "what is your name?" at bounding box center [102, 311] width 100 height 41
click at [501, 369] on div "Next Question" at bounding box center [502, 378] width 78 height 20
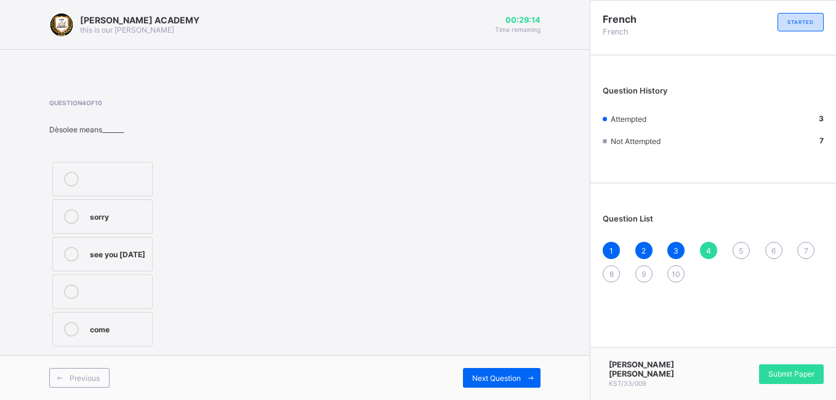
click at [109, 219] on div "sorry" at bounding box center [118, 215] width 56 height 12
click at [486, 372] on div "Next Question" at bounding box center [502, 378] width 78 height 20
click at [142, 306] on label "see you" at bounding box center [102, 292] width 100 height 34
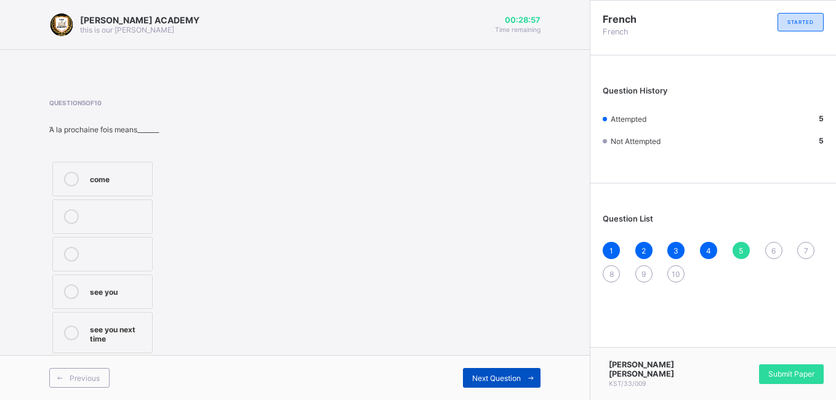
click at [525, 380] on span at bounding box center [531, 378] width 20 height 20
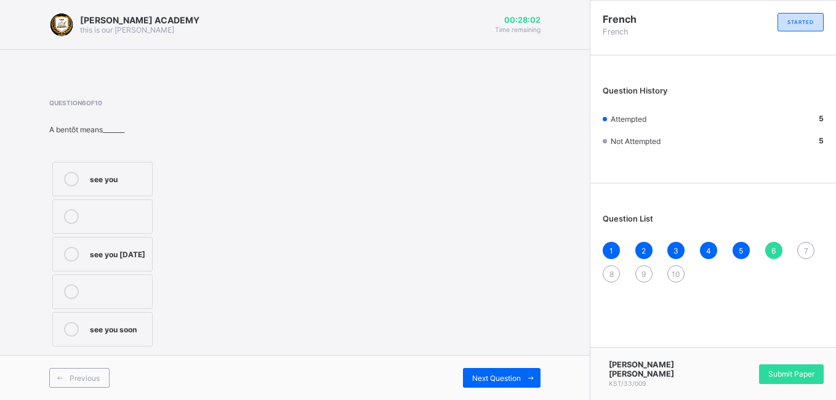
click at [105, 334] on div "see you soon" at bounding box center [118, 328] width 56 height 12
click at [504, 382] on span "Next Question" at bounding box center [496, 378] width 49 height 9
click at [119, 239] on label "cousin" at bounding box center [102, 254] width 100 height 34
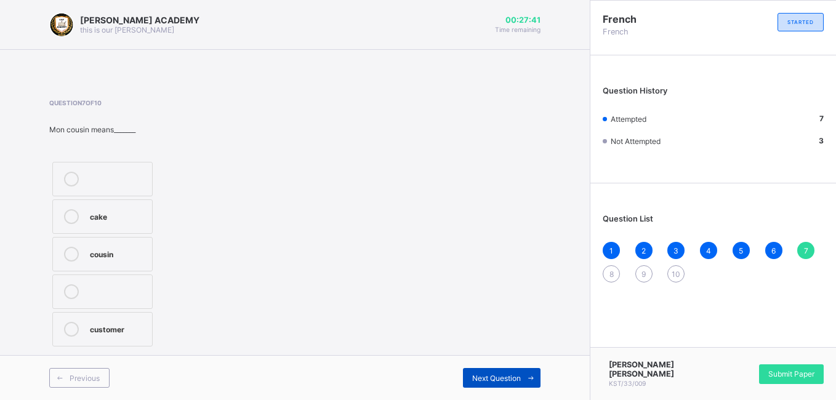
click at [493, 381] on span "Next Question" at bounding box center [496, 378] width 49 height 9
click at [143, 191] on label "mother" at bounding box center [102, 179] width 100 height 34
click at [512, 374] on span "Next Question" at bounding box center [496, 378] width 49 height 9
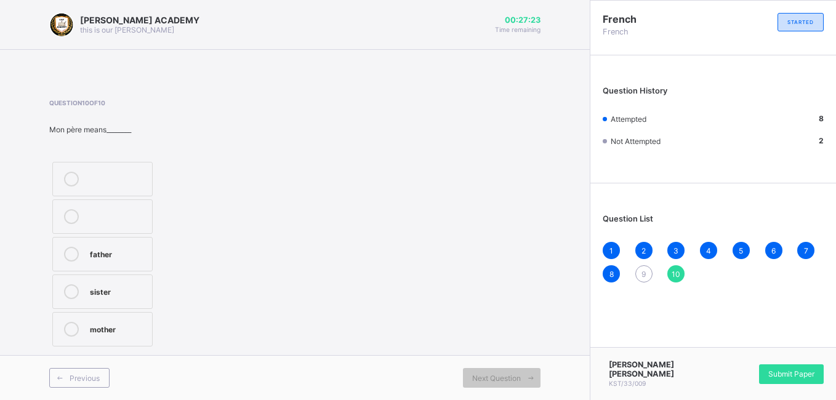
click at [641, 280] on div "9" at bounding box center [644, 273] width 17 height 17
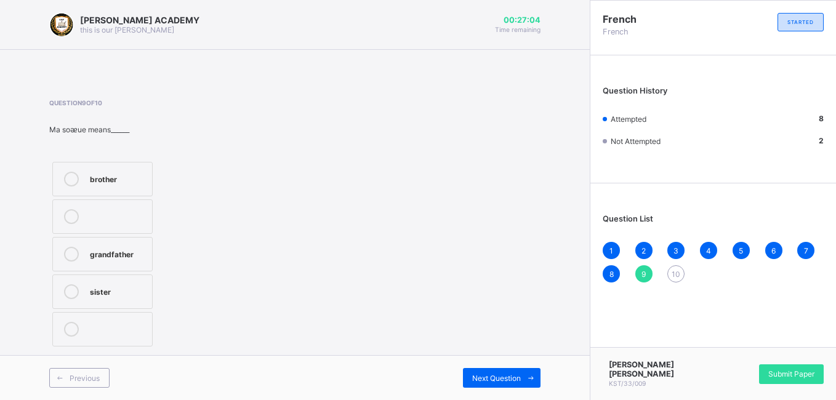
click at [130, 176] on div "brother" at bounding box center [118, 178] width 56 height 12
click at [502, 376] on span "Next Question" at bounding box center [496, 378] width 49 height 9
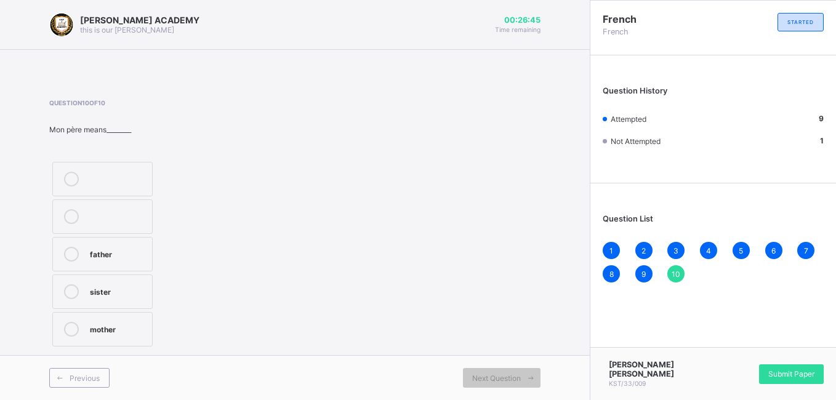
click at [76, 261] on div at bounding box center [71, 254] width 25 height 15
click at [793, 366] on div "Submit Paper" at bounding box center [791, 375] width 65 height 20
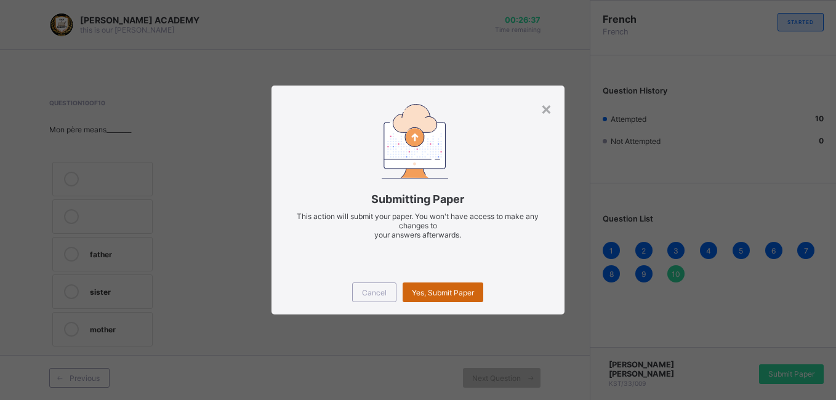
click at [441, 288] on span "Yes, Submit Paper" at bounding box center [443, 292] width 62 height 9
click at [371, 297] on div "Cancel" at bounding box center [374, 293] width 44 height 20
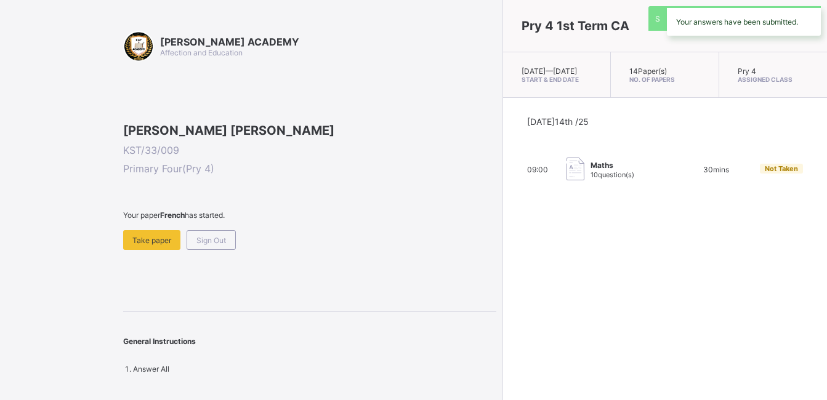
click at [779, 29] on div "Your answers have been submitted." at bounding box center [744, 21] width 154 height 30
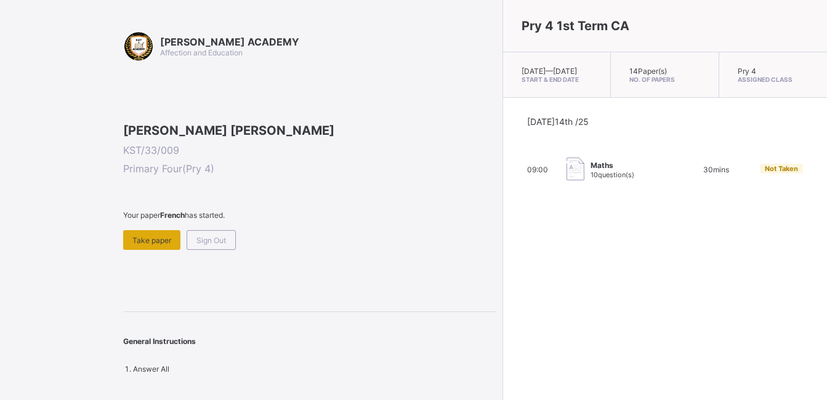
click at [139, 250] on div "Take paper" at bounding box center [151, 240] width 57 height 20
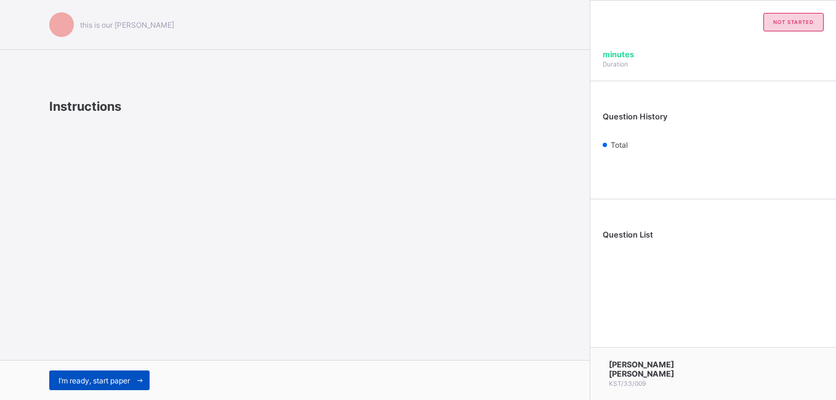
click at [68, 380] on span "I’m ready, start paper" at bounding box center [94, 380] width 71 height 9
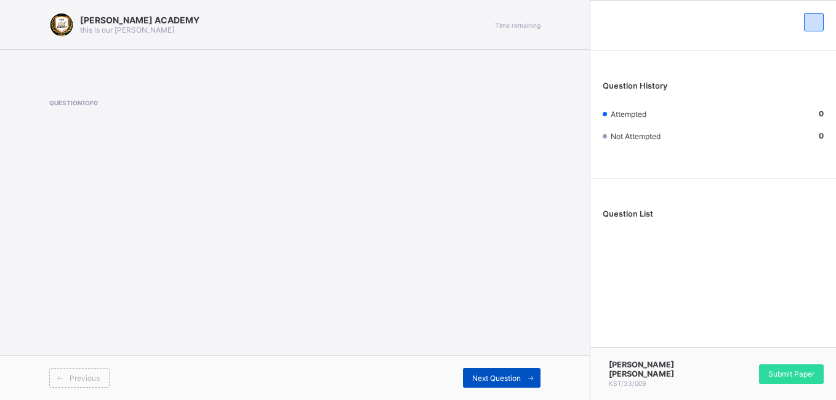
click at [519, 375] on span "Next Question" at bounding box center [496, 378] width 49 height 9
click at [802, 380] on div "Submit Paper" at bounding box center [791, 375] width 65 height 20
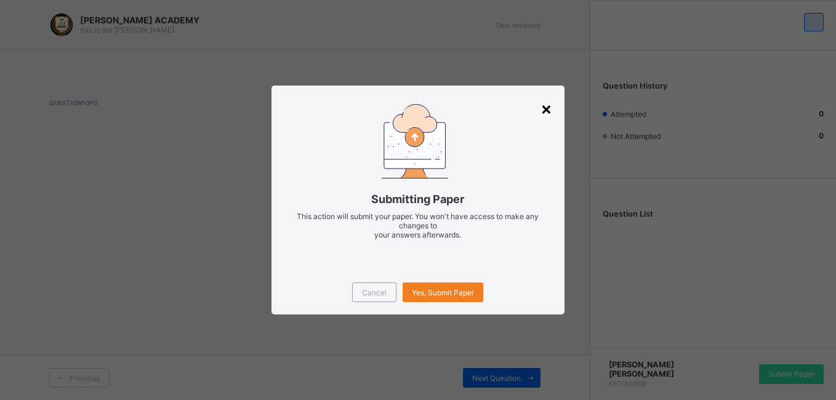
click at [544, 105] on div "×" at bounding box center [547, 108] width 12 height 21
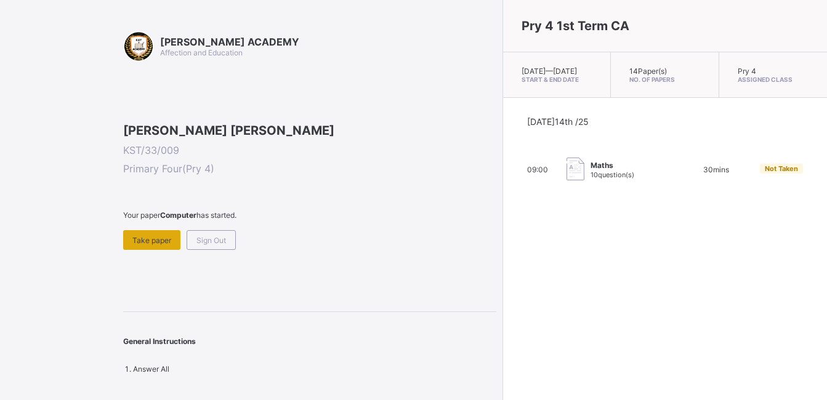
click at [154, 250] on div "Take paper" at bounding box center [151, 240] width 57 height 20
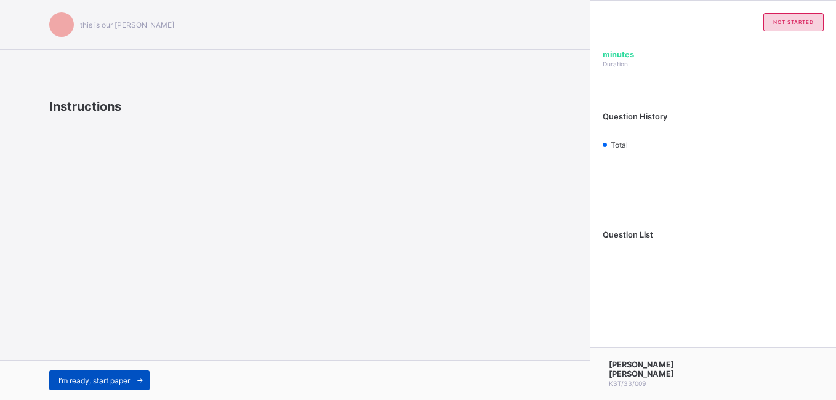
click at [81, 384] on span "I’m ready, start paper" at bounding box center [94, 380] width 71 height 9
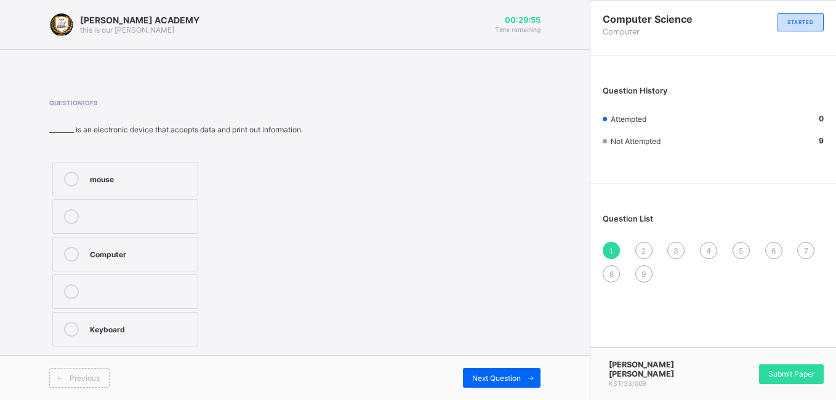
click at [181, 270] on label "Computer" at bounding box center [125, 254] width 146 height 34
click at [491, 365] on div "Previous Next Question" at bounding box center [295, 377] width 590 height 45
click at [515, 382] on span "Next Question" at bounding box center [496, 378] width 49 height 9
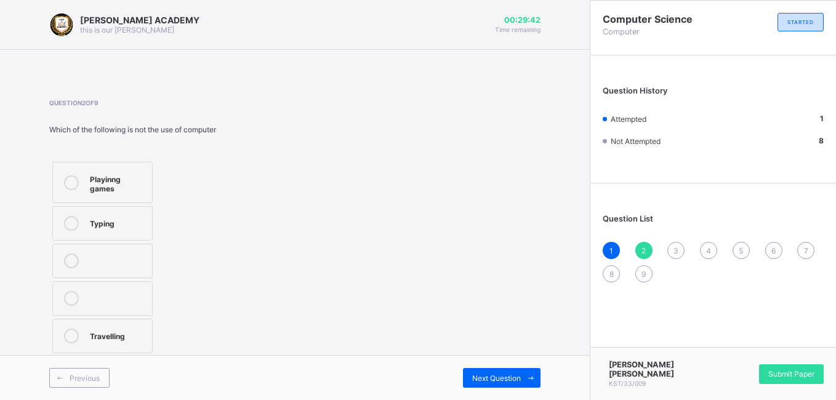
click at [139, 349] on label "Travelling" at bounding box center [102, 336] width 100 height 34
click at [498, 382] on span "Next Question" at bounding box center [496, 378] width 49 height 9
click at [107, 286] on div "TRUE" at bounding box center [118, 290] width 56 height 12
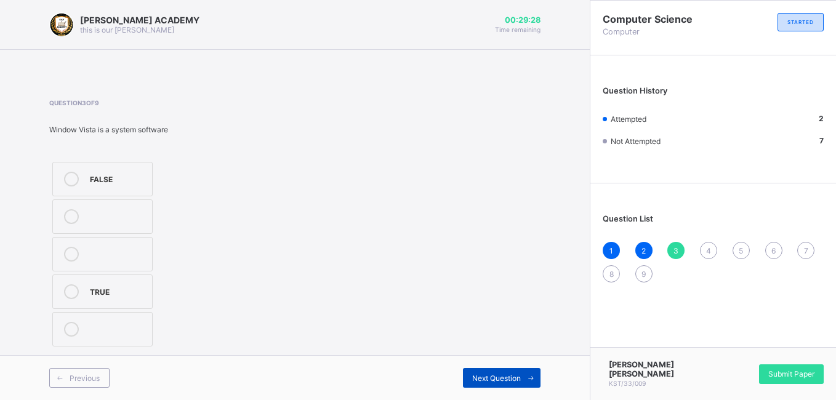
click at [473, 380] on span "Next Question" at bounding box center [496, 378] width 49 height 9
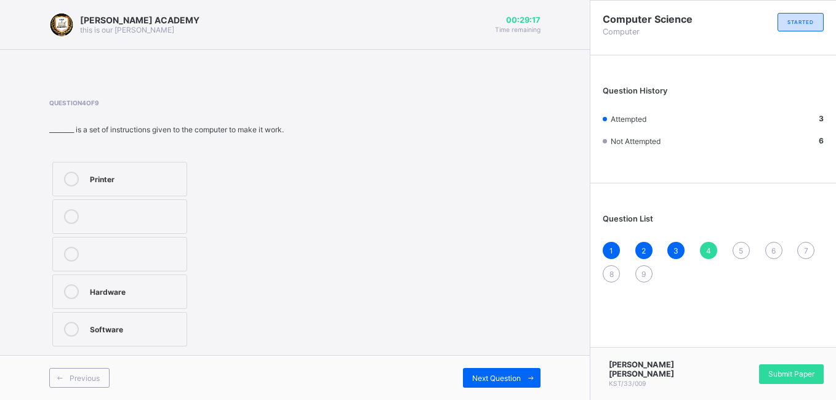
click at [133, 297] on div "Hardware" at bounding box center [135, 291] width 91 height 15
click at [475, 370] on div "Next Question" at bounding box center [502, 378] width 78 height 20
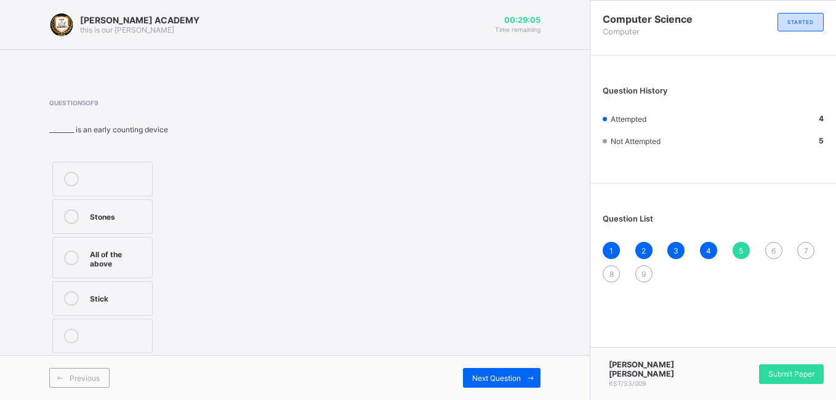
click at [124, 257] on div "All of the above" at bounding box center [118, 258] width 56 height 22
click at [484, 384] on div "Next Question" at bounding box center [502, 378] width 78 height 20
click at [270, 206] on div "Question 6 of 9 All the following are example of application software except. M…" at bounding box center [294, 224] width 491 height 251
click at [97, 232] on label "Monitor" at bounding box center [111, 217] width 118 height 34
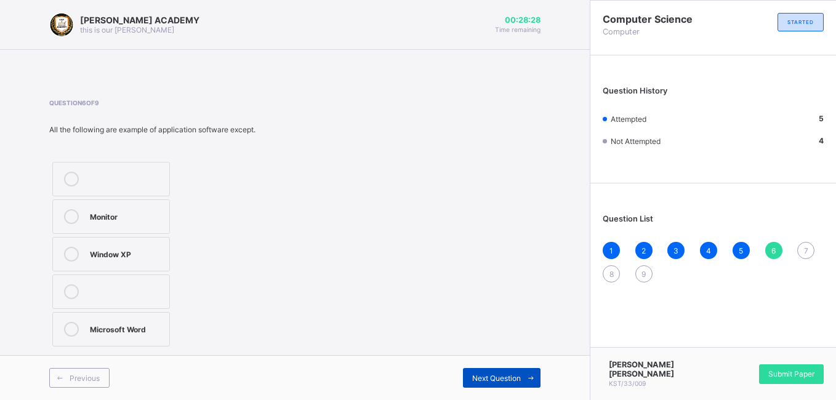
click at [487, 385] on div "Next Question" at bounding box center [502, 378] width 78 height 20
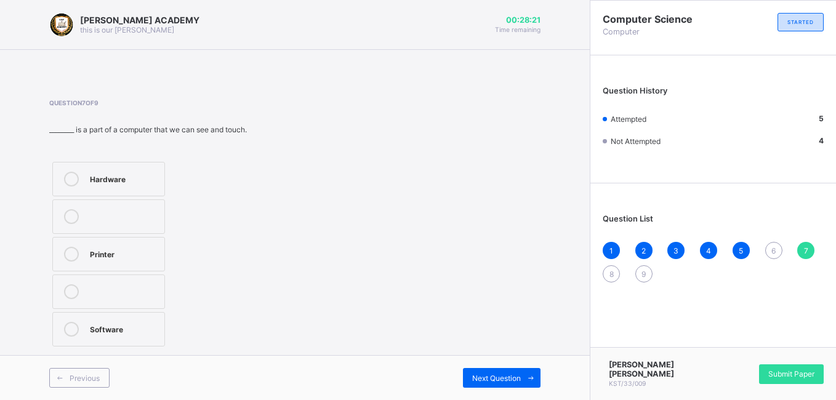
click at [777, 253] on div "6" at bounding box center [773, 250] width 17 height 17
click at [57, 212] on label "Monitor" at bounding box center [111, 217] width 118 height 34
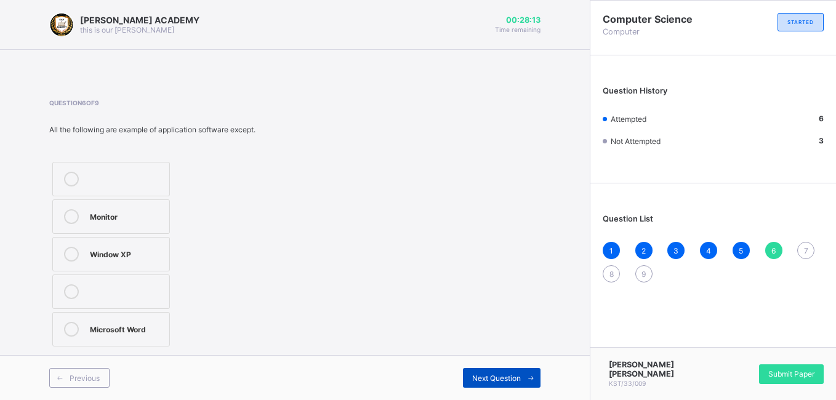
click at [518, 374] on span "Next Question" at bounding box center [496, 378] width 49 height 9
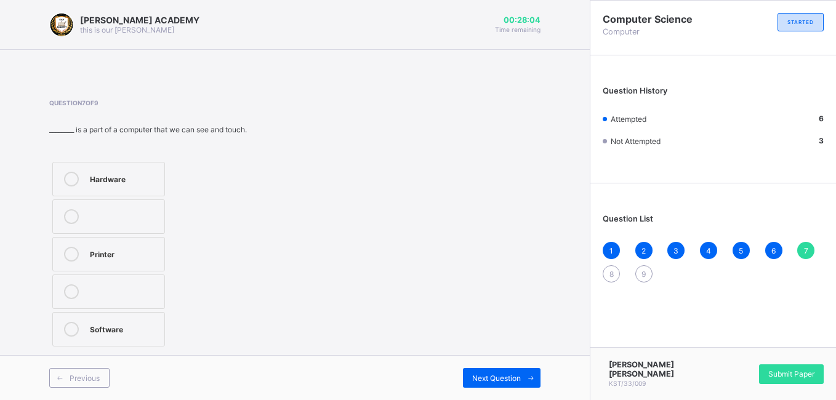
click at [153, 184] on div "Hardware" at bounding box center [124, 179] width 68 height 15
click at [507, 369] on div "Next Question" at bounding box center [502, 378] width 78 height 20
click at [801, 250] on div "7" at bounding box center [805, 250] width 17 height 17
click at [137, 181] on div "Hardware" at bounding box center [124, 178] width 68 height 12
click at [606, 273] on div "8" at bounding box center [611, 273] width 17 height 17
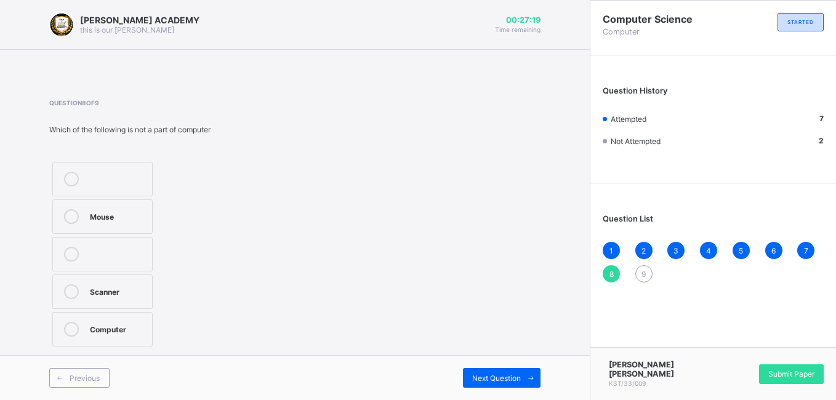
click at [89, 293] on label "Scanner" at bounding box center [102, 292] width 100 height 34
click at [484, 383] on div "Next Question" at bounding box center [502, 378] width 78 height 20
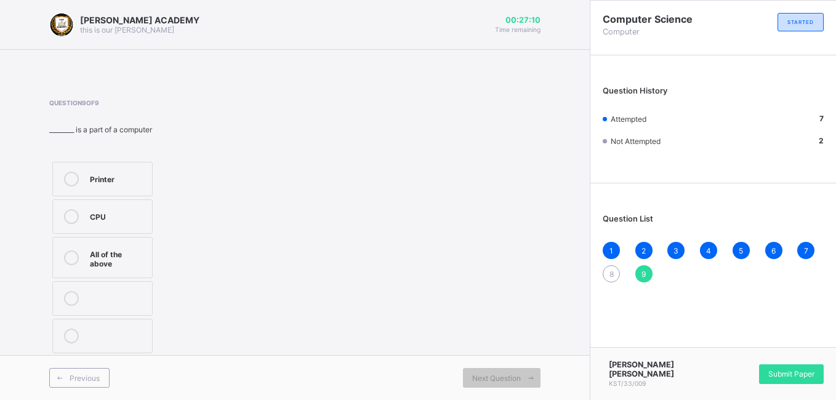
click at [611, 270] on span "8" at bounding box center [612, 274] width 4 height 9
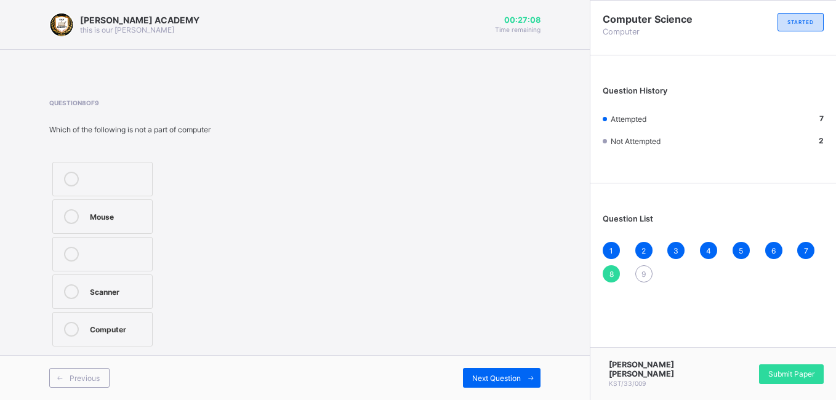
click at [87, 296] on label "Scanner" at bounding box center [102, 292] width 100 height 34
click at [478, 381] on span "Next Question" at bounding box center [496, 378] width 49 height 9
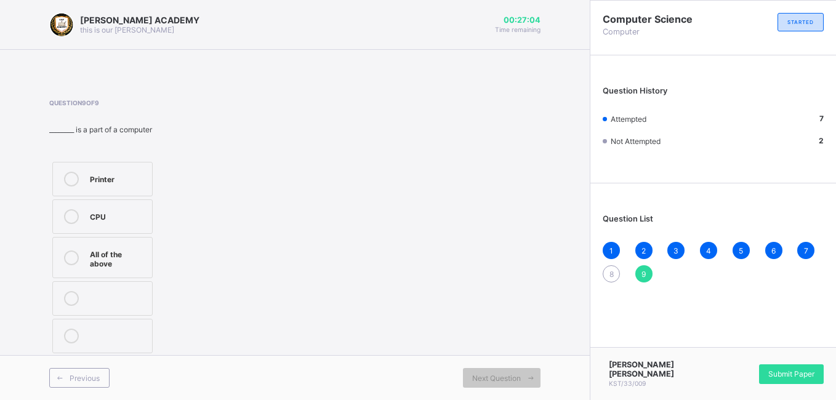
click at [605, 265] on div "1 2 3 4 5 6 7 8 9" at bounding box center [713, 262] width 221 height 41
click at [611, 274] on span "8" at bounding box center [612, 274] width 4 height 9
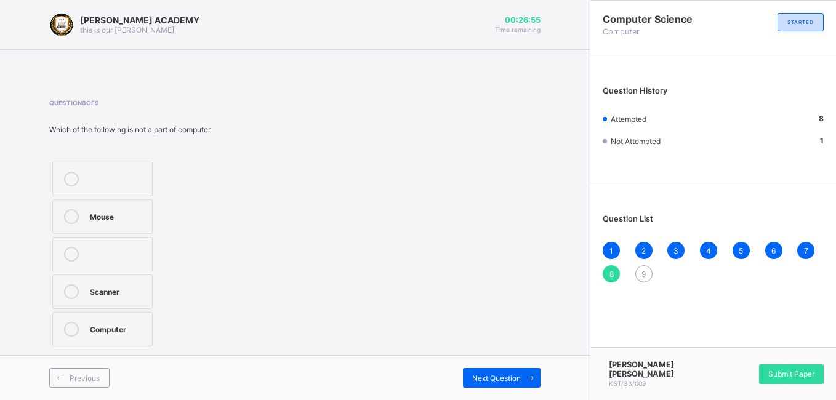
click at [644, 273] on span "9" at bounding box center [644, 274] width 4 height 9
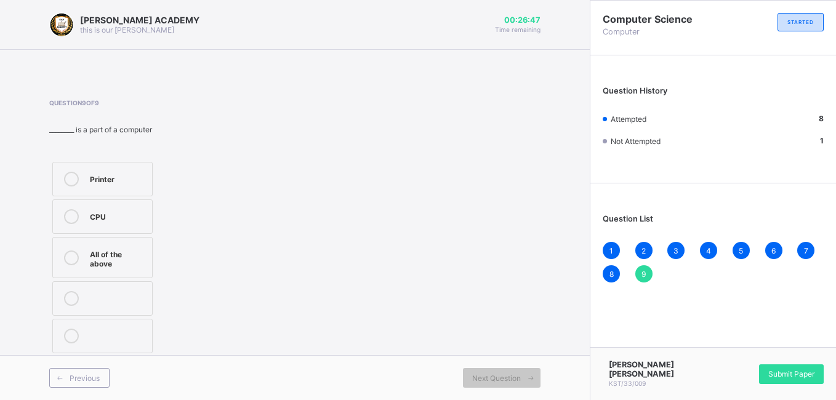
click at [75, 266] on div at bounding box center [71, 258] width 25 height 22
click at [805, 367] on div "Submit Paper" at bounding box center [791, 375] width 65 height 20
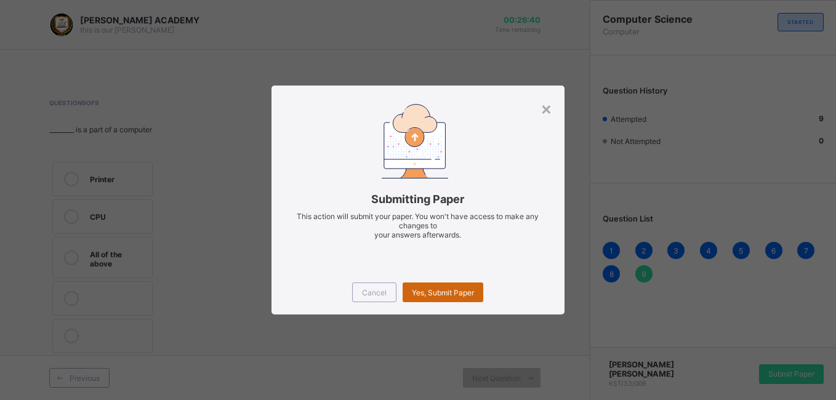
click at [439, 285] on div "Yes, Submit Paper" at bounding box center [443, 293] width 81 height 20
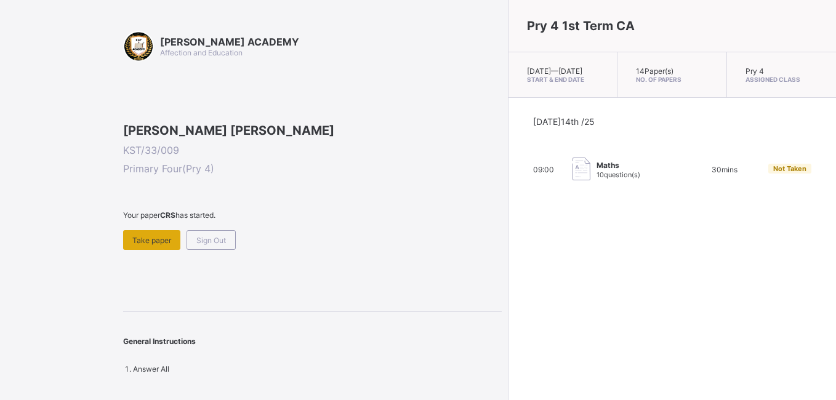
click at [159, 245] on span "Take paper" at bounding box center [151, 240] width 39 height 9
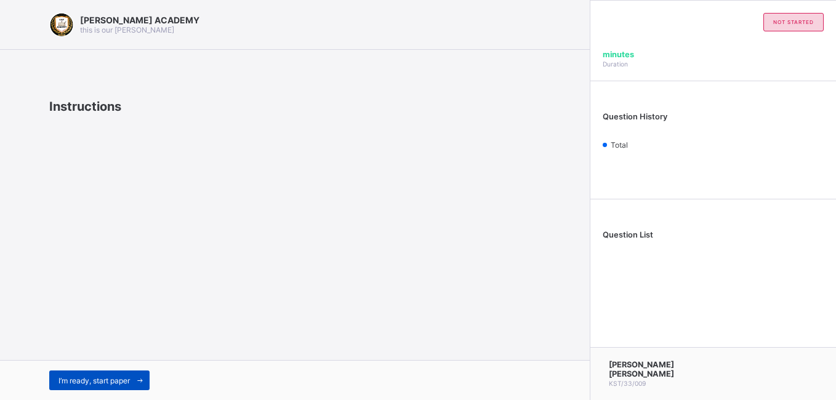
click at [82, 381] on span "I’m ready, start paper" at bounding box center [94, 380] width 71 height 9
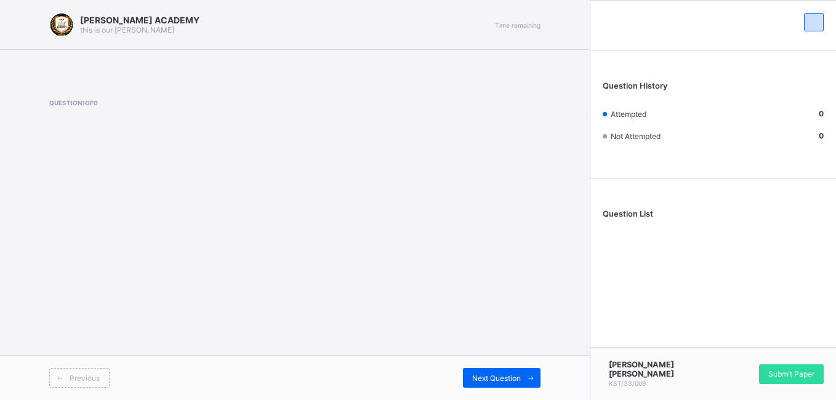
click at [57, 56] on span at bounding box center [295, 65] width 590 height 31
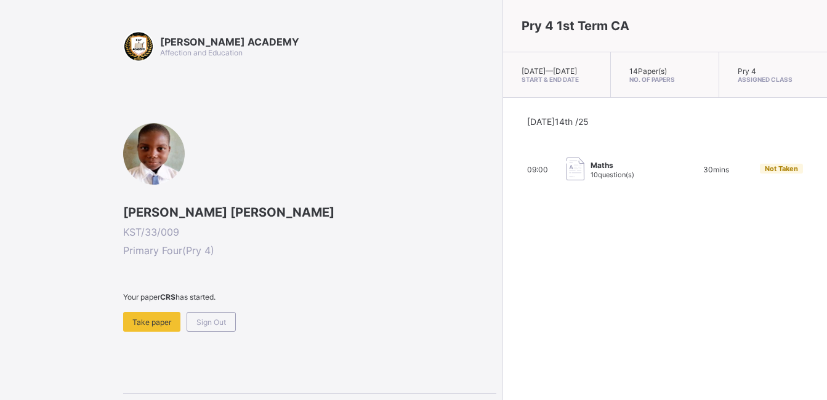
click at [135, 328] on div "Take paper" at bounding box center [151, 322] width 57 height 20
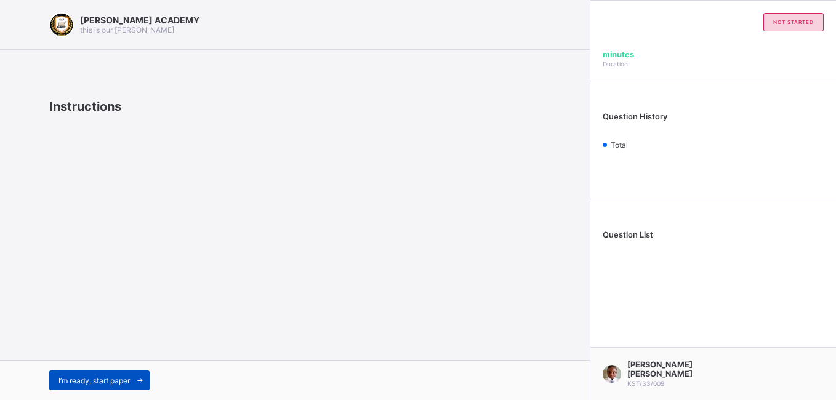
click at [112, 377] on span "I’m ready, start paper" at bounding box center [94, 380] width 71 height 9
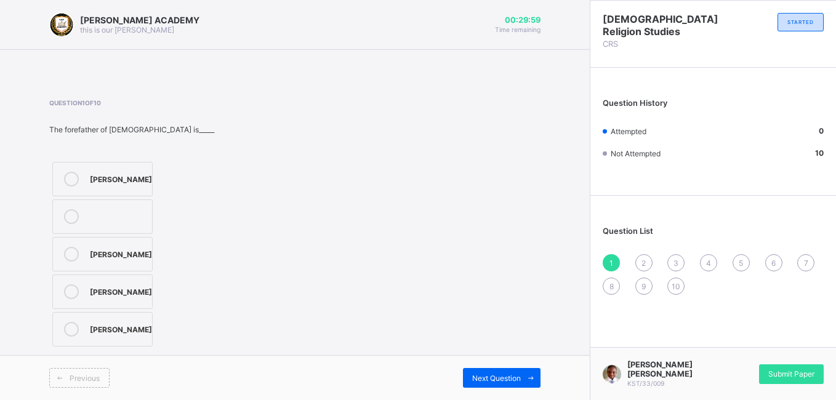
click at [111, 279] on label "[PERSON_NAME]" at bounding box center [102, 292] width 100 height 34
click at [777, 363] on div "[PERSON_NAME] [PERSON_NAME] KST/33/009 Submit Paper" at bounding box center [713, 373] width 246 height 53
drag, startPoint x: 777, startPoint y: 363, endPoint x: 766, endPoint y: 376, distance: 17.1
click at [766, 376] on div "Submit Paper" at bounding box center [791, 375] width 65 height 20
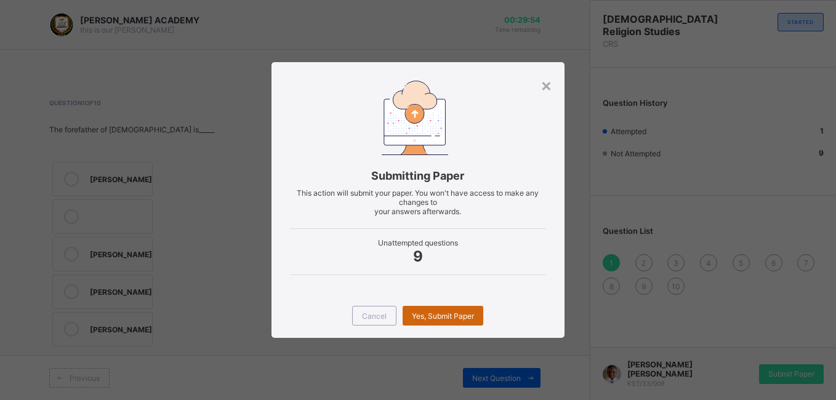
click at [442, 319] on span "Yes, Submit Paper" at bounding box center [443, 316] width 62 height 9
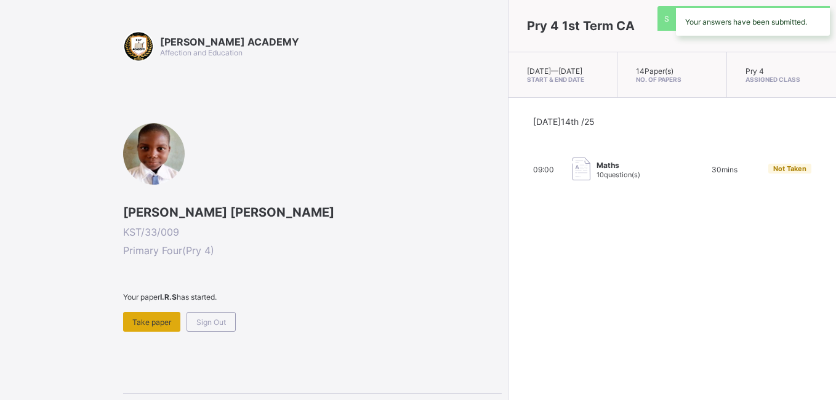
click at [159, 327] on div "Take paper" at bounding box center [151, 322] width 57 height 20
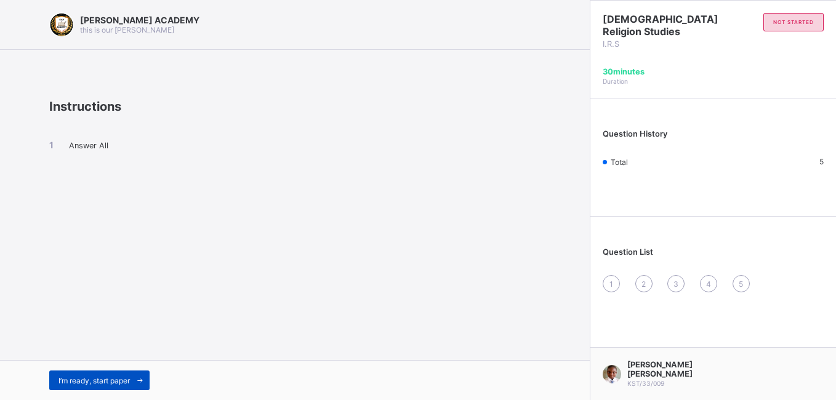
click at [128, 379] on span "I’m ready, start paper" at bounding box center [94, 380] width 71 height 9
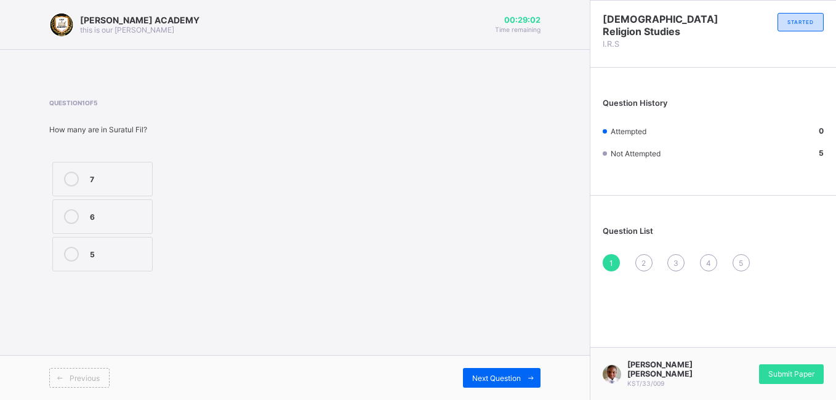
drag, startPoint x: 99, startPoint y: 195, endPoint x: 100, endPoint y: 179, distance: 16.7
click at [100, 179] on label "7" at bounding box center [102, 179] width 100 height 34
click at [100, 179] on div "7" at bounding box center [118, 178] width 56 height 12
click at [512, 385] on div "Next Question" at bounding box center [502, 378] width 78 height 20
click at [121, 267] on label "Israfil" at bounding box center [108, 254] width 113 height 34
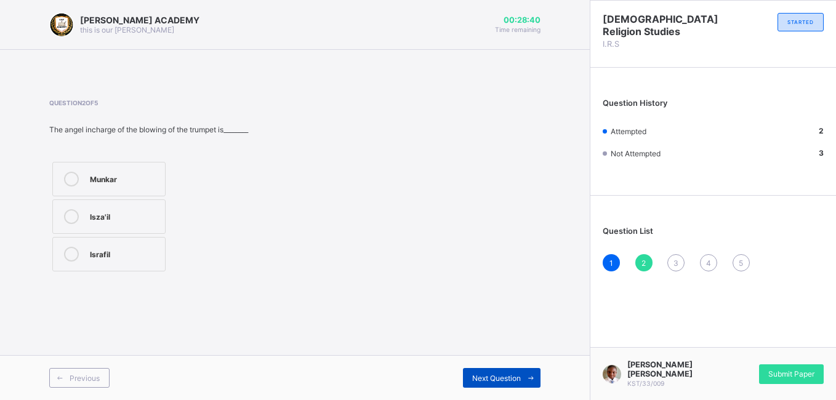
click at [491, 384] on div "Next Question" at bounding box center [502, 378] width 78 height 20
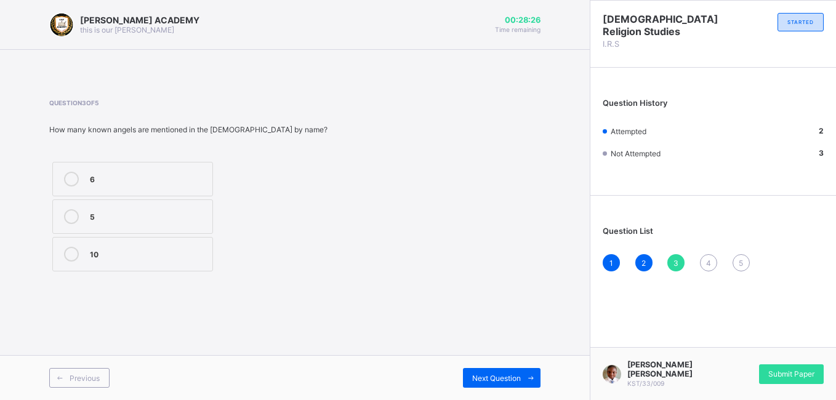
click at [149, 251] on div "10" at bounding box center [148, 253] width 116 height 12
click at [480, 378] on span "Next Question" at bounding box center [496, 378] width 49 height 9
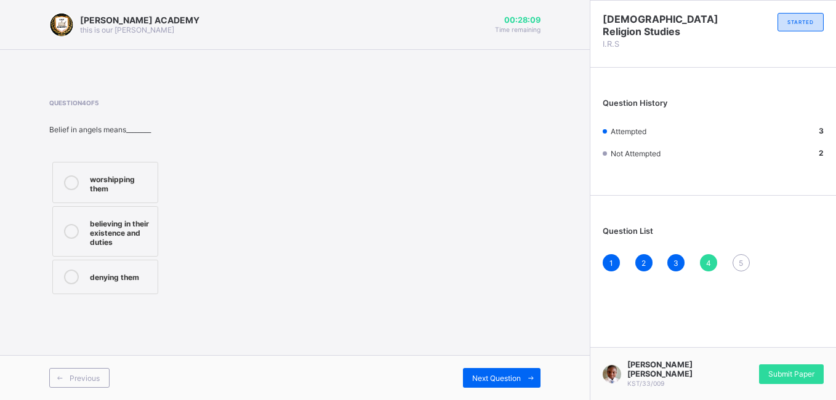
click at [110, 233] on div "believing in their existence and duties" at bounding box center [121, 231] width 62 height 31
click at [484, 385] on div "Next Question" at bounding box center [502, 378] width 78 height 20
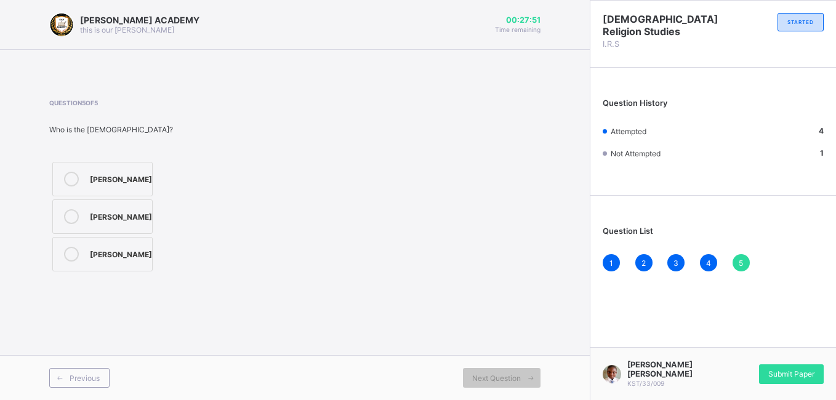
click at [92, 225] on label "Angel Israfil" at bounding box center [102, 217] width 100 height 34
click at [786, 372] on span "Submit Paper" at bounding box center [792, 373] width 46 height 9
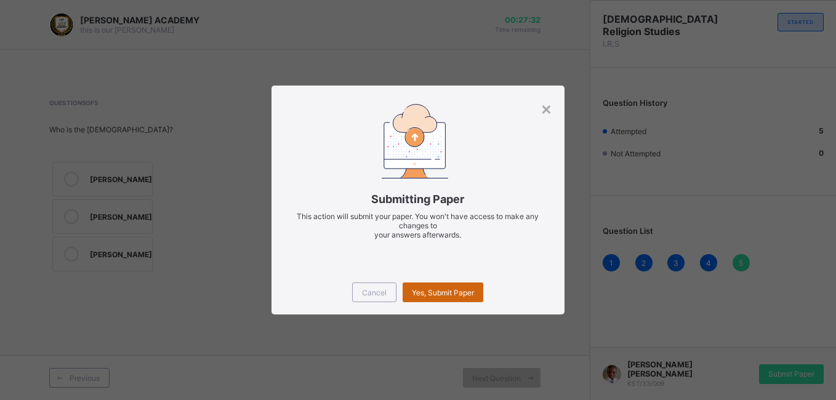
click at [469, 294] on span "Yes, Submit Paper" at bounding box center [443, 292] width 62 height 9
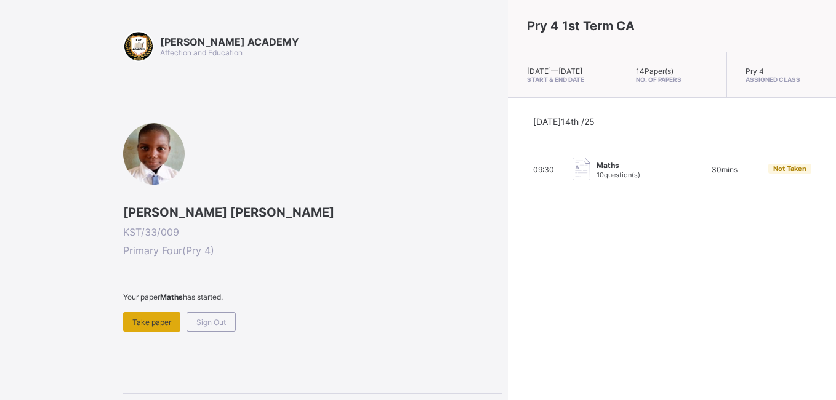
click at [131, 320] on div "Take paper" at bounding box center [151, 322] width 57 height 20
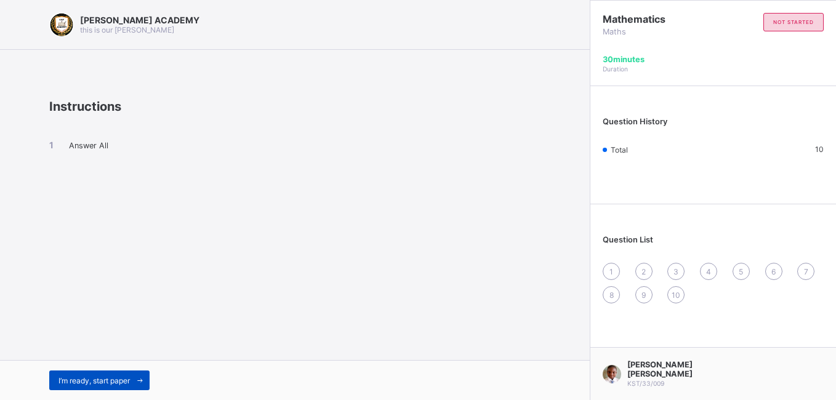
click at [102, 381] on span "I’m ready, start paper" at bounding box center [94, 380] width 71 height 9
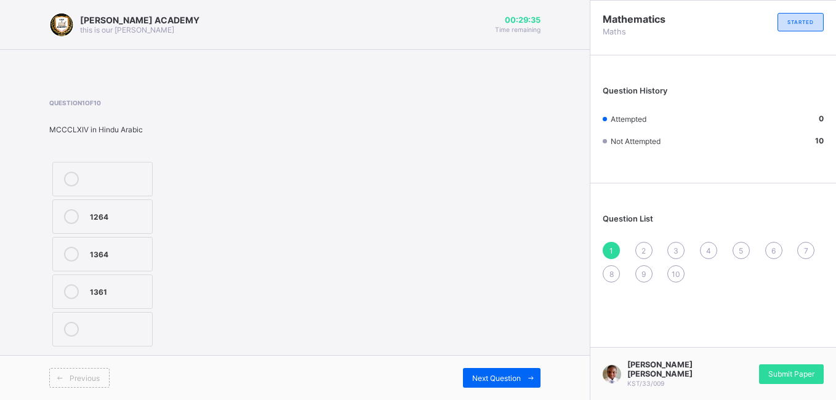
click at [126, 207] on label "1264" at bounding box center [102, 217] width 100 height 34
click at [489, 377] on span "Next Question" at bounding box center [496, 378] width 49 height 9
click at [65, 329] on icon at bounding box center [71, 329] width 15 height 15
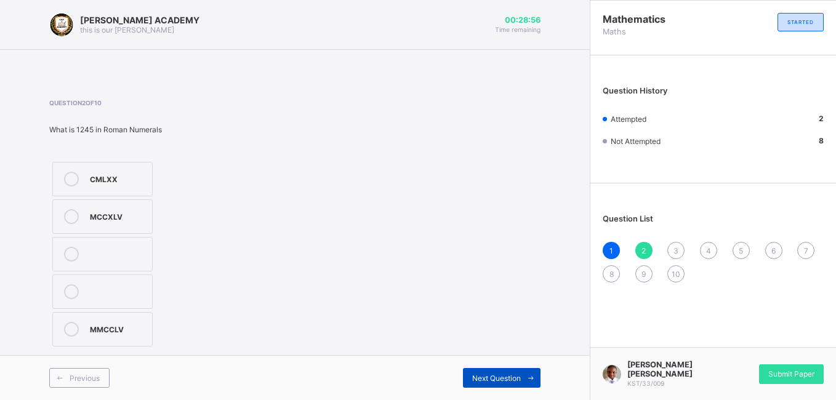
click at [463, 368] on div "Next Question" at bounding box center [502, 378] width 78 height 20
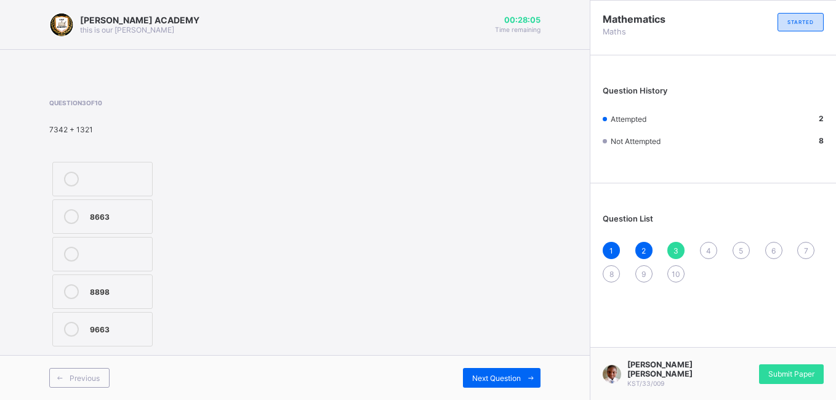
click at [84, 217] on label "8663" at bounding box center [102, 217] width 100 height 34
click at [510, 379] on span "Next Question" at bounding box center [496, 378] width 49 height 9
click at [77, 215] on icon at bounding box center [71, 216] width 15 height 15
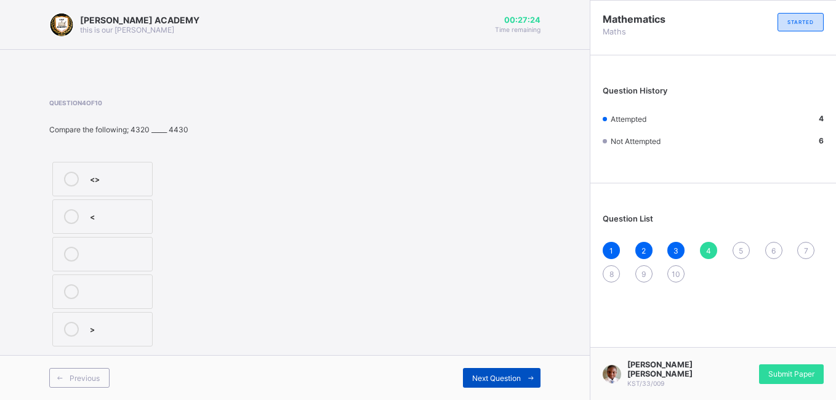
click at [479, 379] on span "Next Question" at bounding box center [496, 378] width 49 height 9
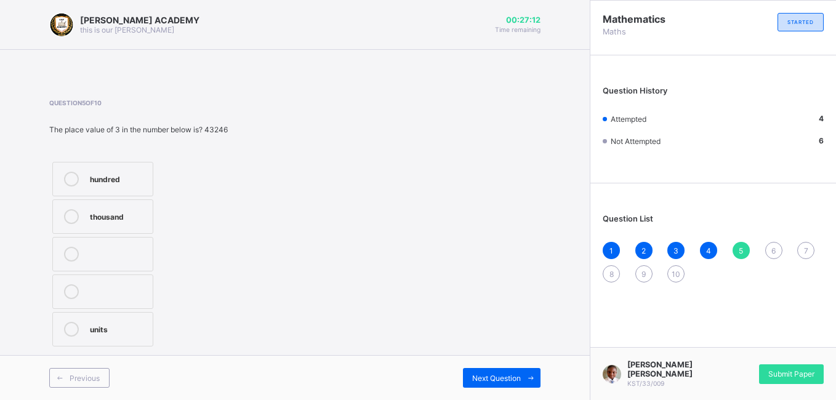
click at [103, 219] on div "thousand" at bounding box center [118, 215] width 57 height 12
click at [467, 373] on div "Next Question" at bounding box center [502, 378] width 78 height 20
click at [67, 192] on label "37" at bounding box center [102, 179] width 100 height 34
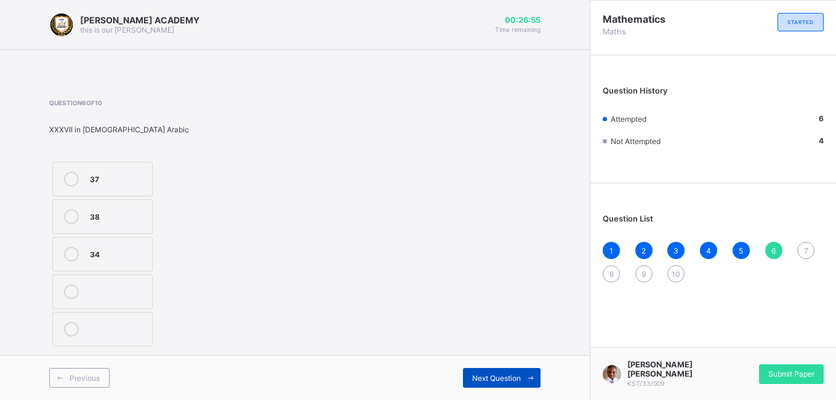
click at [477, 381] on span "Next Question" at bounding box center [496, 378] width 49 height 9
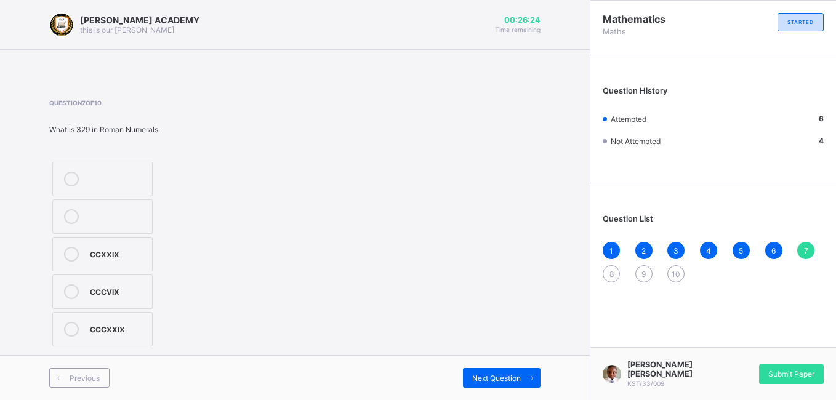
click at [86, 291] on label "CCCVIX" at bounding box center [102, 292] width 100 height 34
click at [479, 376] on span "Next Question" at bounding box center [496, 378] width 49 height 9
click at [150, 172] on label "9927" at bounding box center [102, 179] width 100 height 34
click at [474, 368] on div "Previous Next Question" at bounding box center [295, 377] width 590 height 45
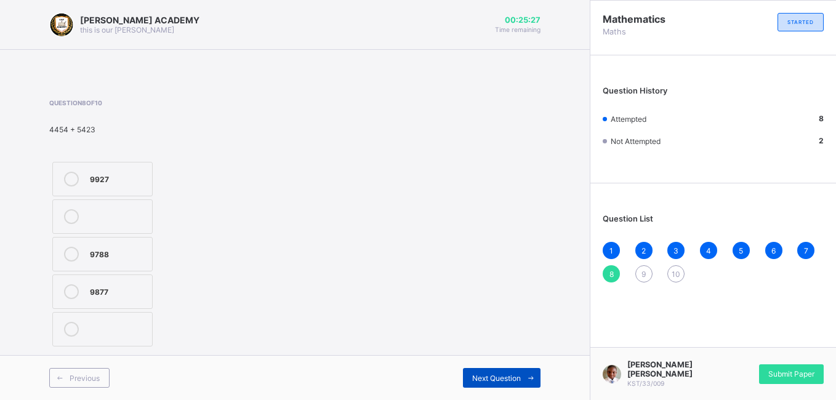
click at [474, 374] on span "Next Question" at bounding box center [496, 378] width 49 height 9
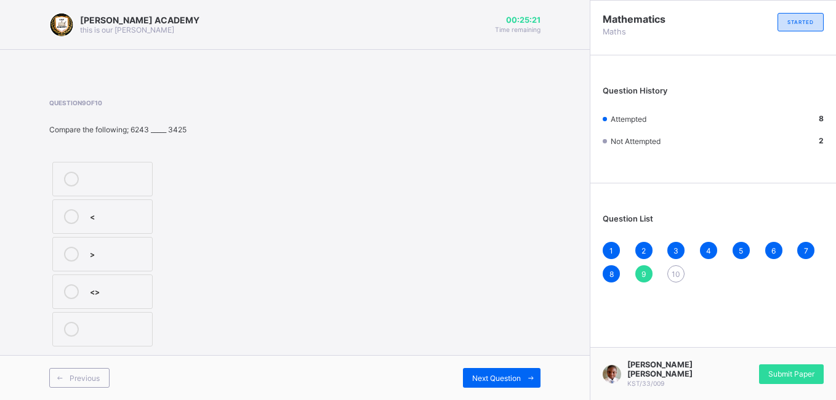
click at [133, 207] on label "<" at bounding box center [102, 217] width 100 height 34
click at [487, 372] on div "Next Question" at bounding box center [502, 378] width 78 height 20
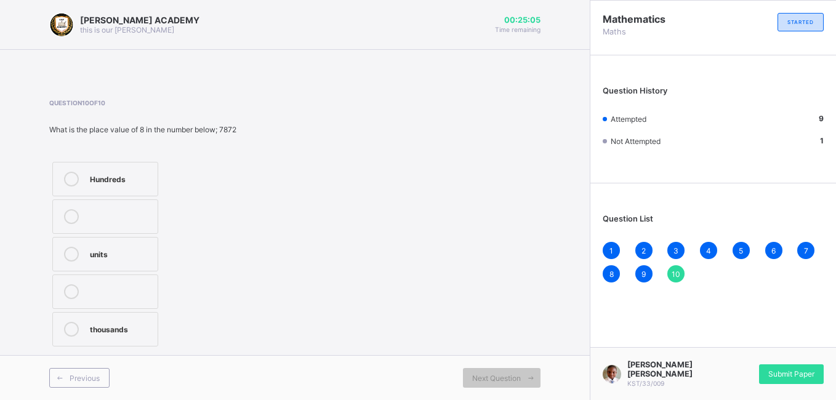
click at [133, 167] on label "Hundreds" at bounding box center [105, 179] width 106 height 34
click at [798, 375] on span "Submit Paper" at bounding box center [792, 373] width 46 height 9
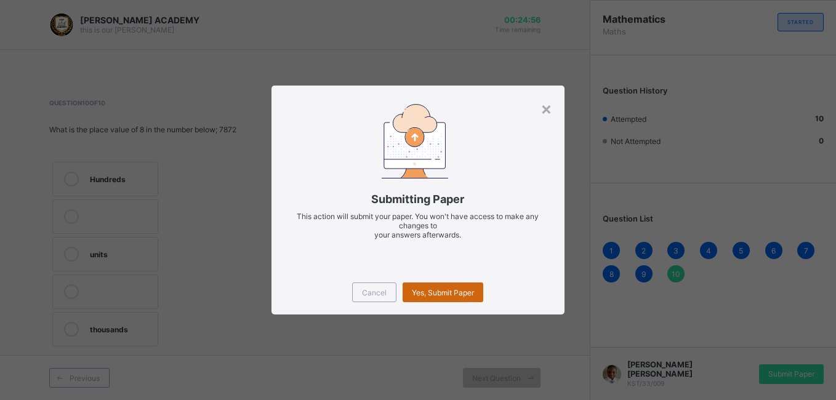
click at [447, 291] on span "Yes, Submit Paper" at bounding box center [443, 292] width 62 height 9
